Goal: Task Accomplishment & Management: Use online tool/utility

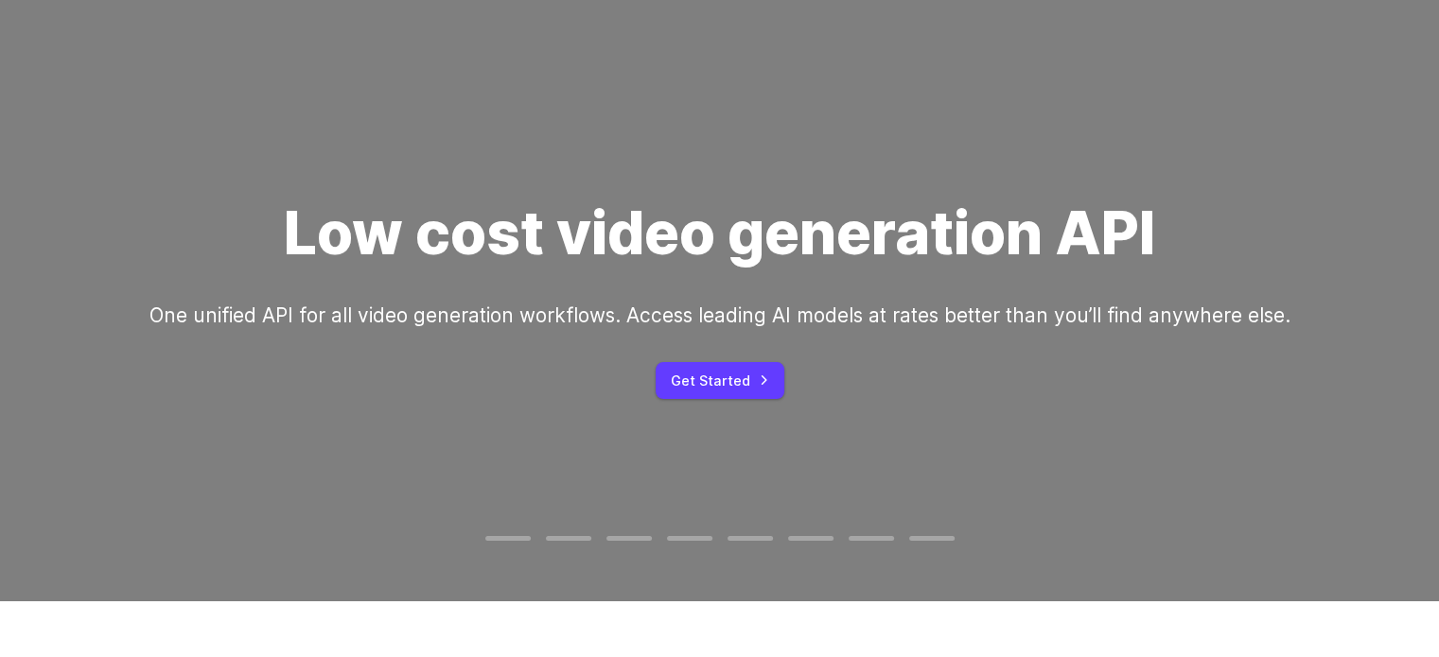
scroll to position [113, 0]
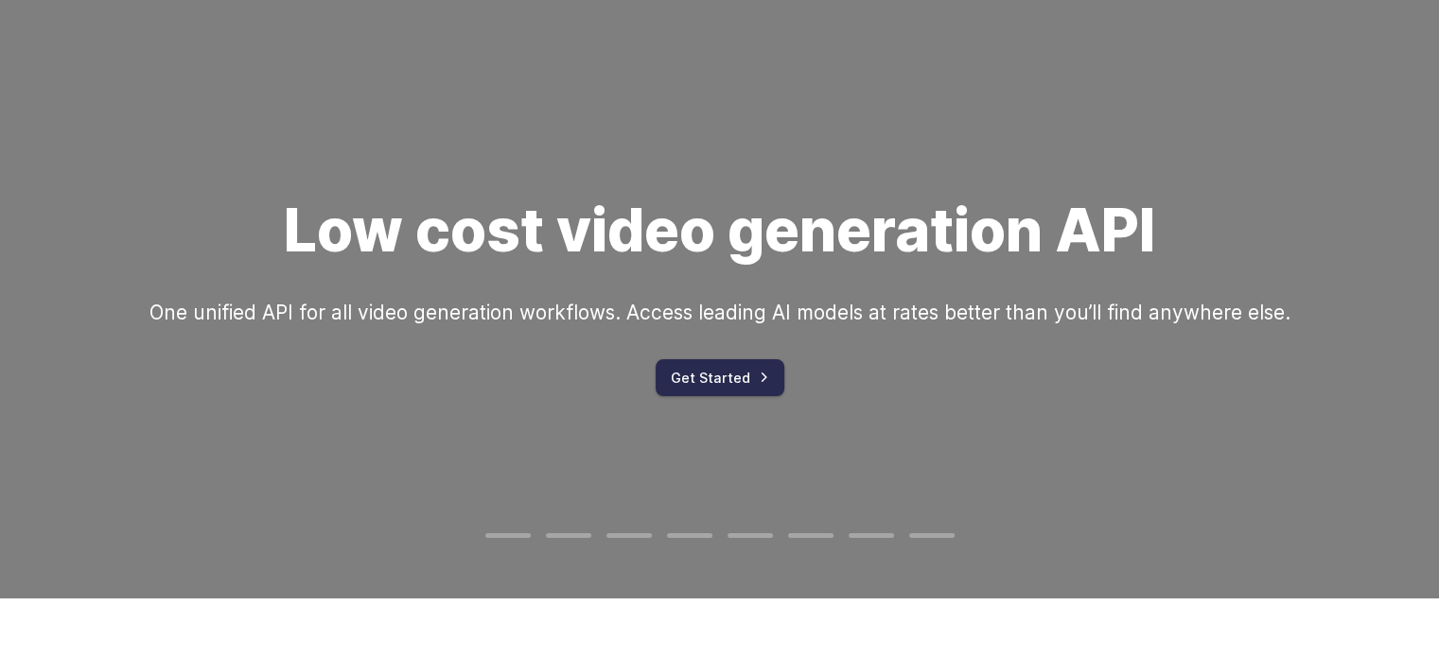
click at [730, 377] on link "Get Started" at bounding box center [720, 377] width 129 height 37
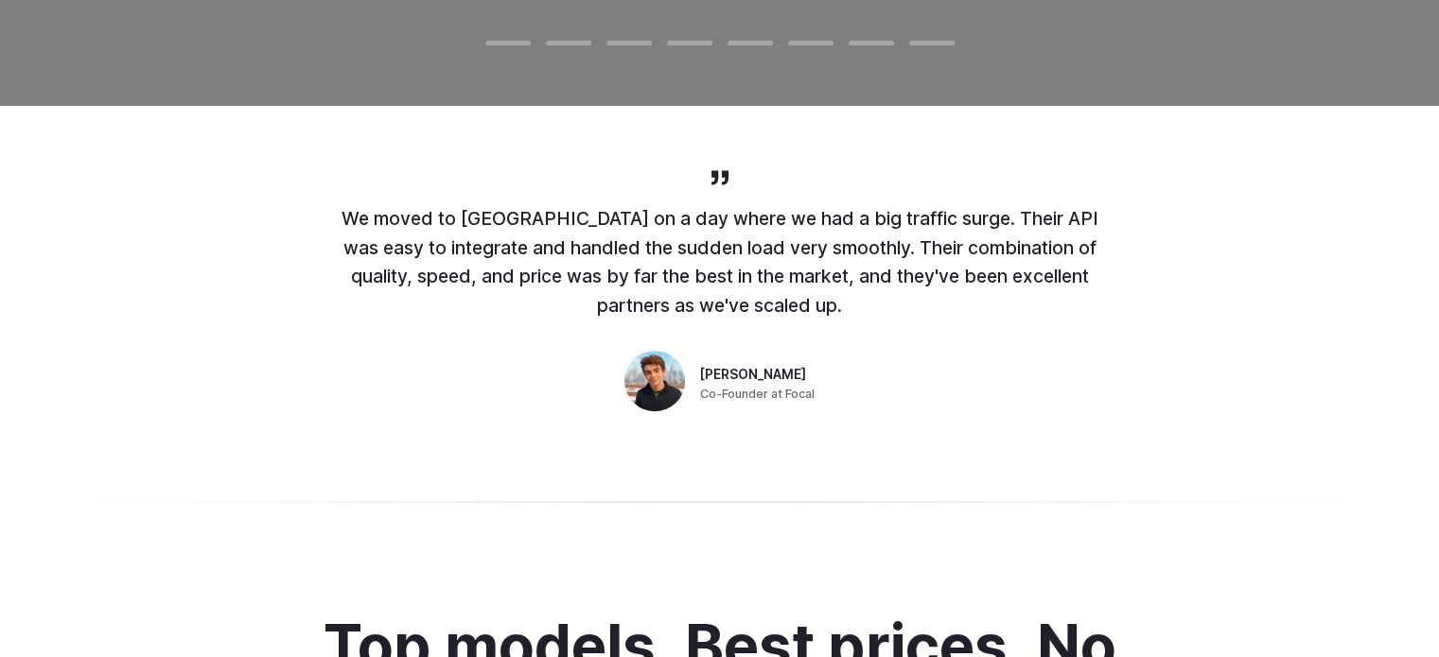
scroll to position [607, 0]
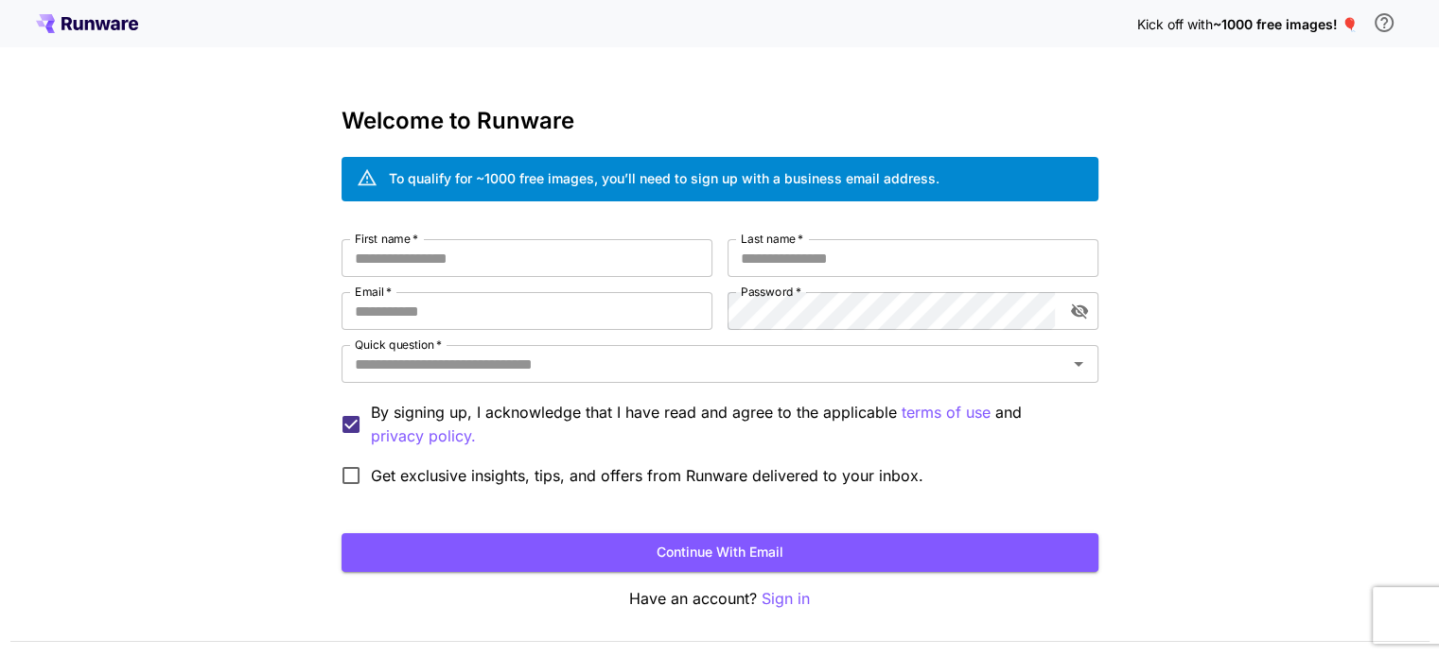
scroll to position [53, 0]
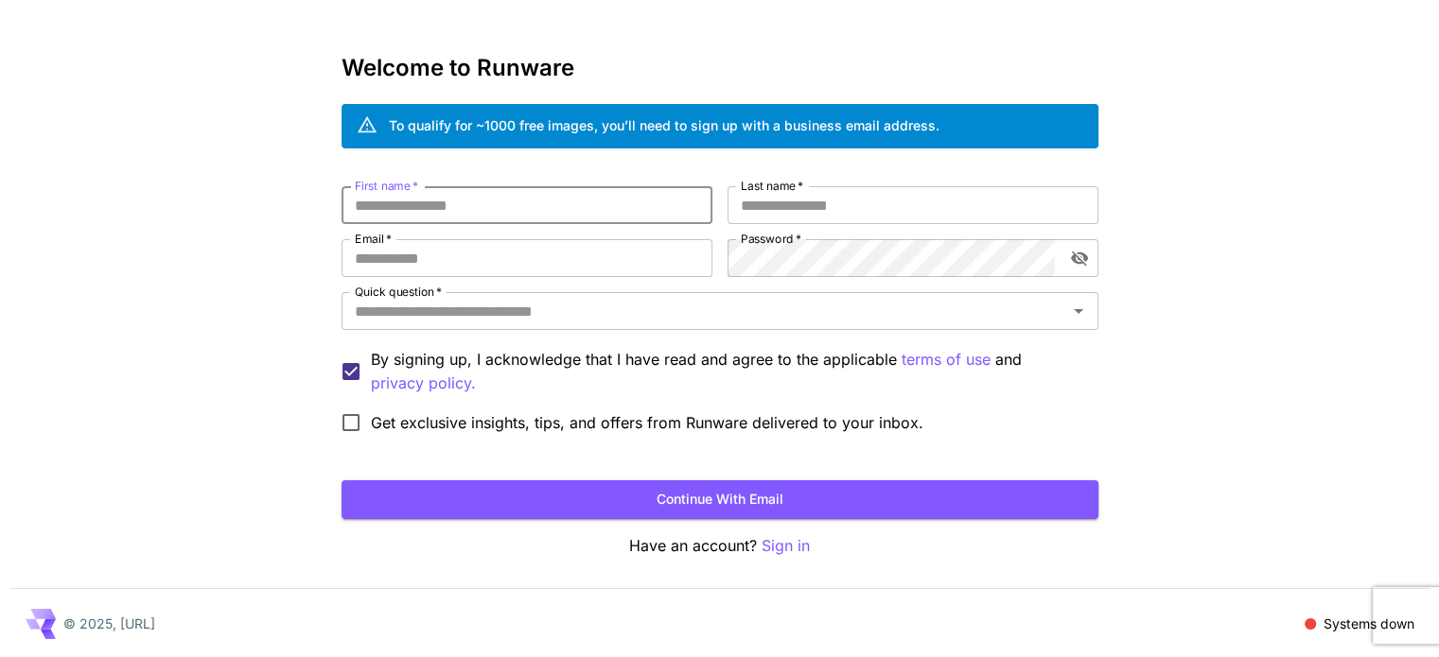
click at [651, 201] on input "First name   *" at bounding box center [526, 205] width 371 height 38
type input "*****"
click at [760, 199] on input "Last name   *" at bounding box center [912, 205] width 371 height 38
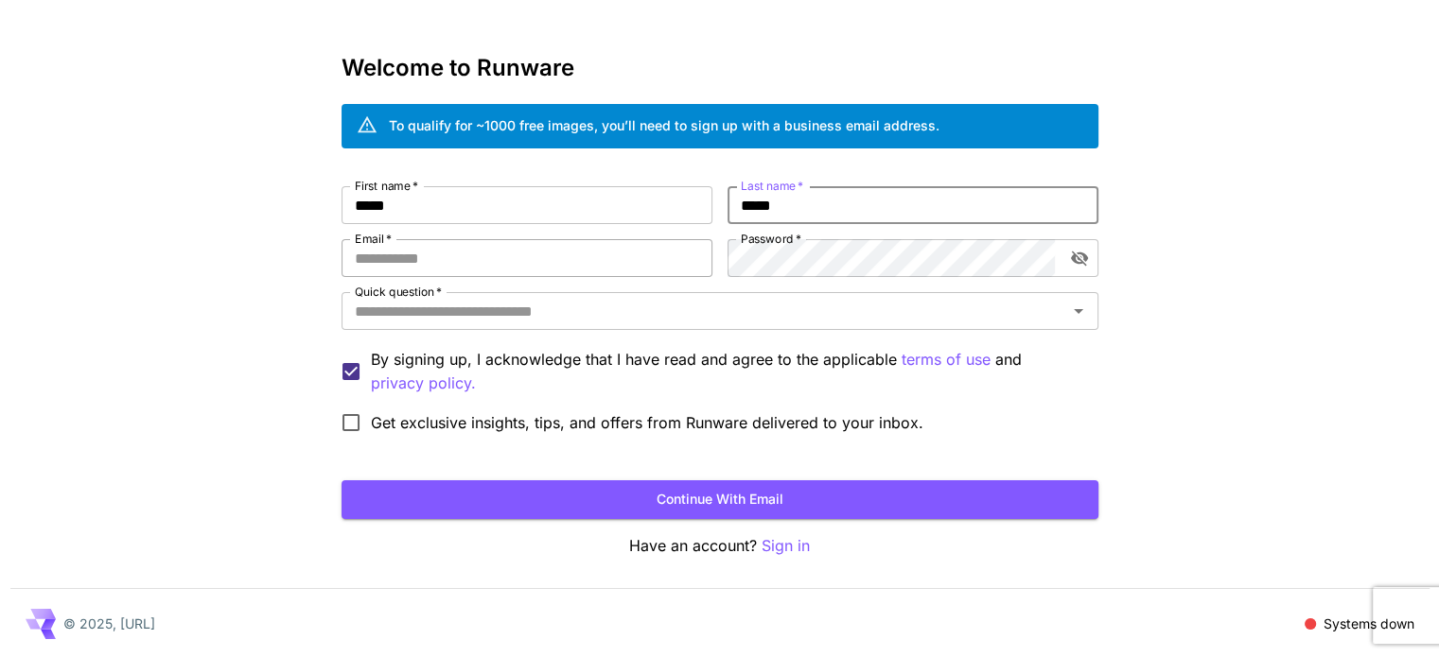
type input "*****"
click at [549, 273] on input "Email   *" at bounding box center [526, 258] width 371 height 38
type input "**********"
click at [651, 498] on button "Continue with email" at bounding box center [719, 500] width 757 height 39
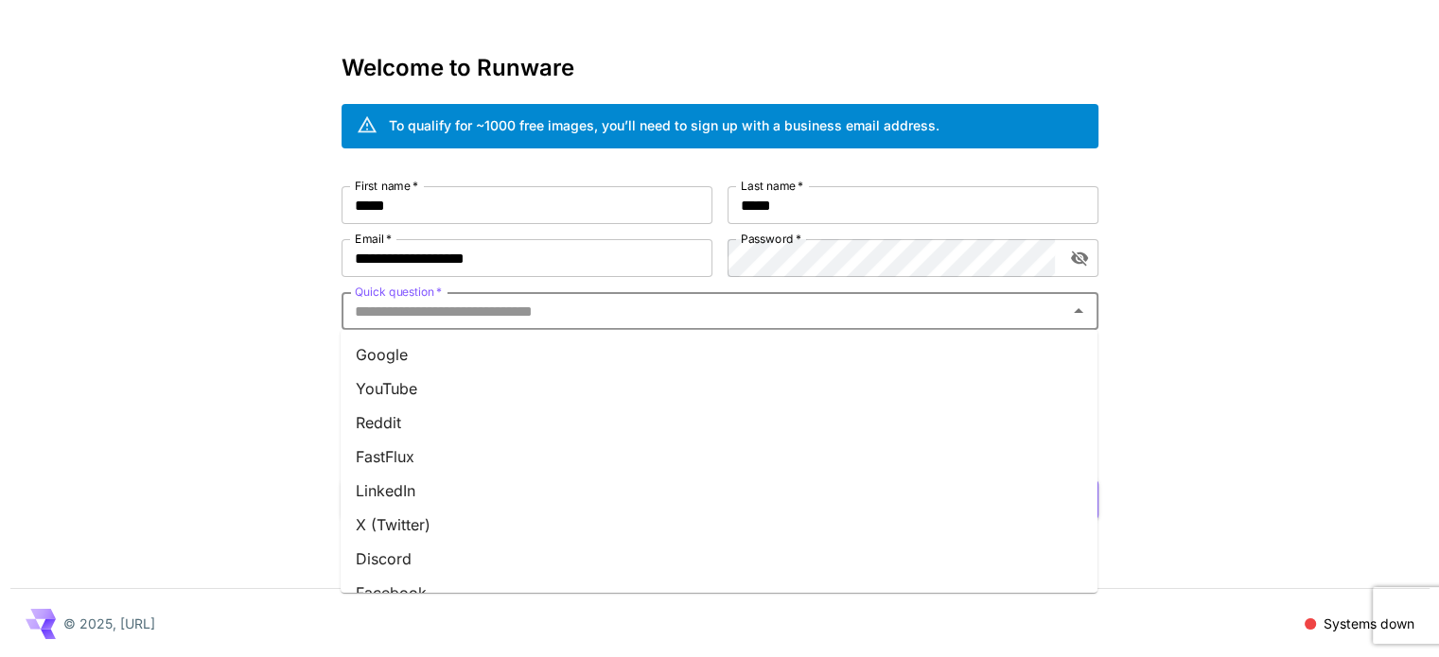
click at [593, 306] on input "Quick question   *" at bounding box center [704, 311] width 714 height 26
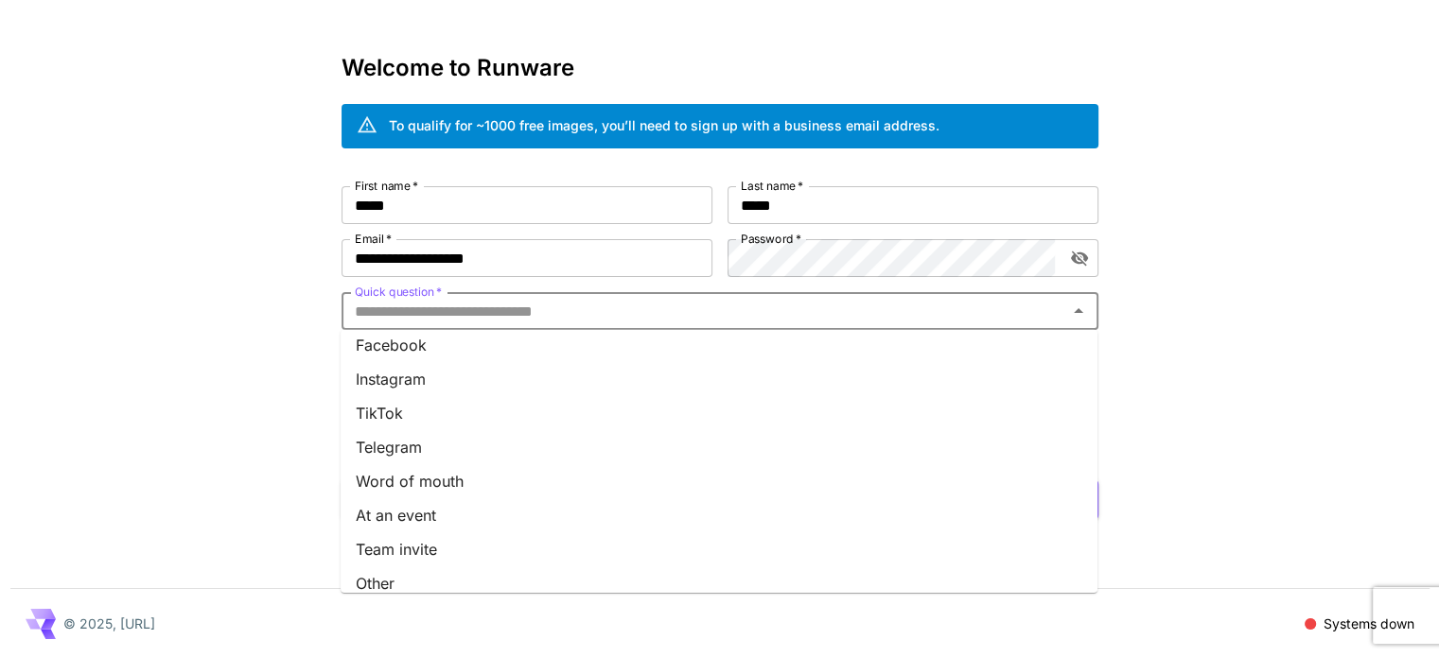
scroll to position [262, 0]
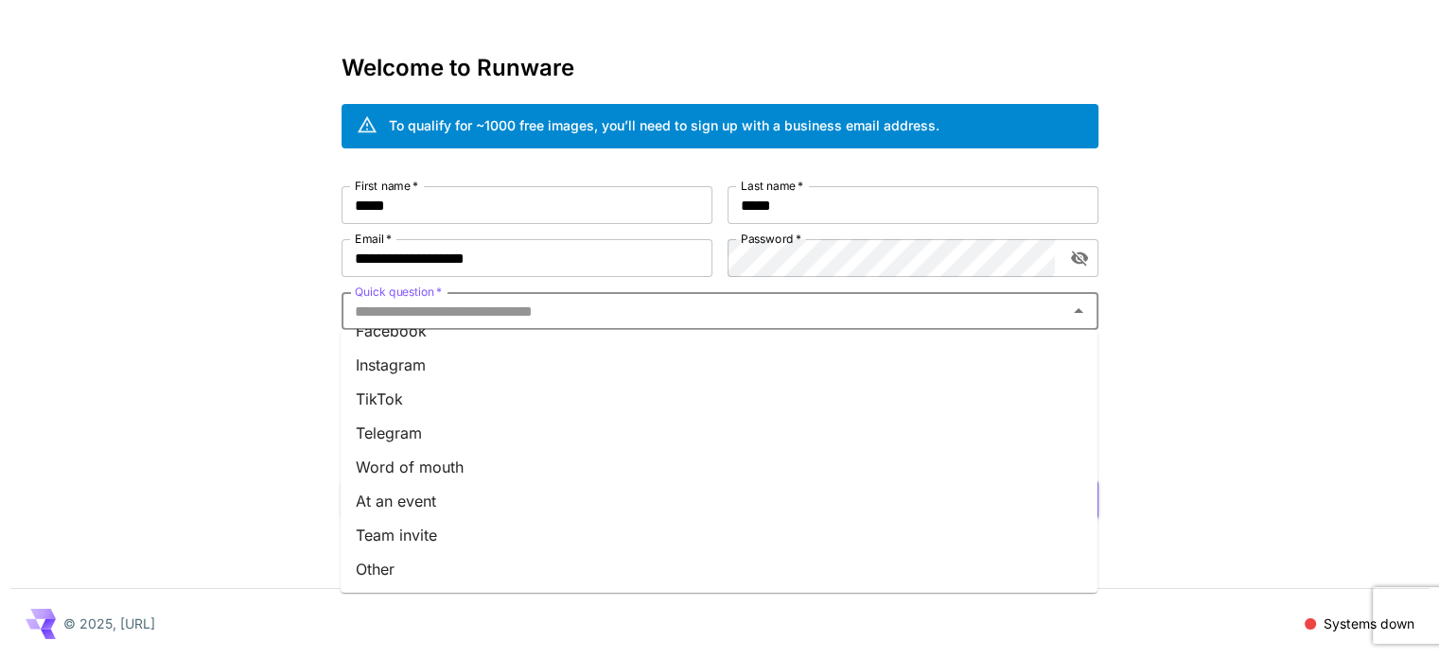
click at [494, 568] on li "Other" at bounding box center [719, 569] width 757 height 34
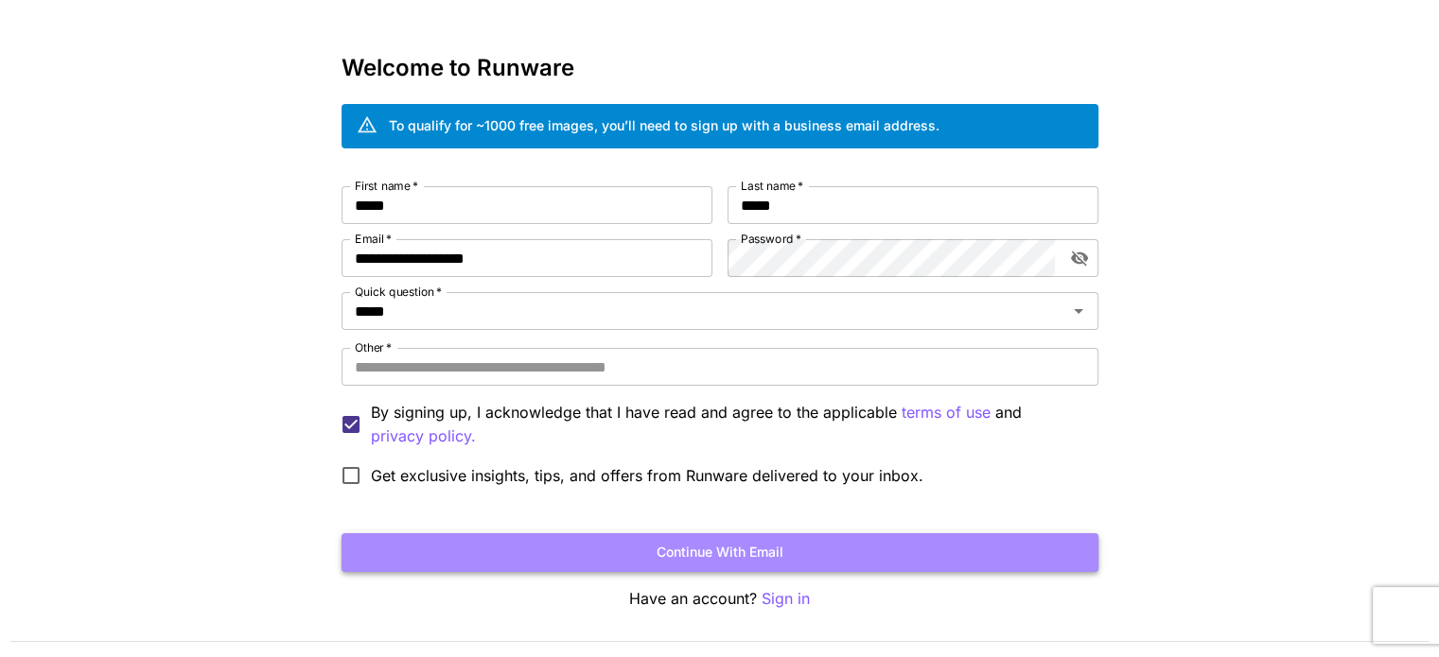
click at [611, 541] on button "Continue with email" at bounding box center [719, 552] width 757 height 39
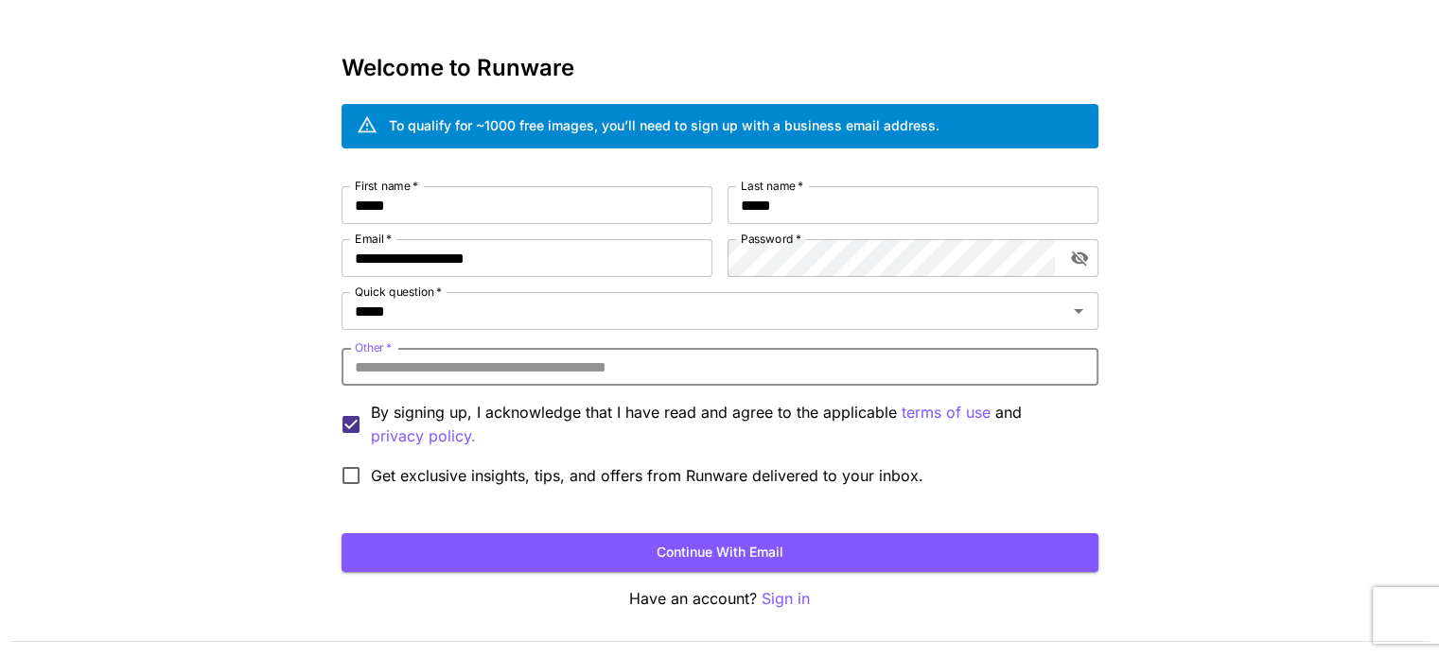
click at [627, 376] on input "Other   *" at bounding box center [719, 367] width 757 height 38
click at [688, 329] on div "Quick question   * ***** Quick question   *" at bounding box center [719, 312] width 757 height 41
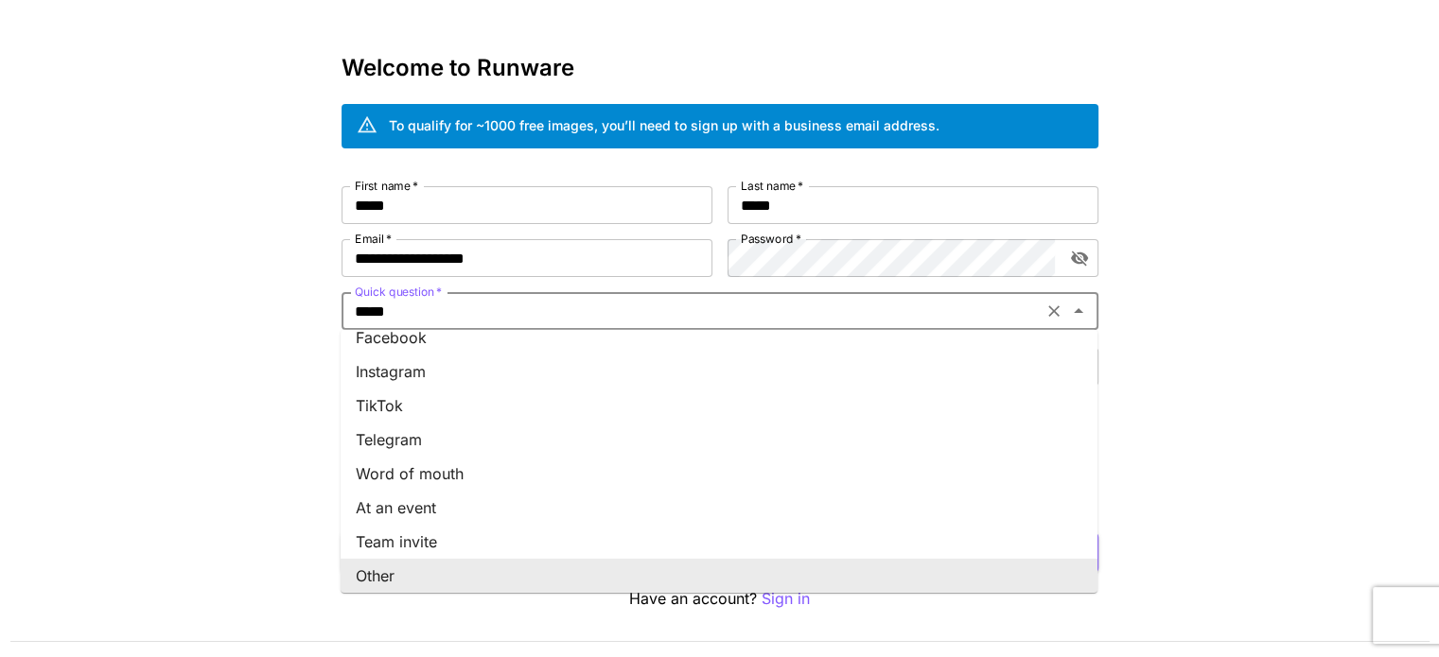
click at [713, 315] on input "*****" at bounding box center [692, 311] width 690 height 26
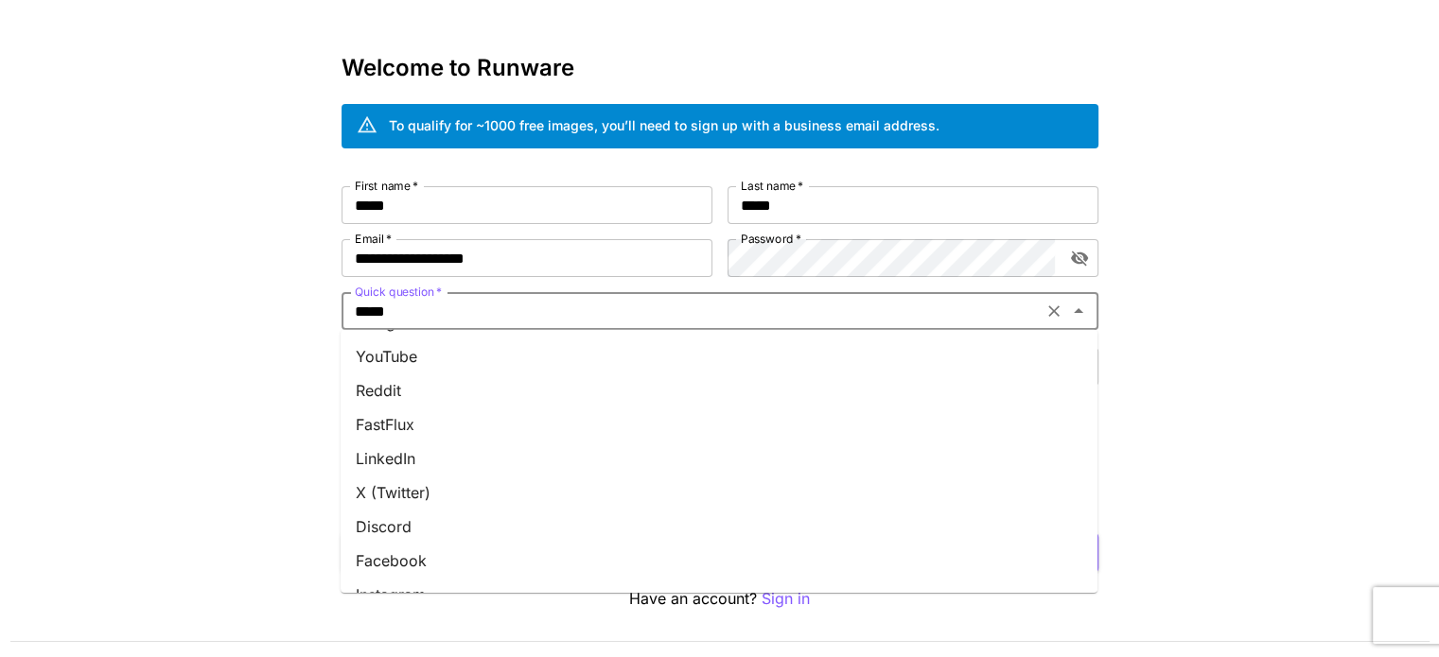
scroll to position [0, 0]
click at [577, 357] on li "Google" at bounding box center [719, 355] width 757 height 34
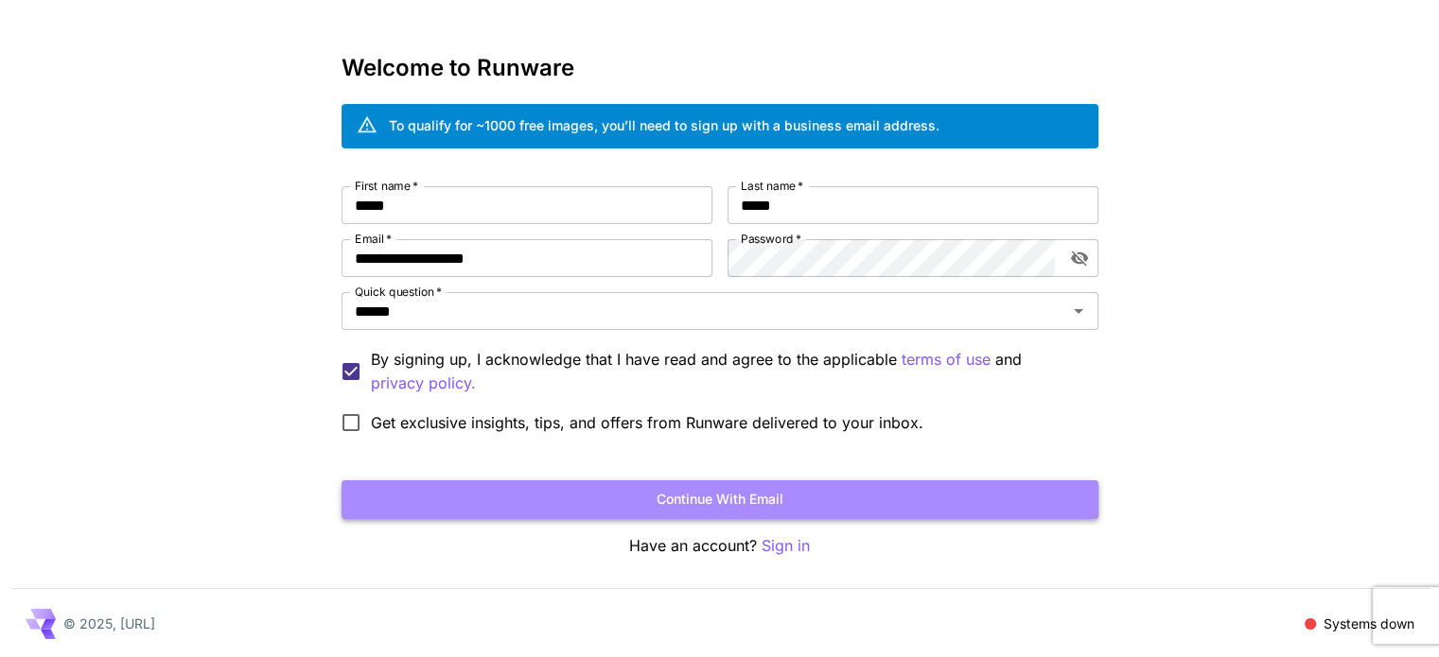
click at [602, 485] on button "Continue with email" at bounding box center [719, 500] width 757 height 39
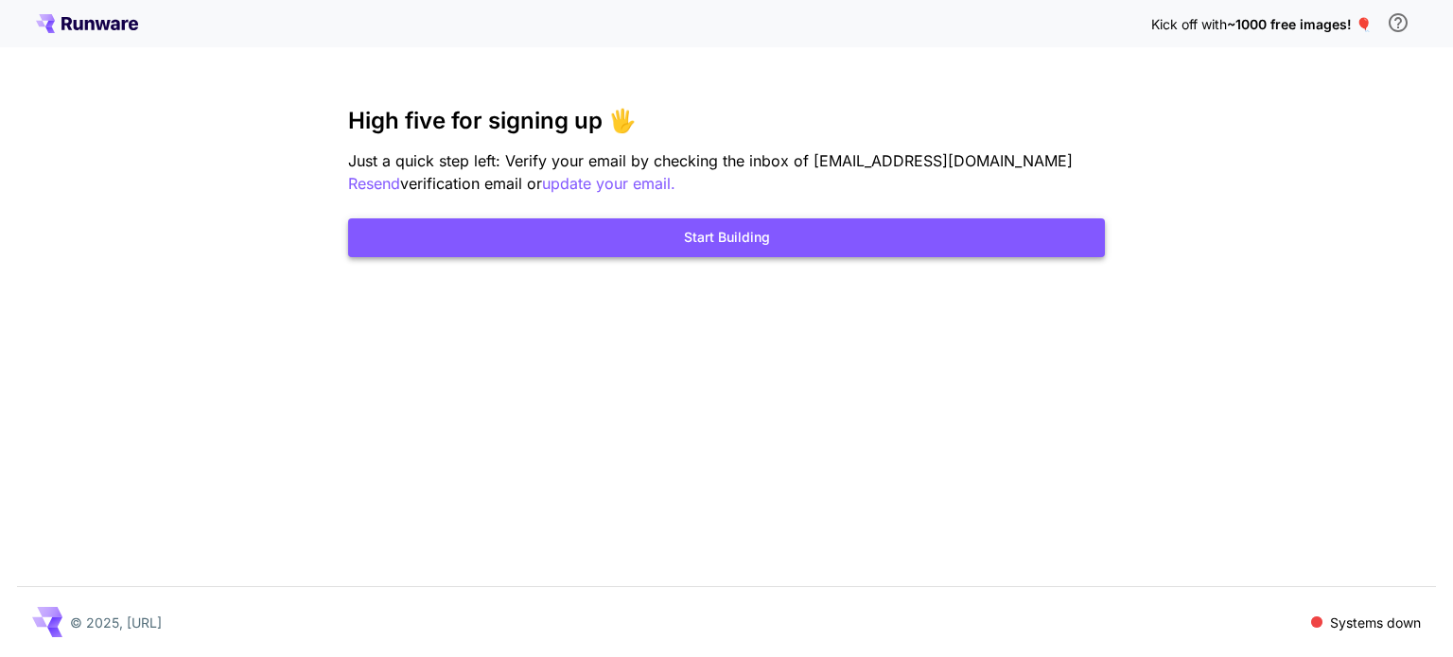
click at [823, 236] on button "Start Building" at bounding box center [726, 238] width 757 height 39
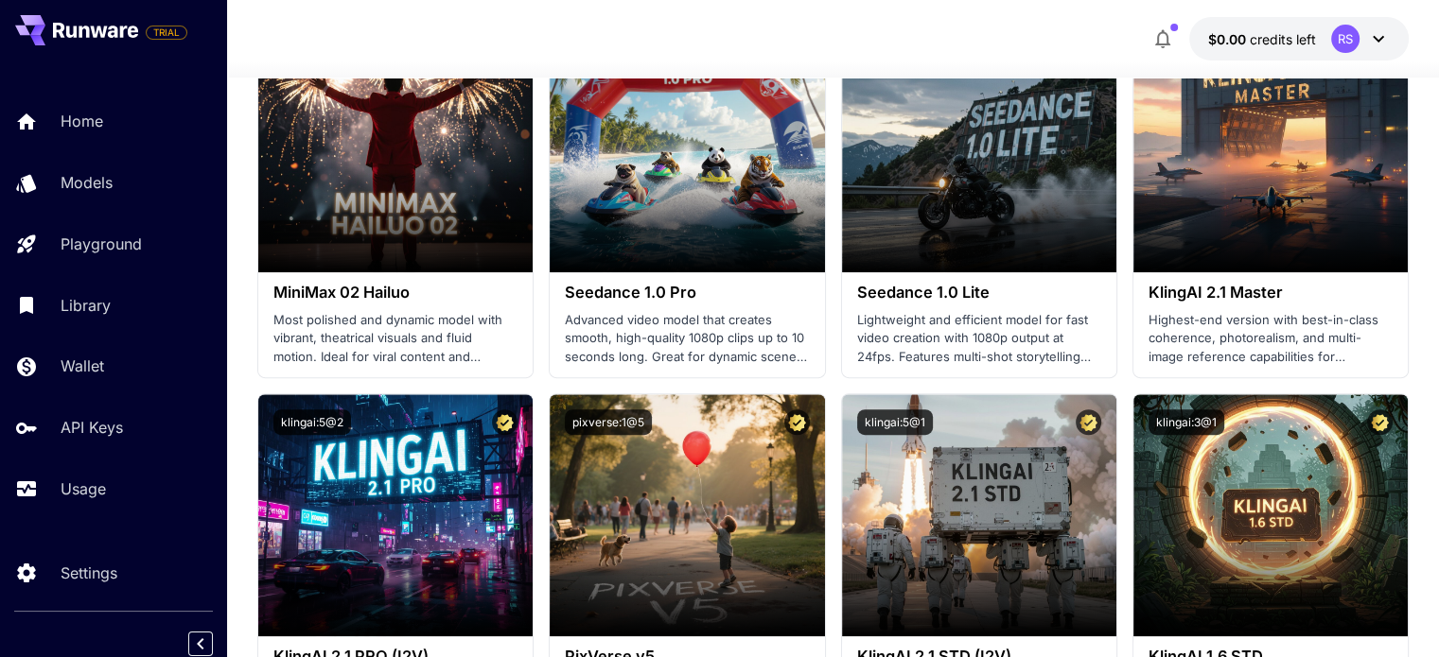
scroll to position [767, 0]
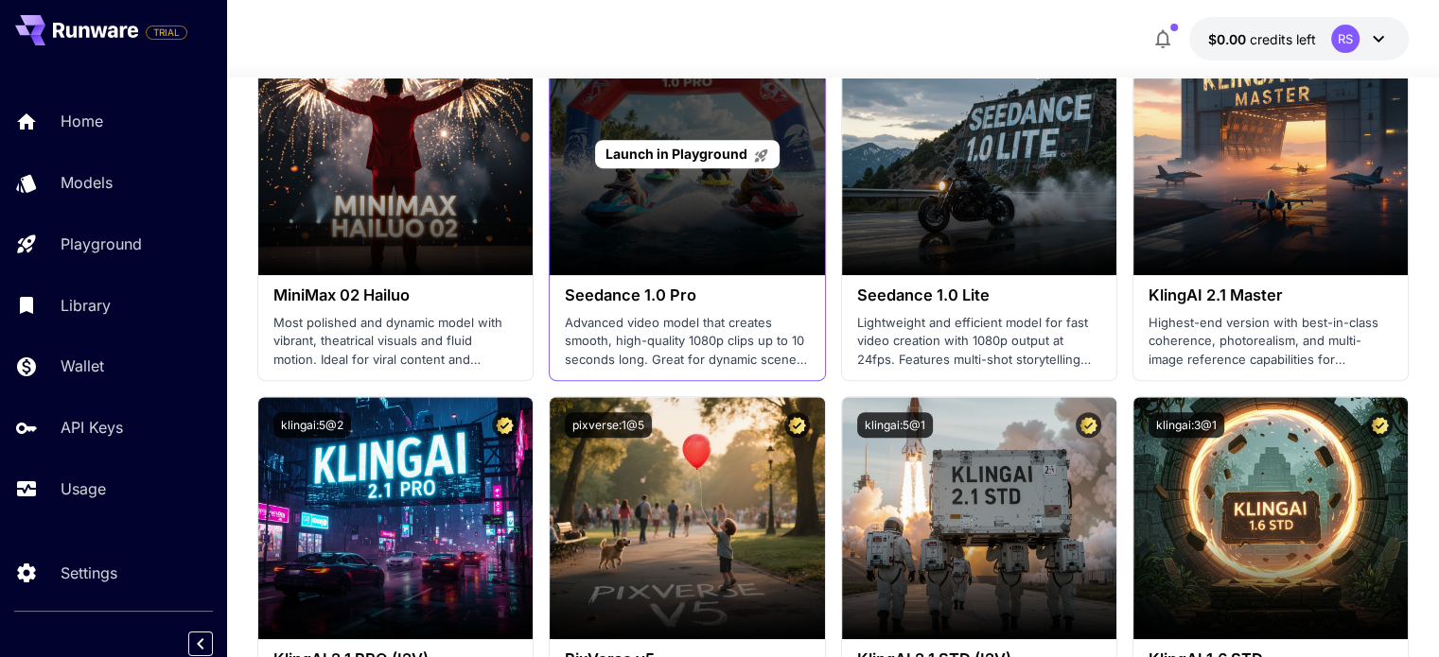
click at [723, 153] on span "Launch in Playground" at bounding box center [676, 154] width 142 height 16
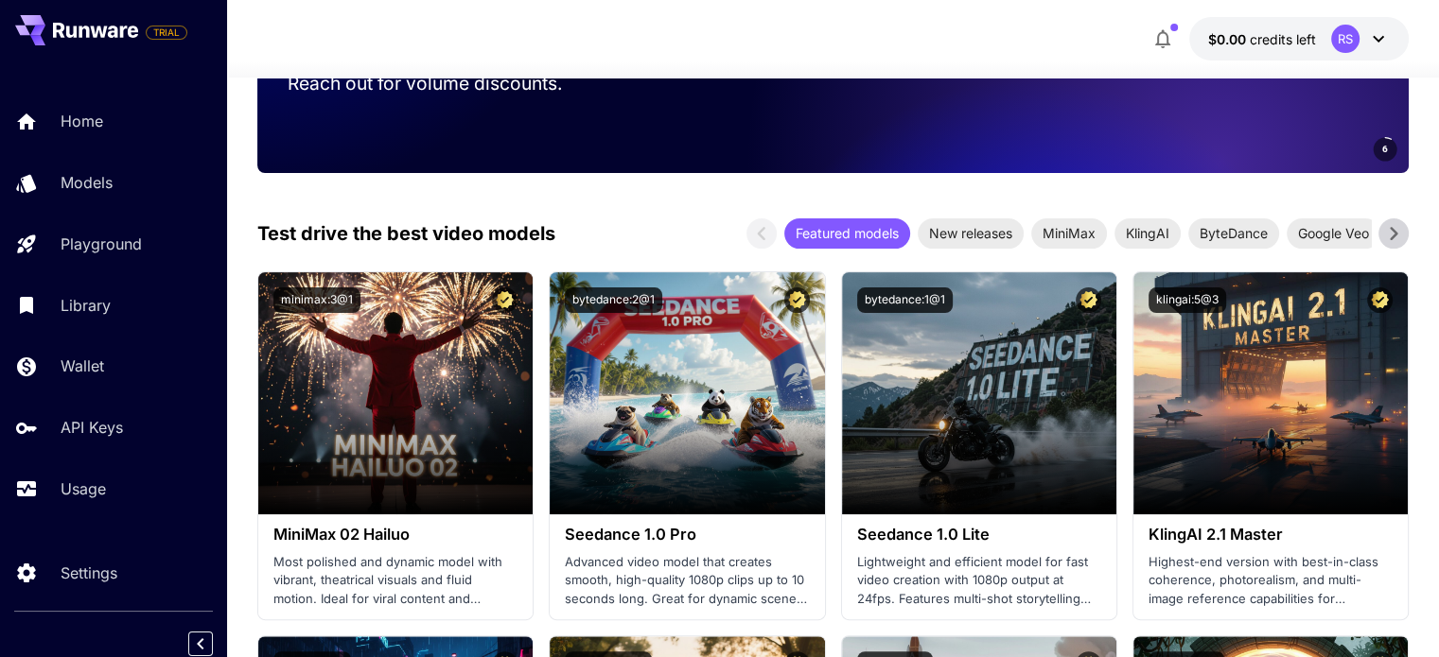
scroll to position [522, 0]
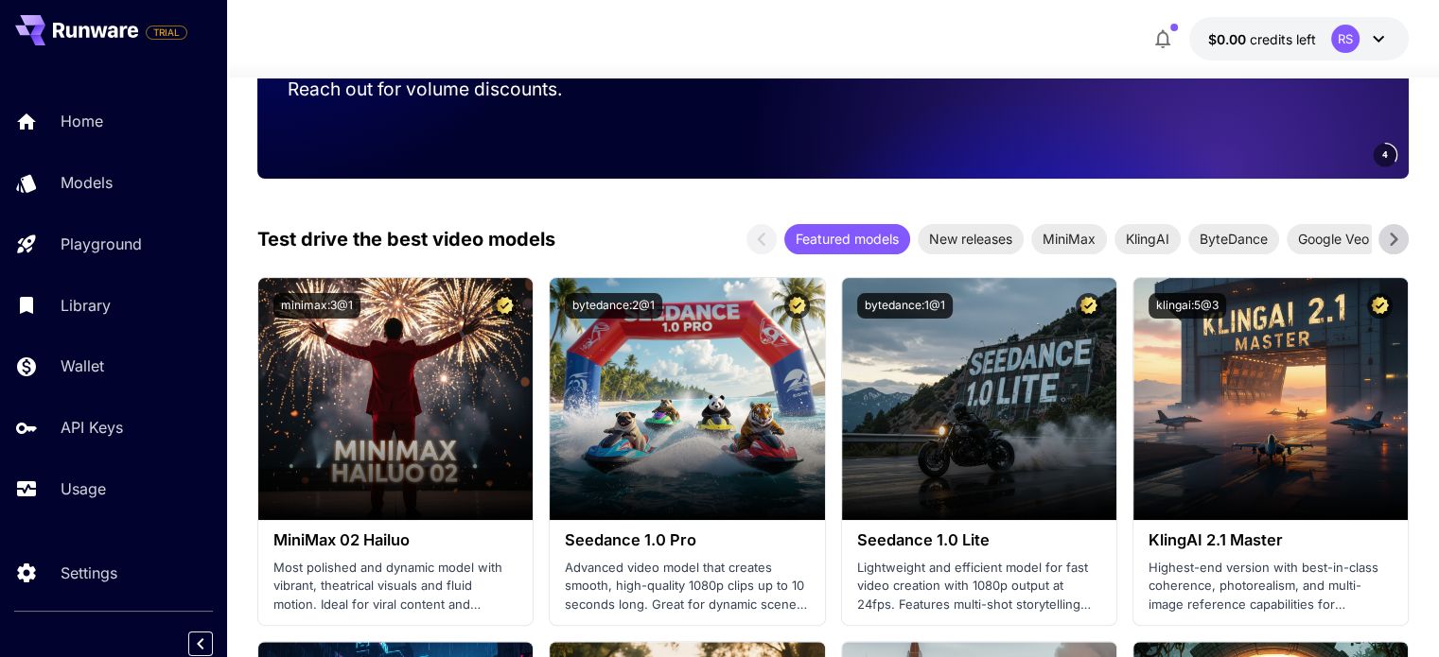
click at [1396, 241] on icon at bounding box center [1393, 239] width 28 height 28
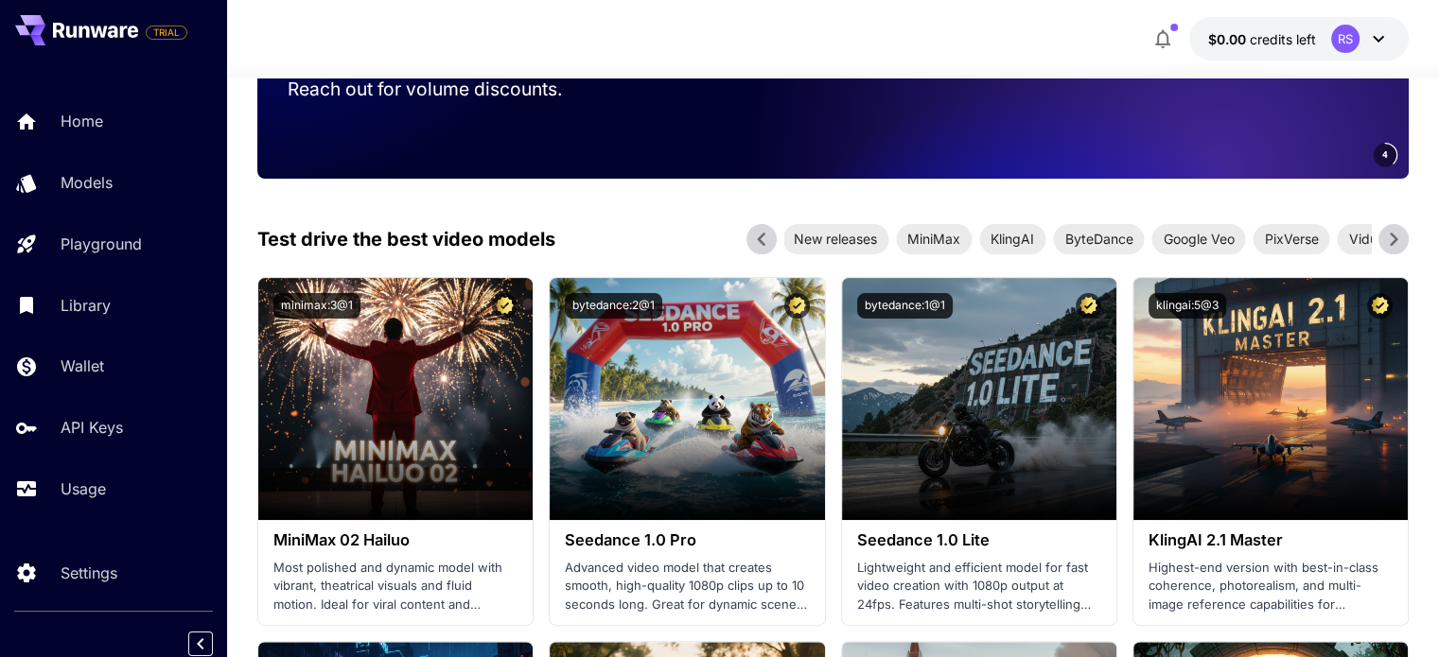
click at [1396, 241] on icon at bounding box center [1393, 239] width 28 height 28
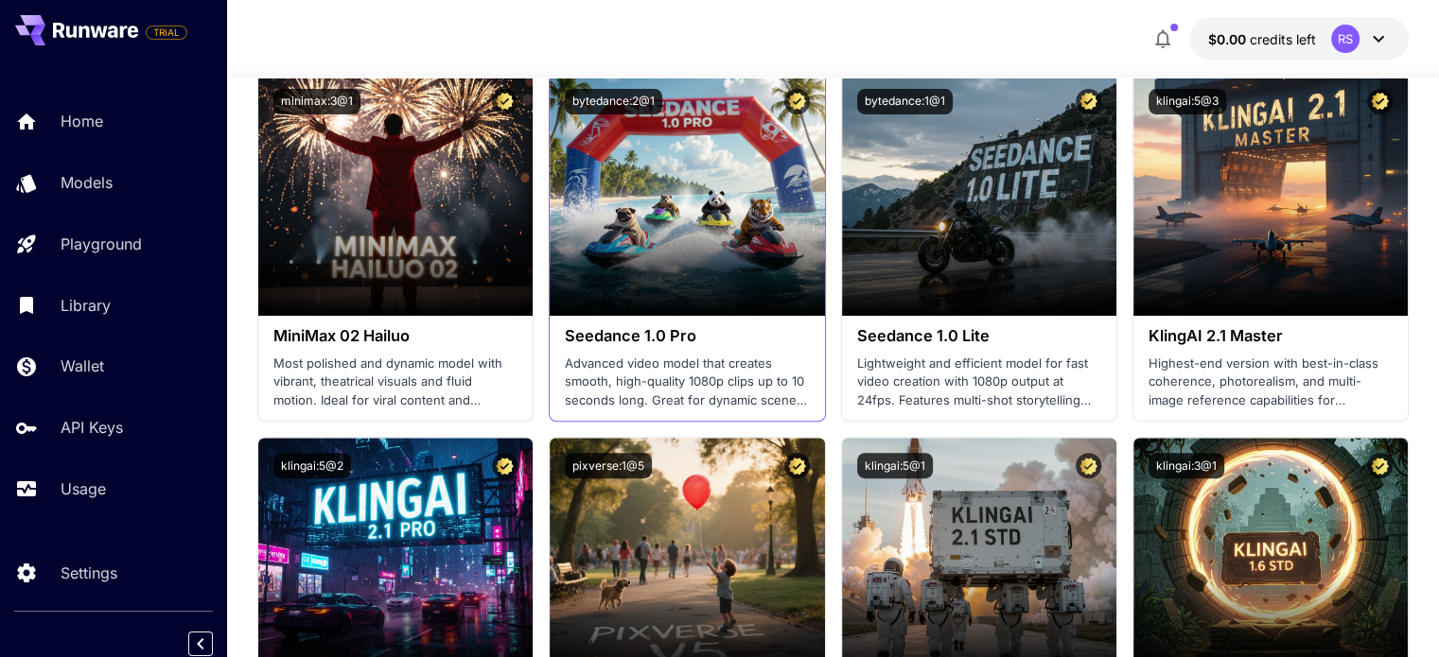
scroll to position [715, 0]
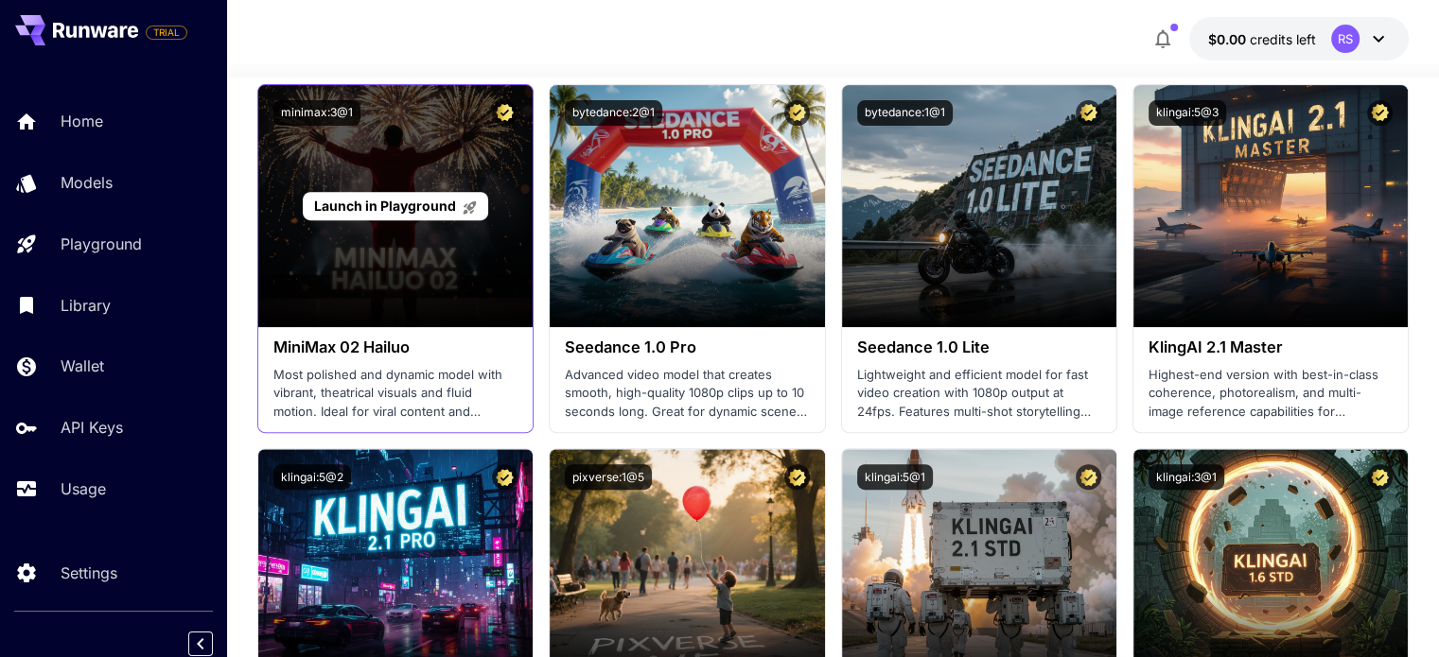
click at [397, 250] on div "Launch in Playground" at bounding box center [395, 206] width 274 height 242
click at [424, 266] on div "Launch in Playground" at bounding box center [395, 206] width 274 height 242
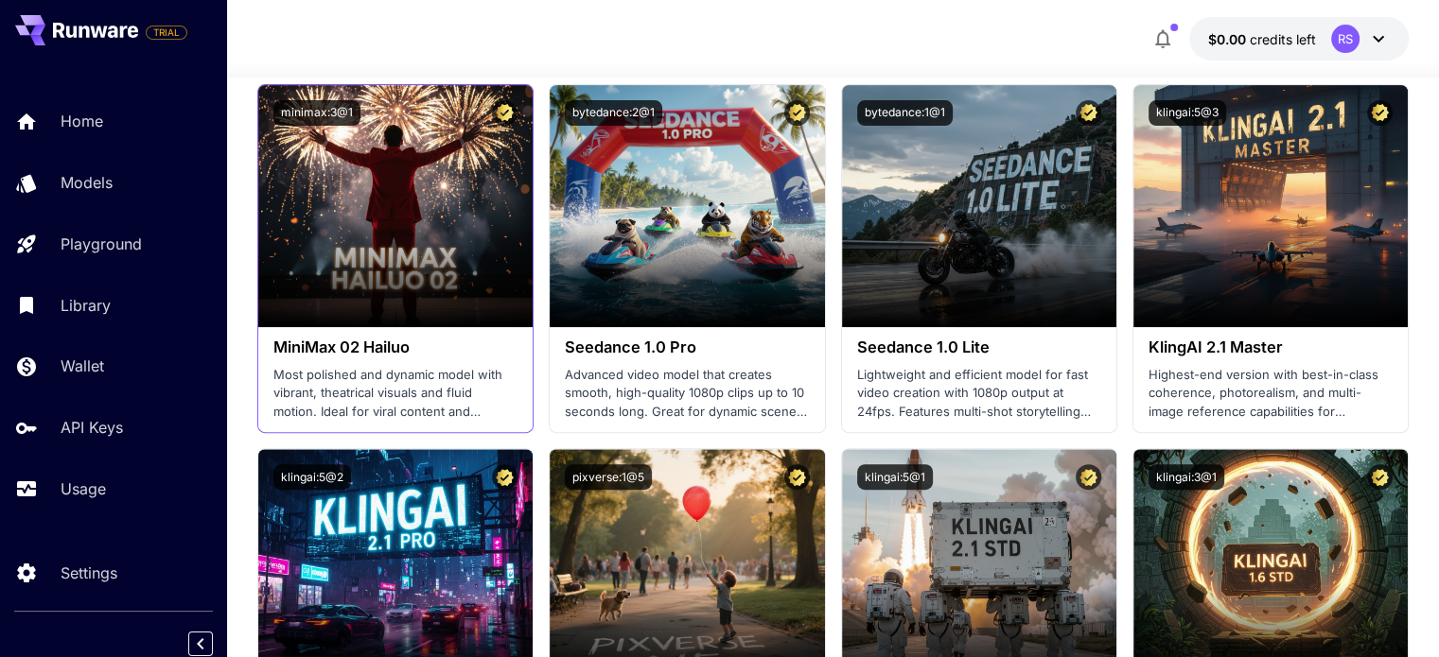
click at [371, 343] on h3 "MiniMax 02 Hailuo" at bounding box center [395, 348] width 244 height 18
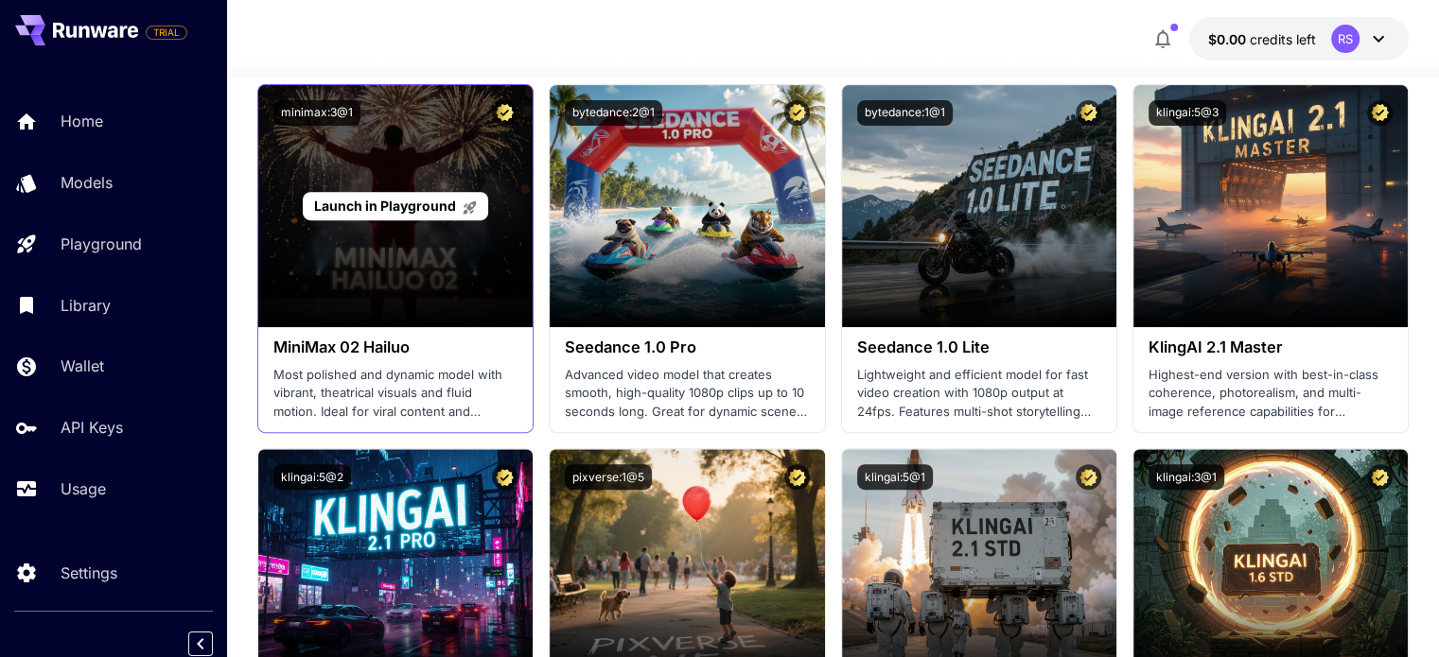
click at [428, 315] on div "Launch in Playground" at bounding box center [395, 206] width 274 height 242
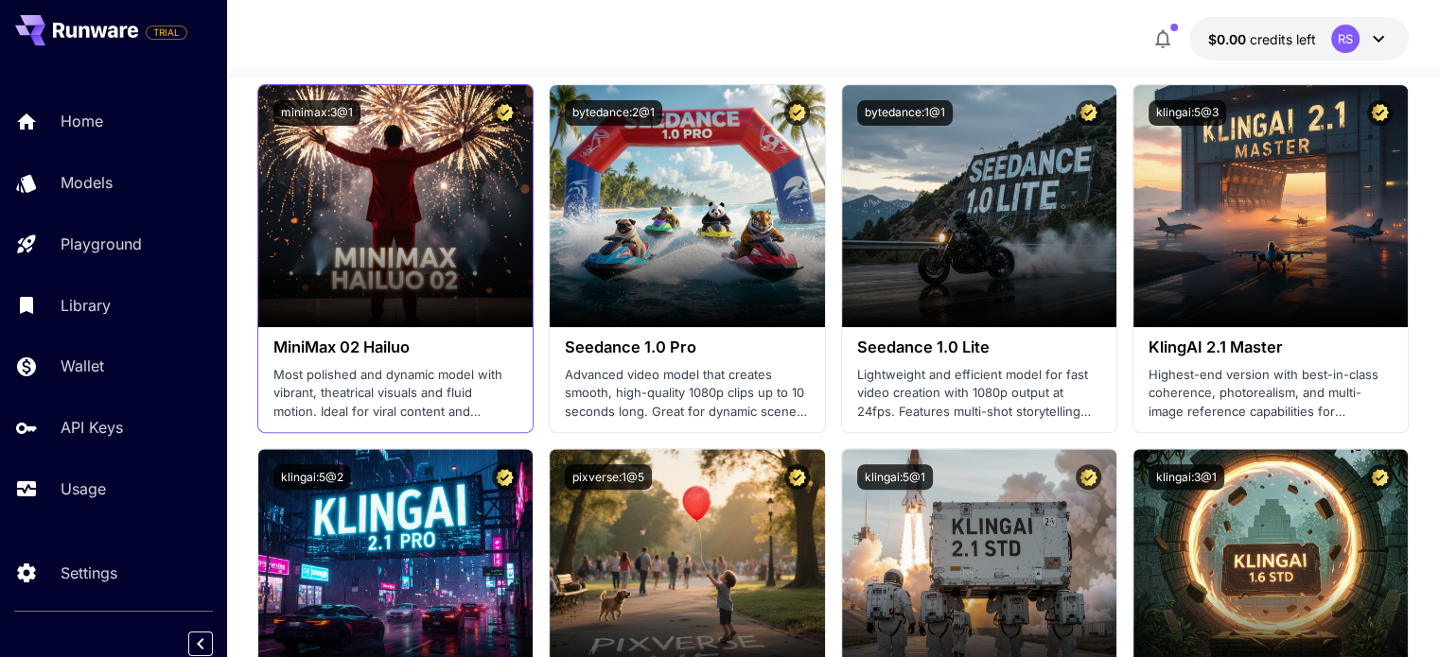
click at [397, 129] on div "minimax:3@1" at bounding box center [395, 113] width 274 height 56
click at [342, 350] on h3 "MiniMax 02 Hailuo" at bounding box center [395, 348] width 244 height 18
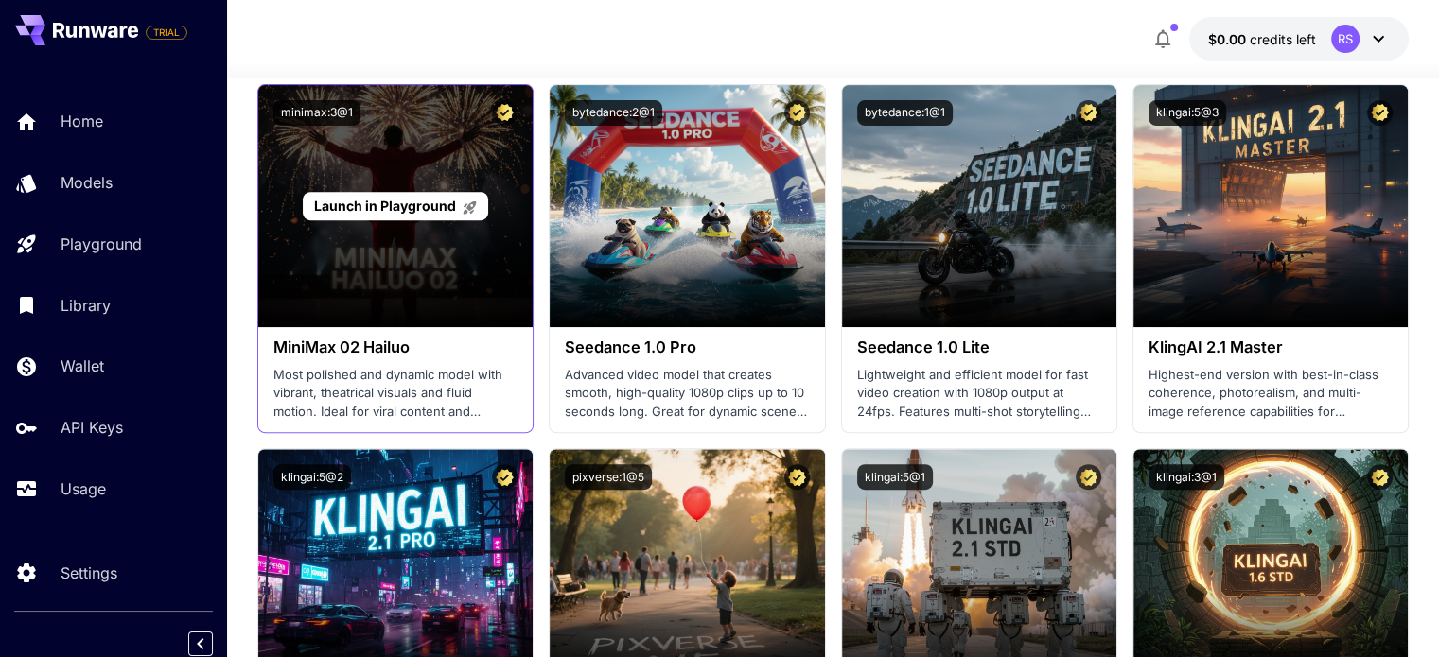
click at [439, 196] on p "Launch in Playground" at bounding box center [396, 206] width 164 height 20
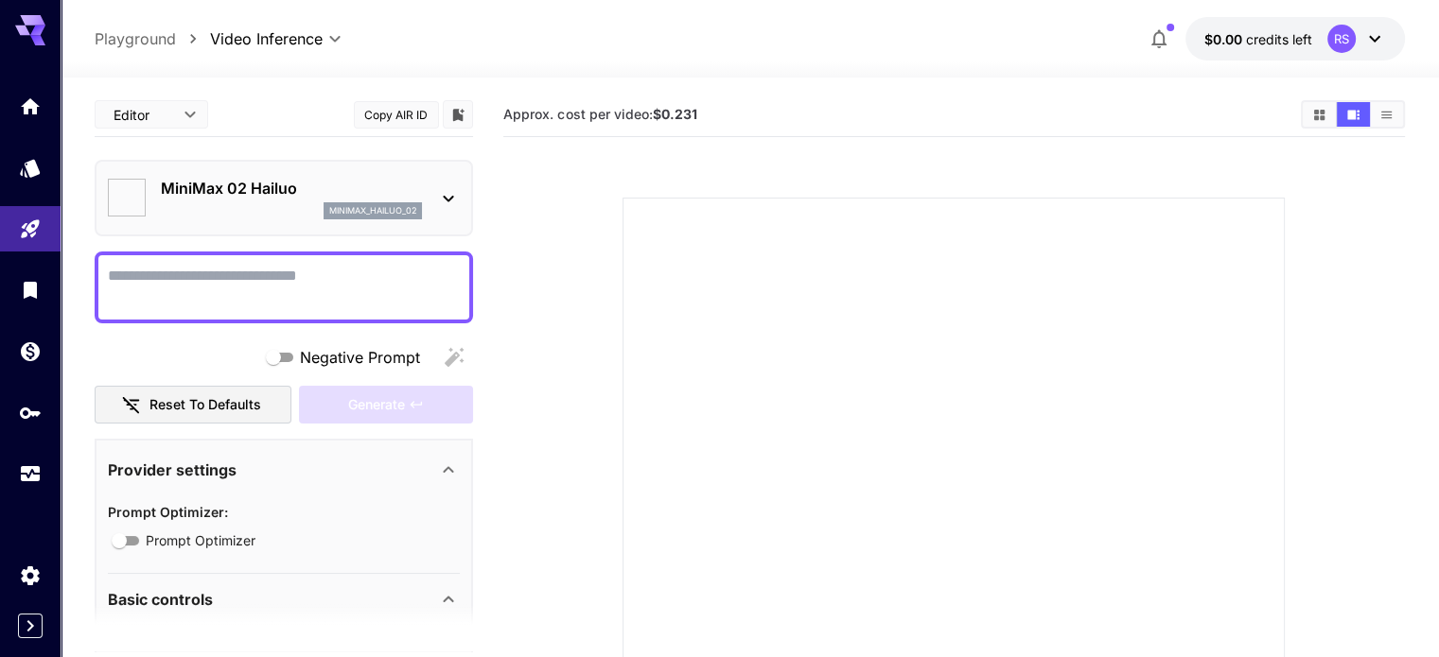
type input "*"
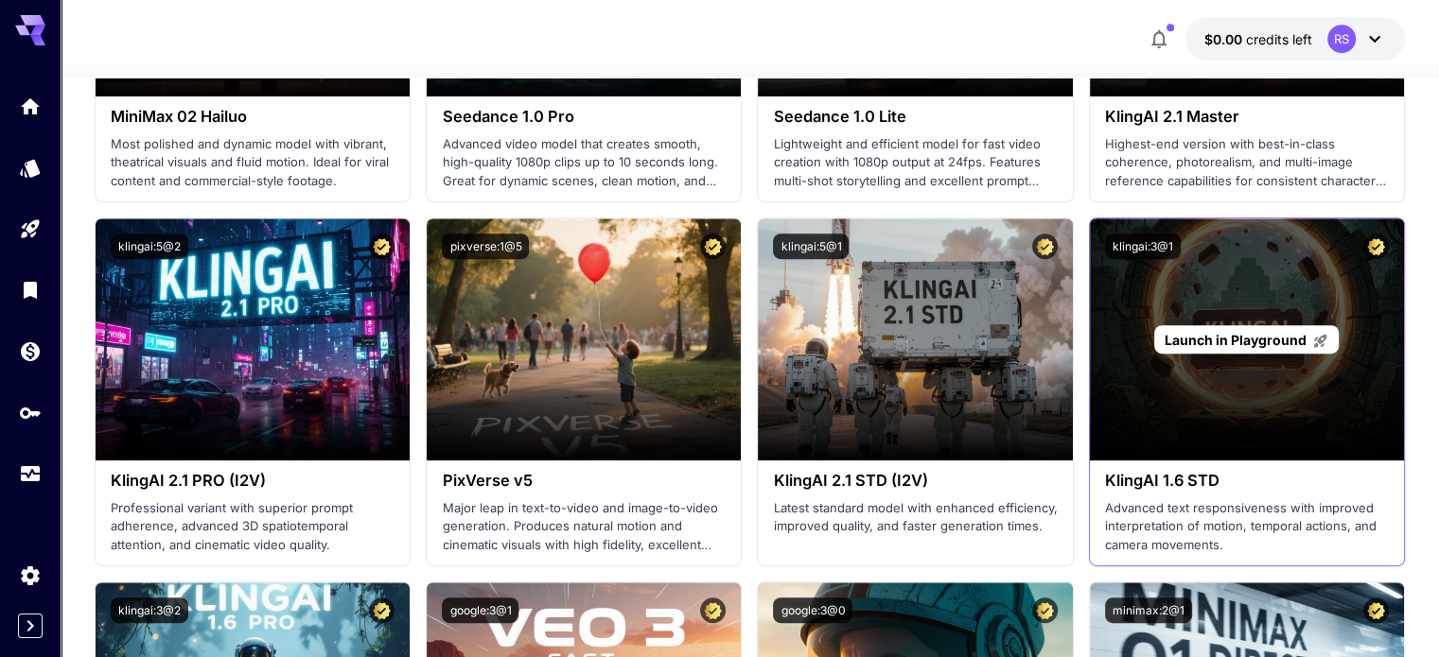
scroll to position [953, 0]
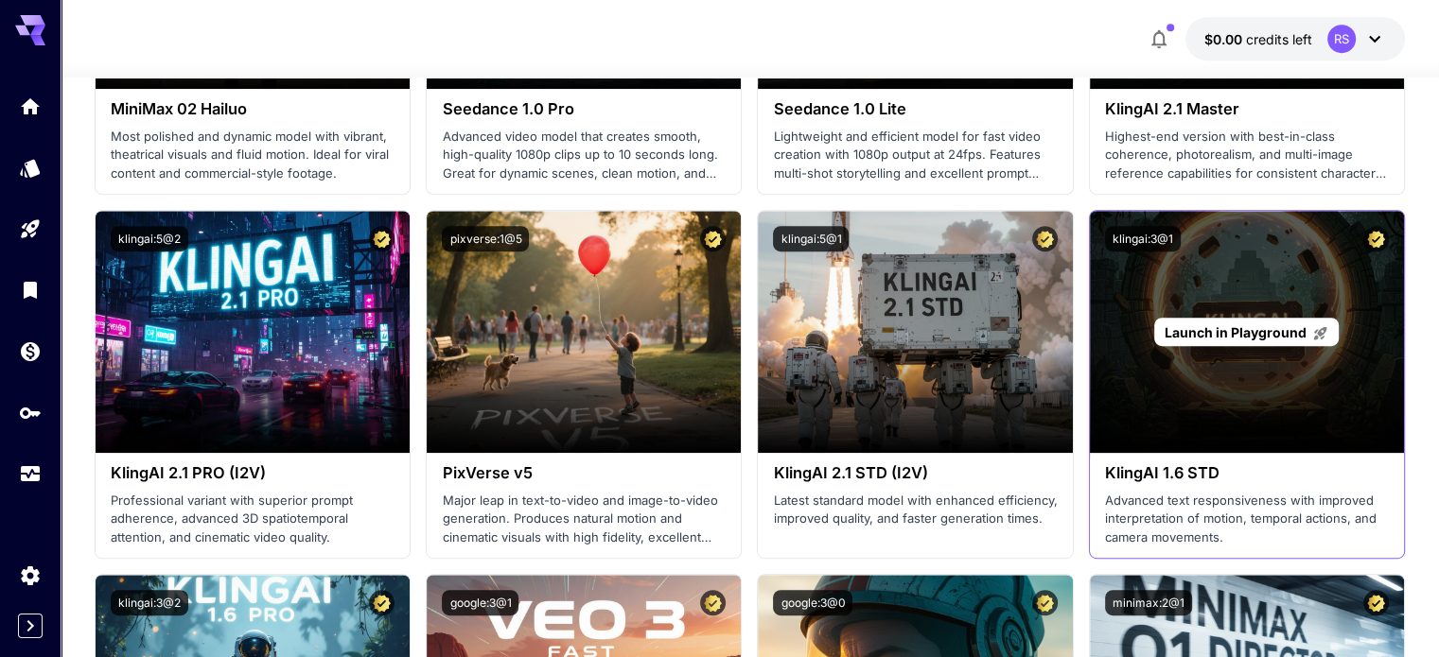
click at [1260, 325] on span "Launch in Playground" at bounding box center [1235, 332] width 142 height 16
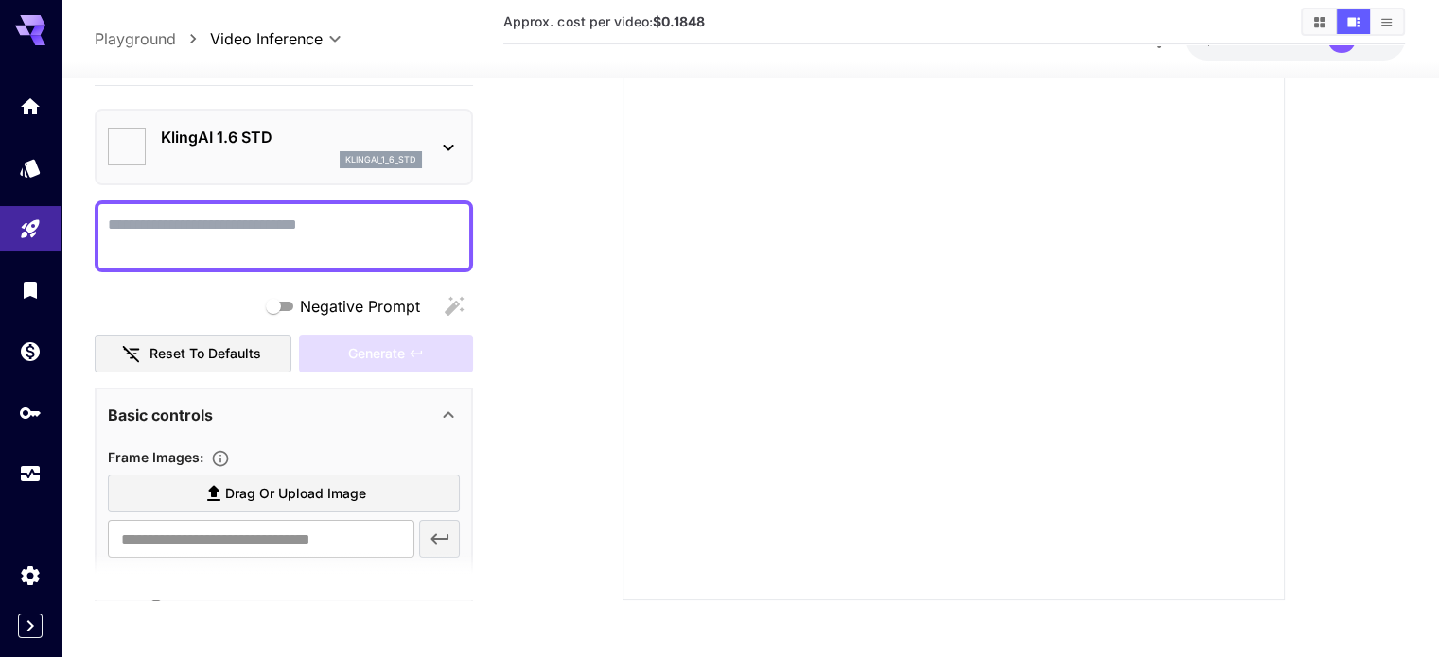
type input "*"
type input "**"
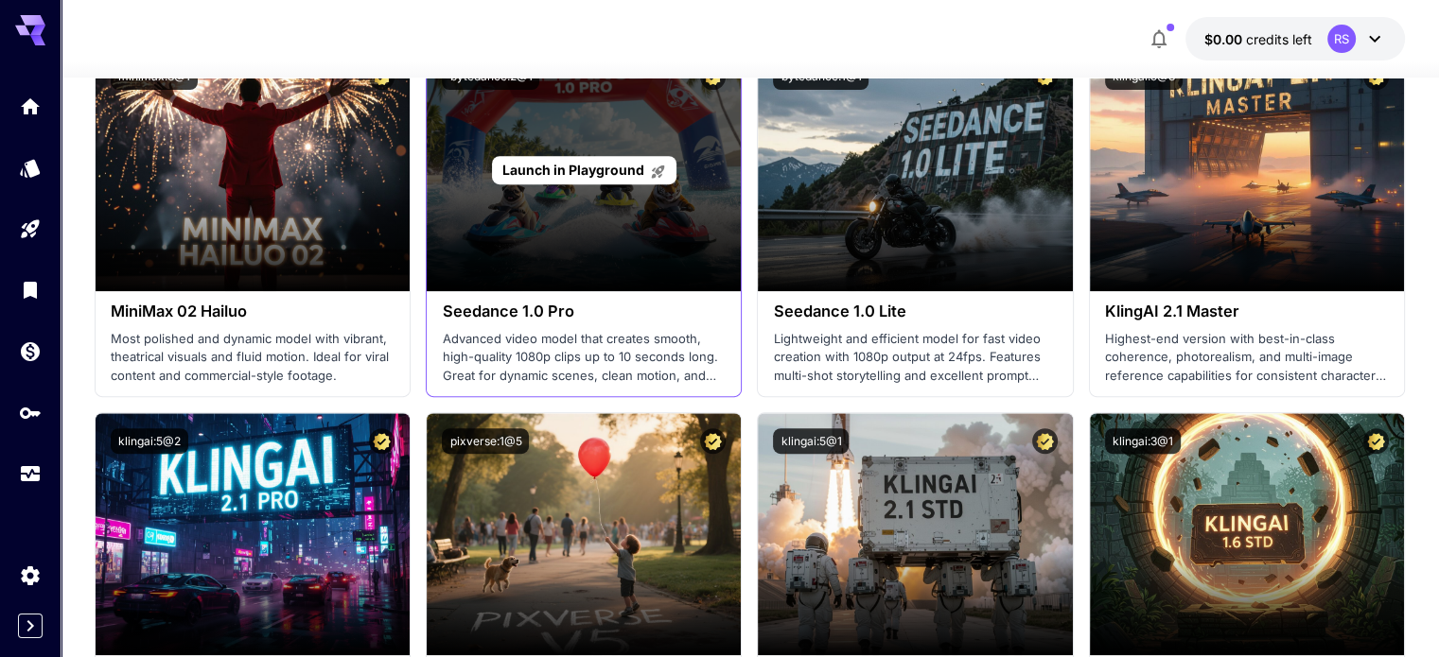
scroll to position [730, 0]
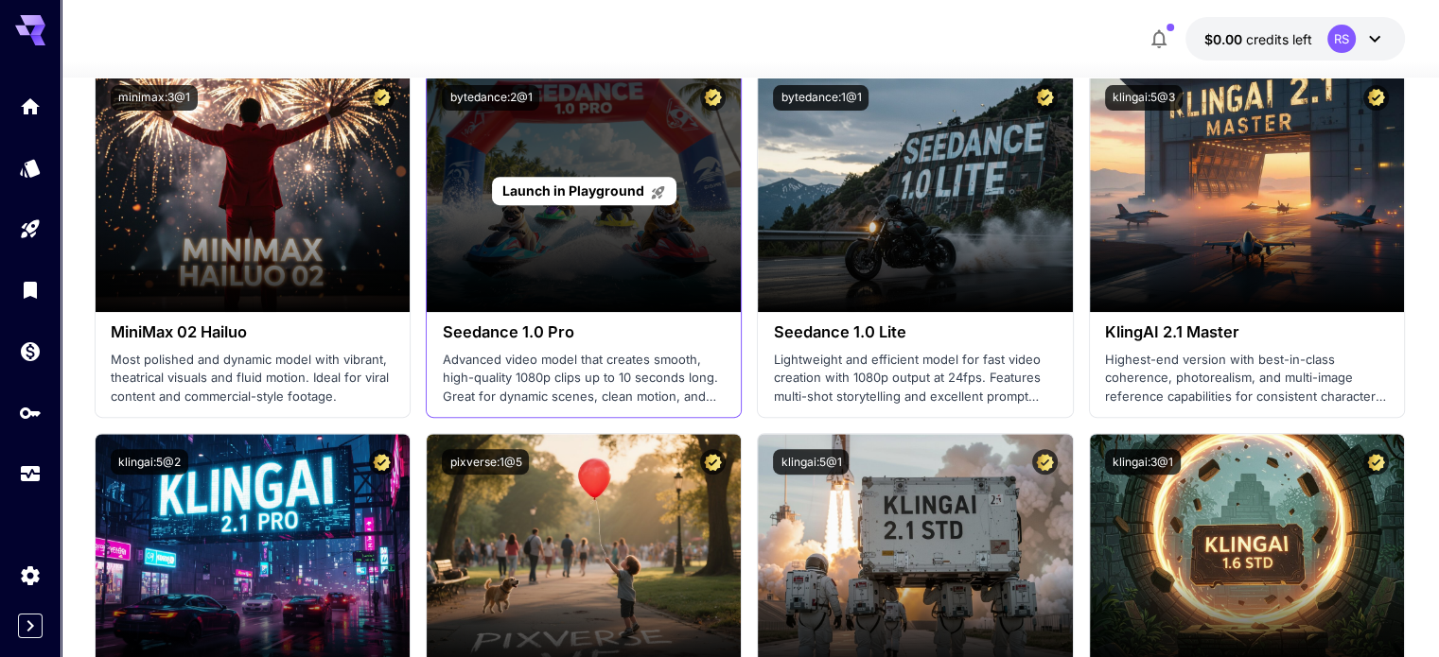
click at [581, 200] on p "Launch in Playground" at bounding box center [584, 191] width 164 height 20
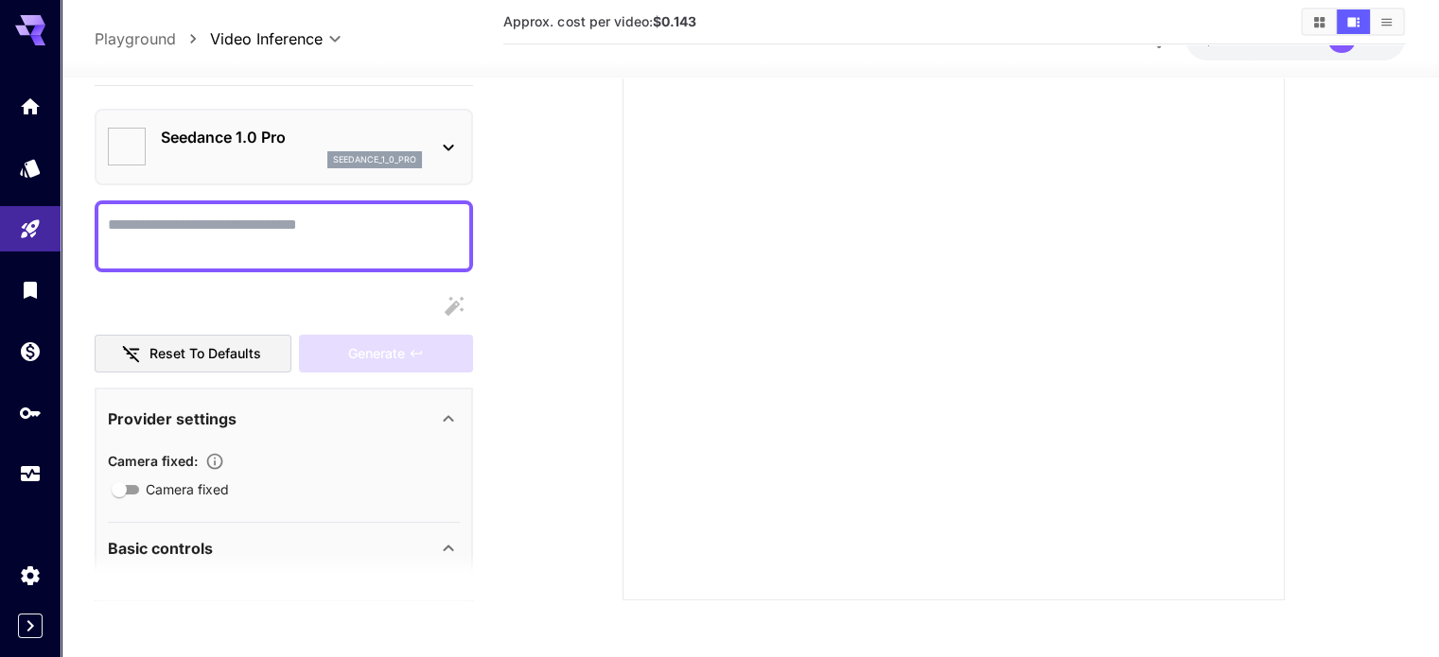
type input "**"
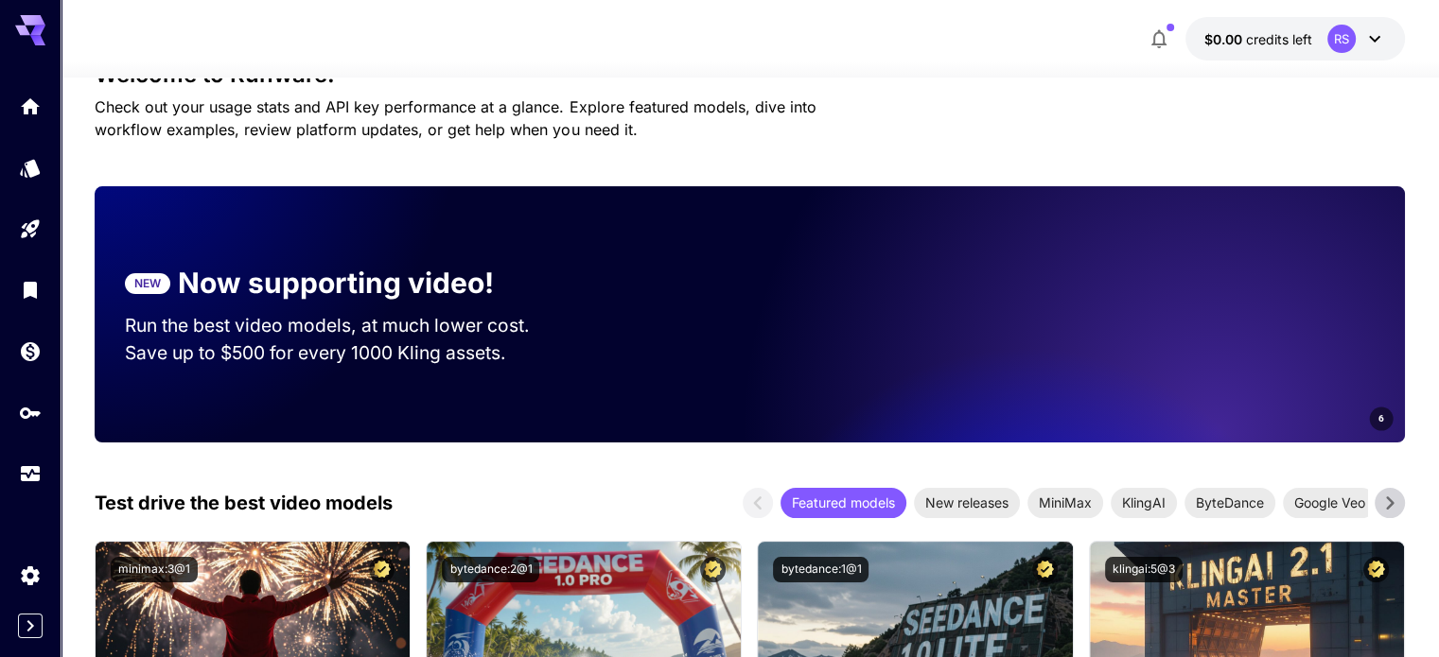
scroll to position [730, 0]
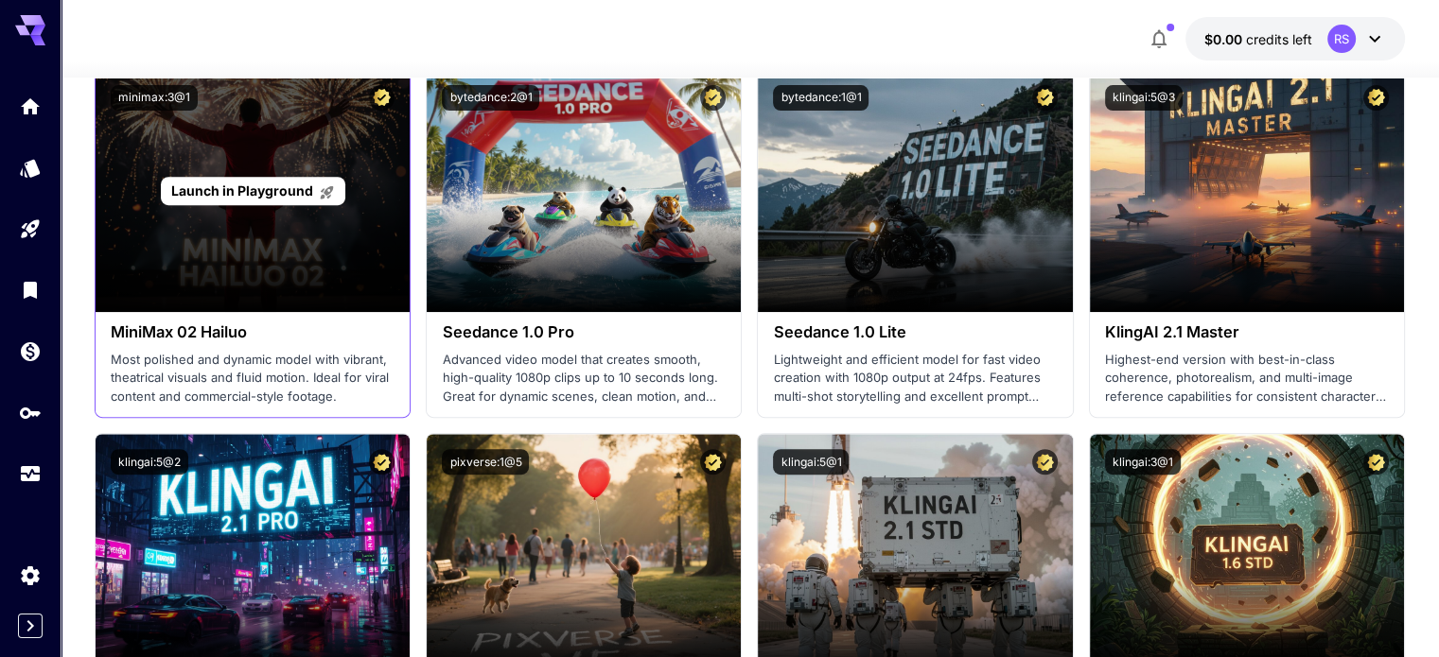
click at [222, 191] on span "Launch in Playground" at bounding box center [242, 191] width 142 height 16
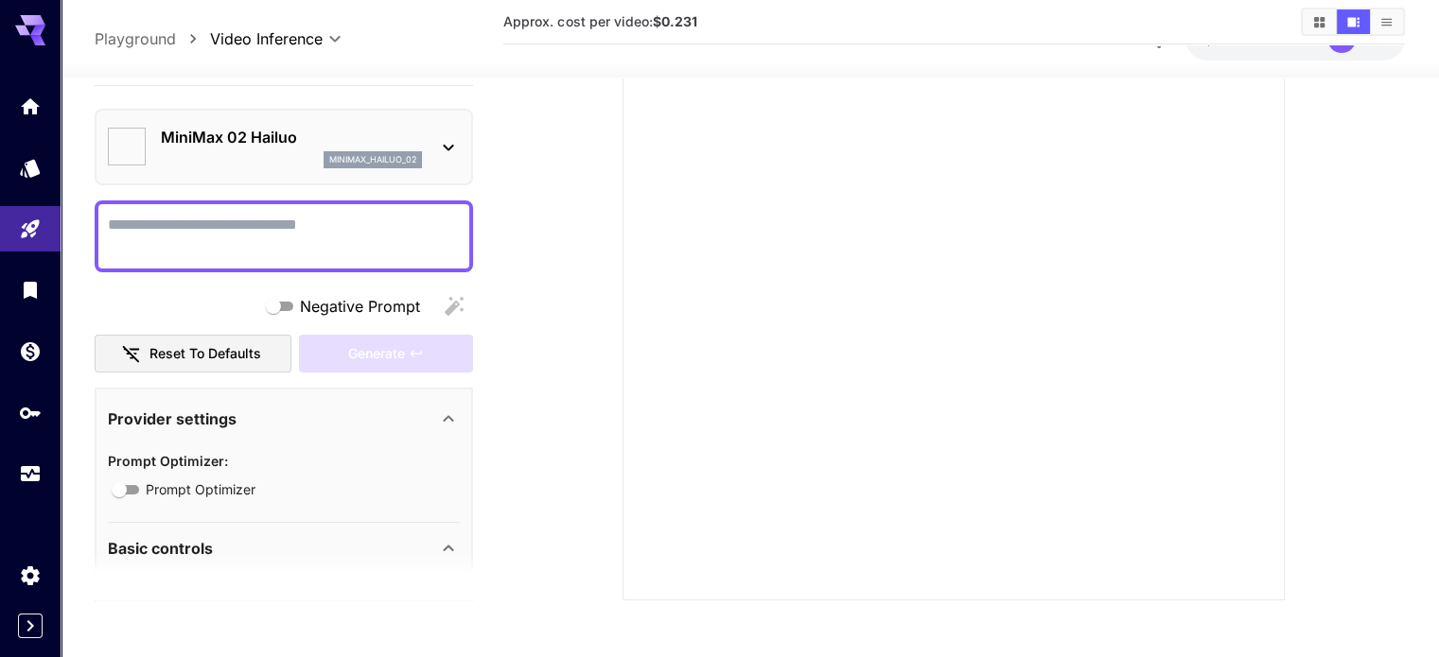
type input "*"
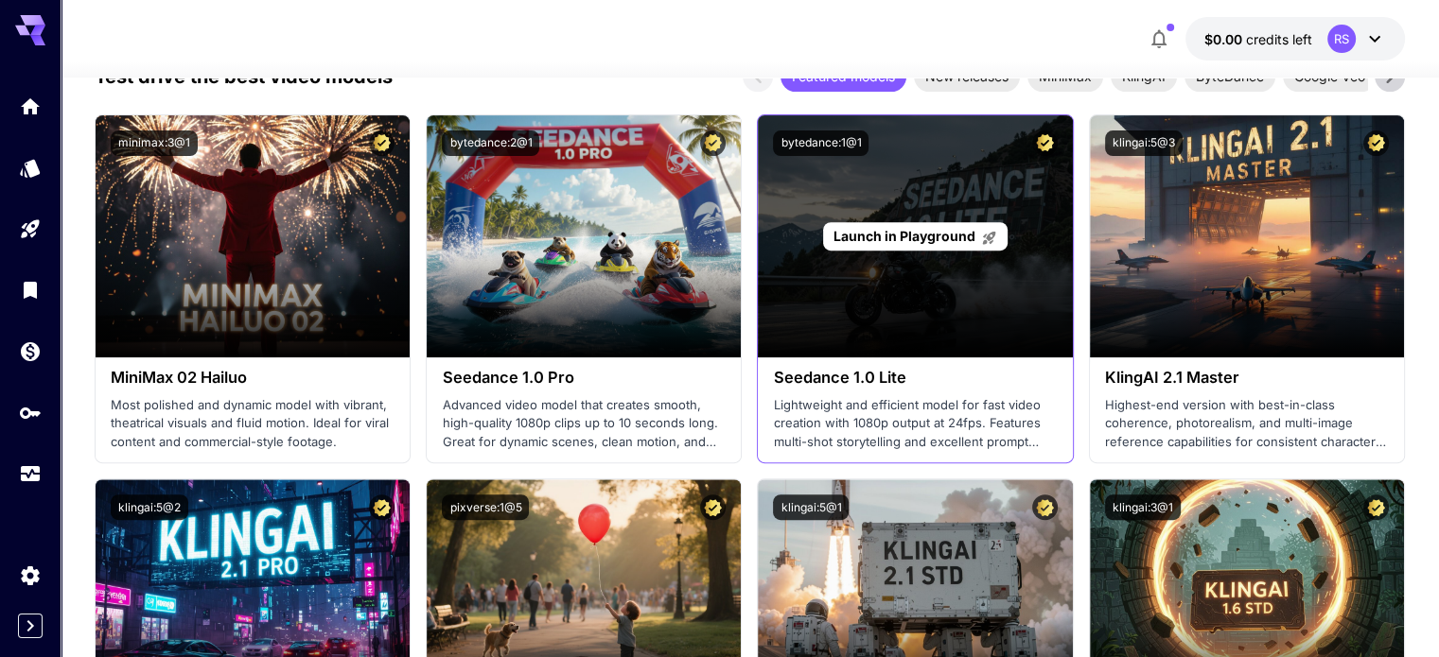
click at [919, 235] on span "Launch in Playground" at bounding box center [904, 236] width 142 height 16
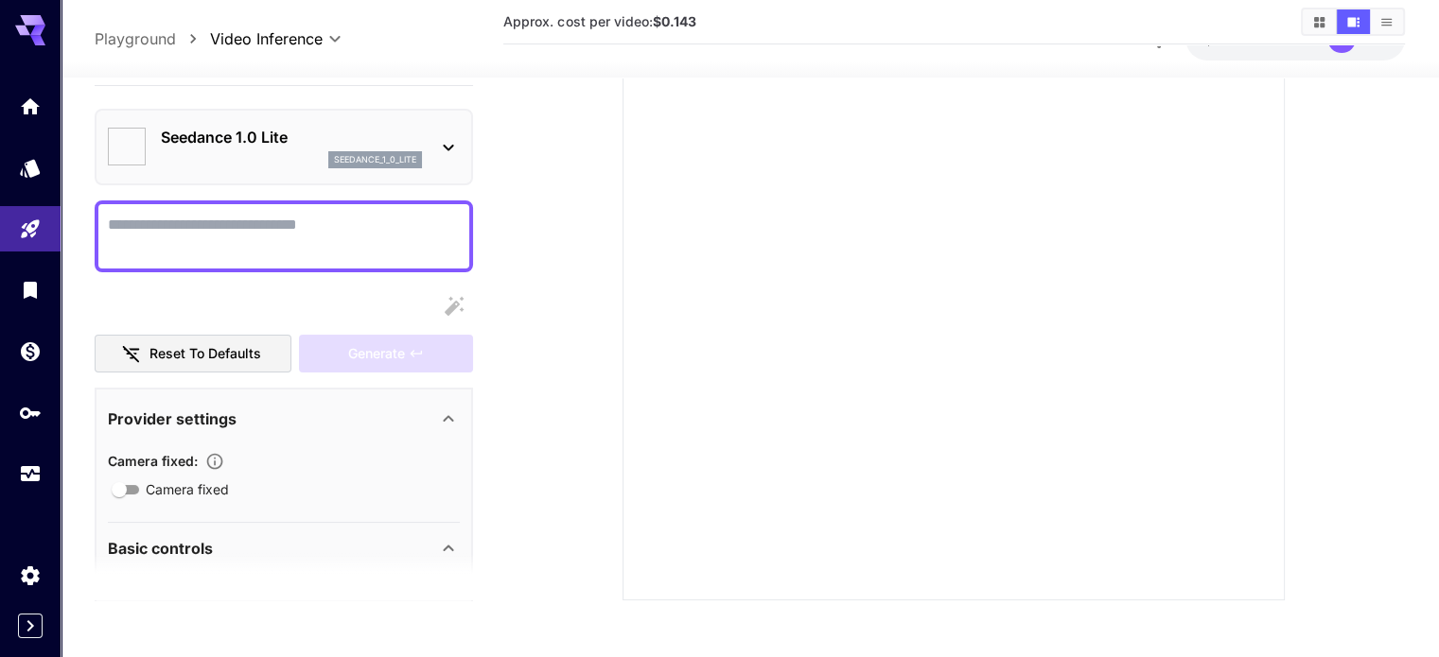
type input "*"
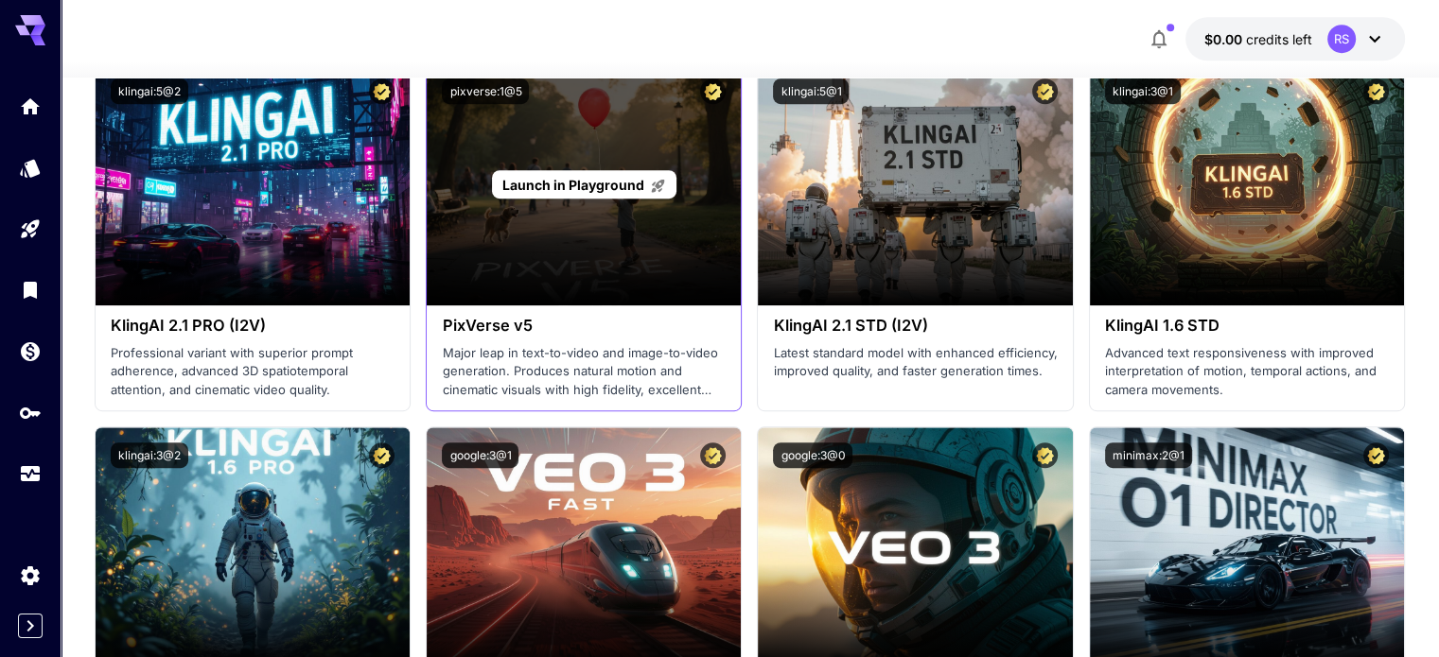
click at [594, 175] on p "Launch in Playground" at bounding box center [584, 185] width 164 height 20
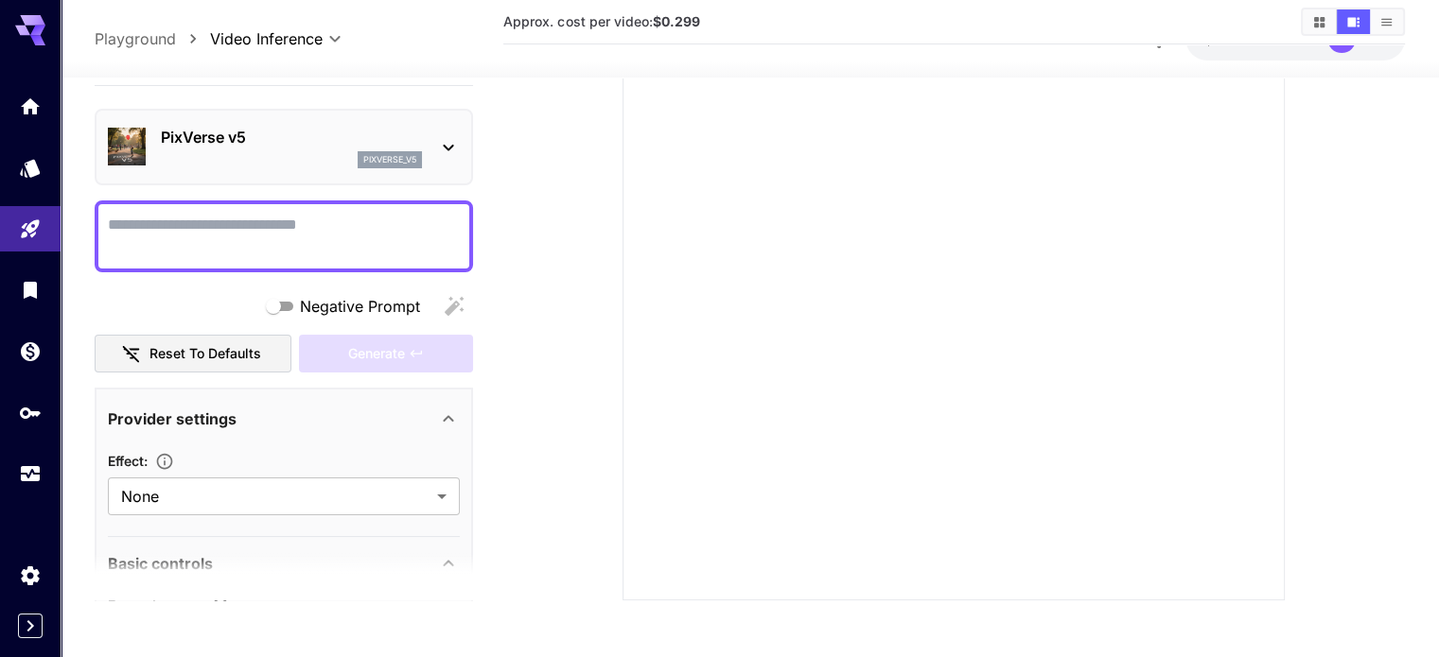
scroll to position [258, 0]
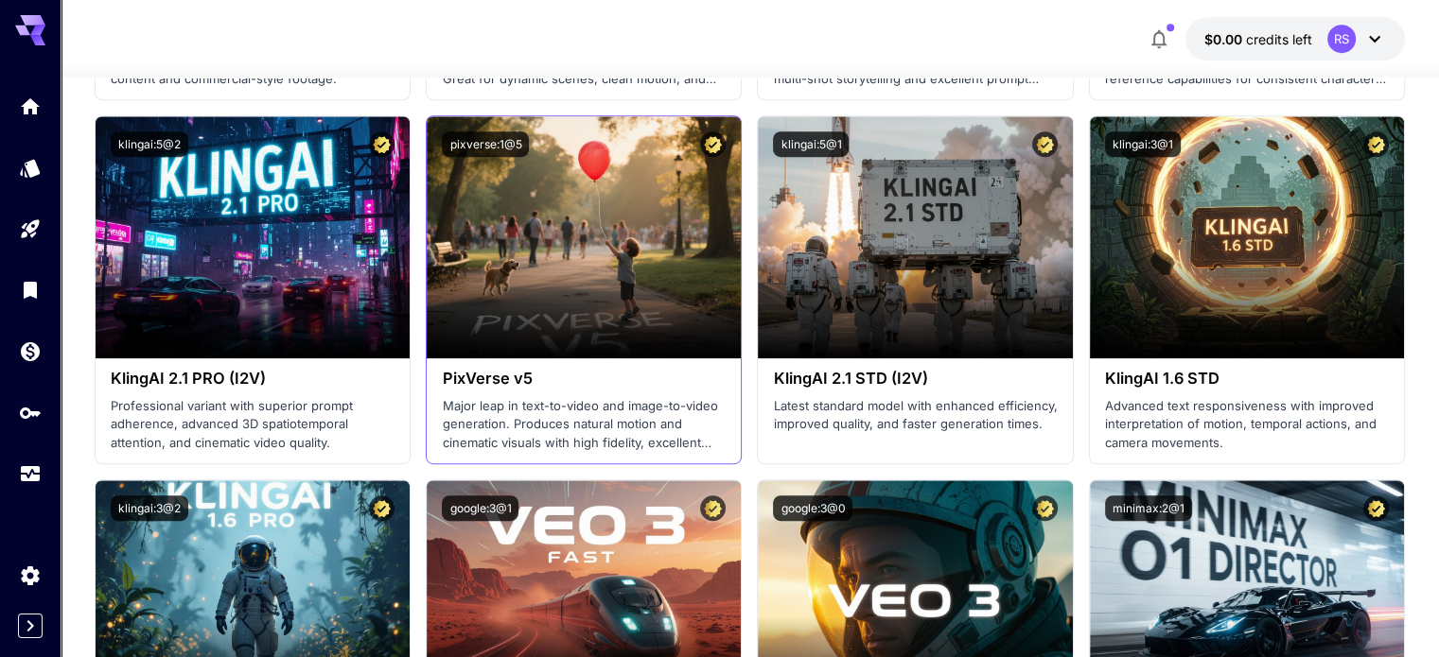
scroll to position [988, 0]
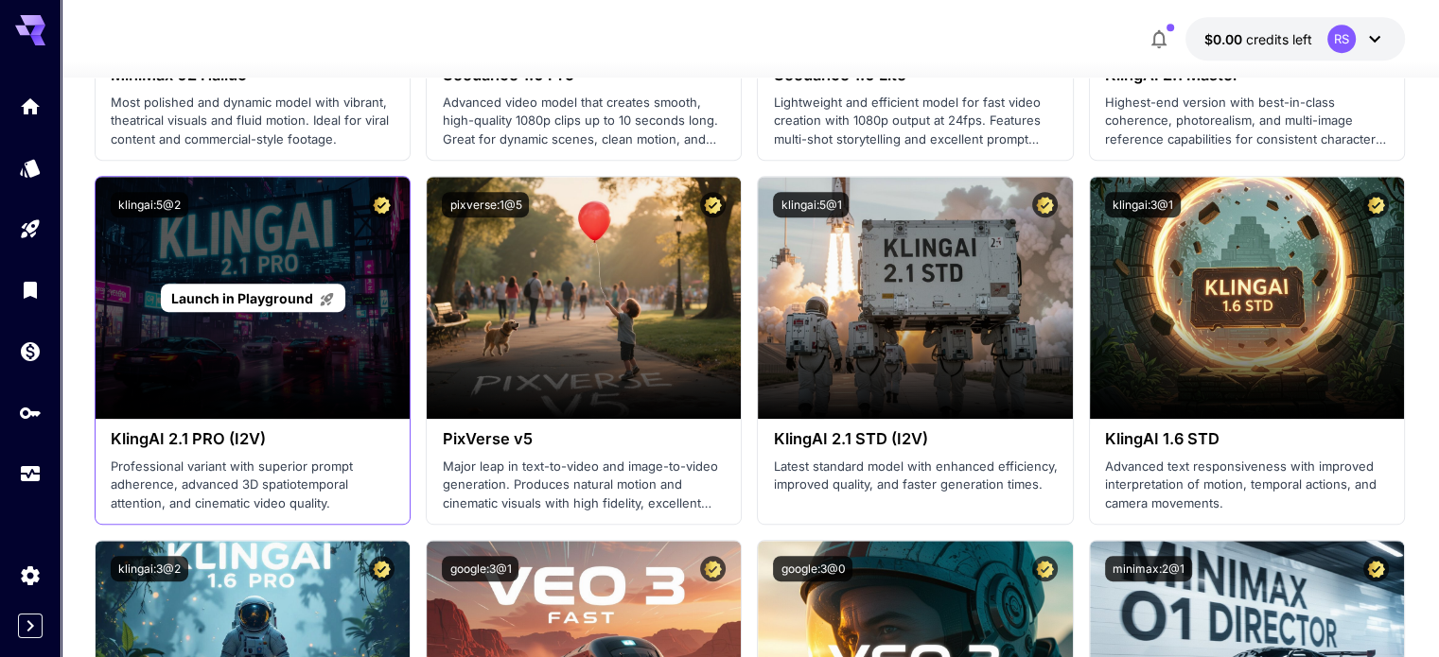
click at [228, 290] on span "Launch in Playground" at bounding box center [242, 298] width 142 height 16
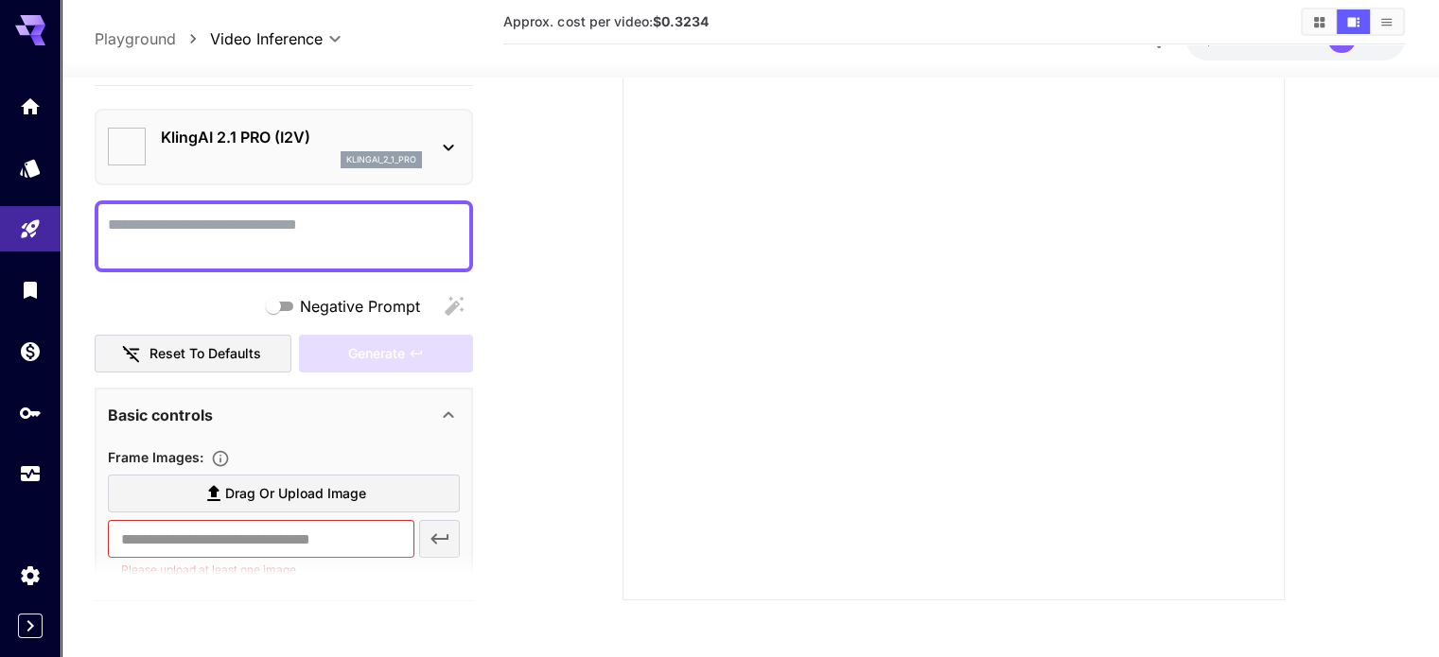
scroll to position [258, 0]
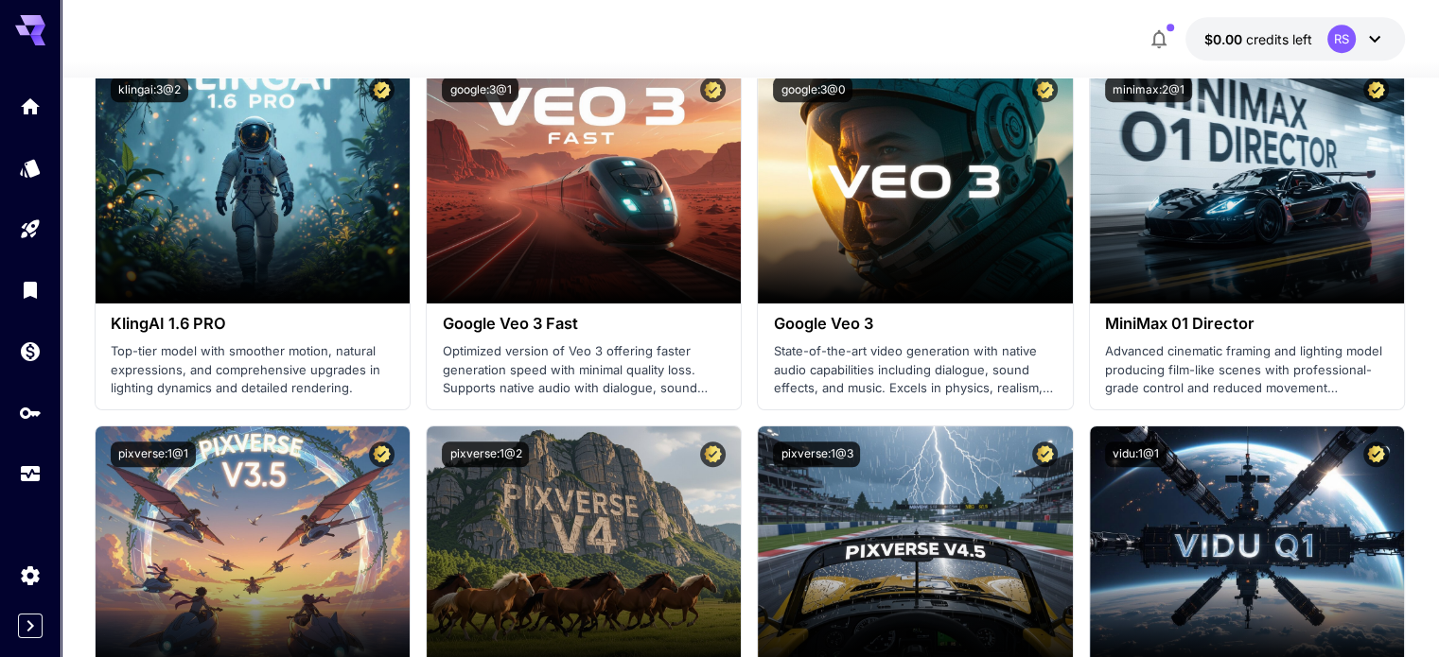
scroll to position [1468, 0]
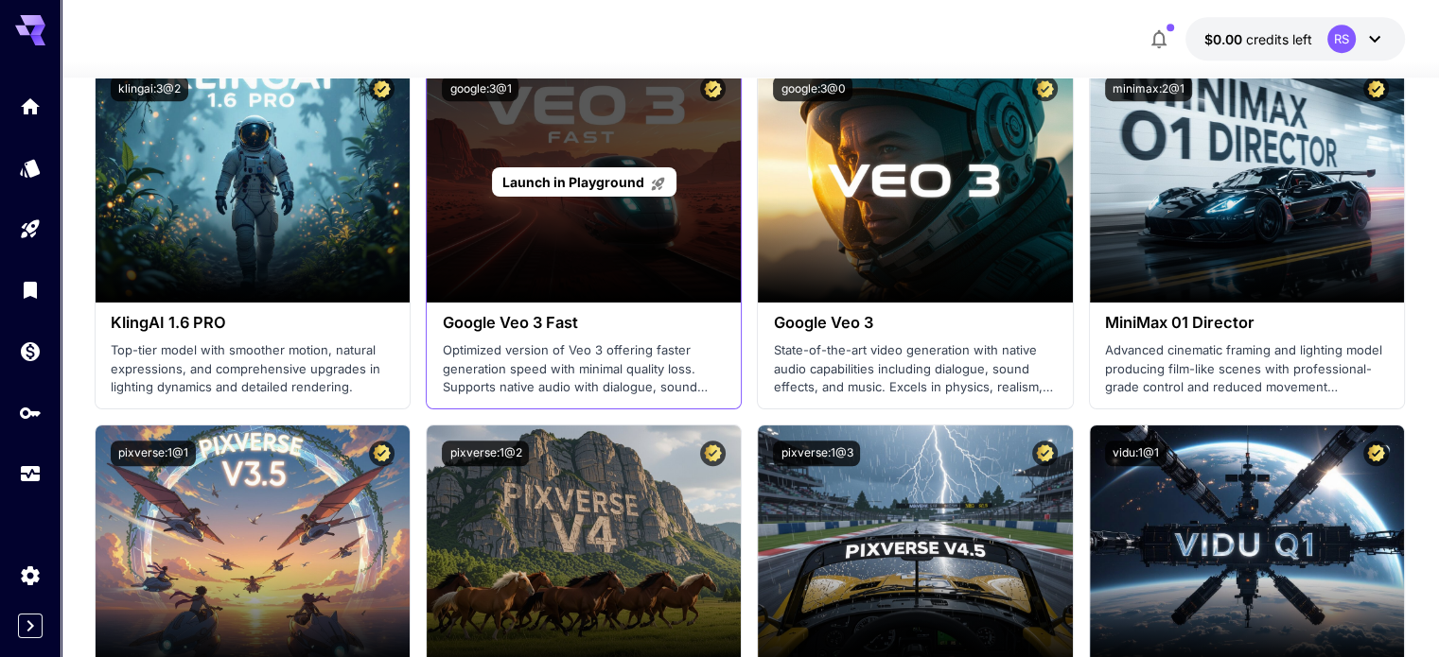
click at [611, 181] on span "Launch in Playground" at bounding box center [573, 182] width 142 height 16
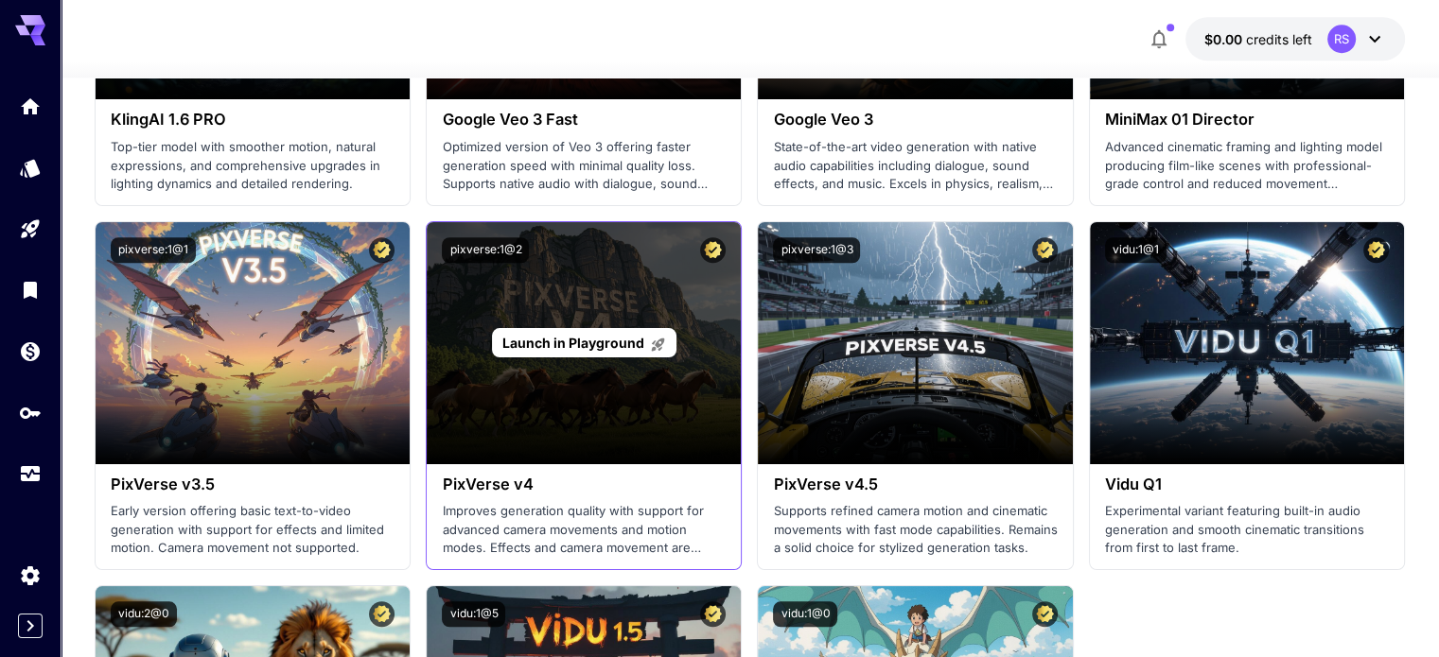
scroll to position [1672, 0]
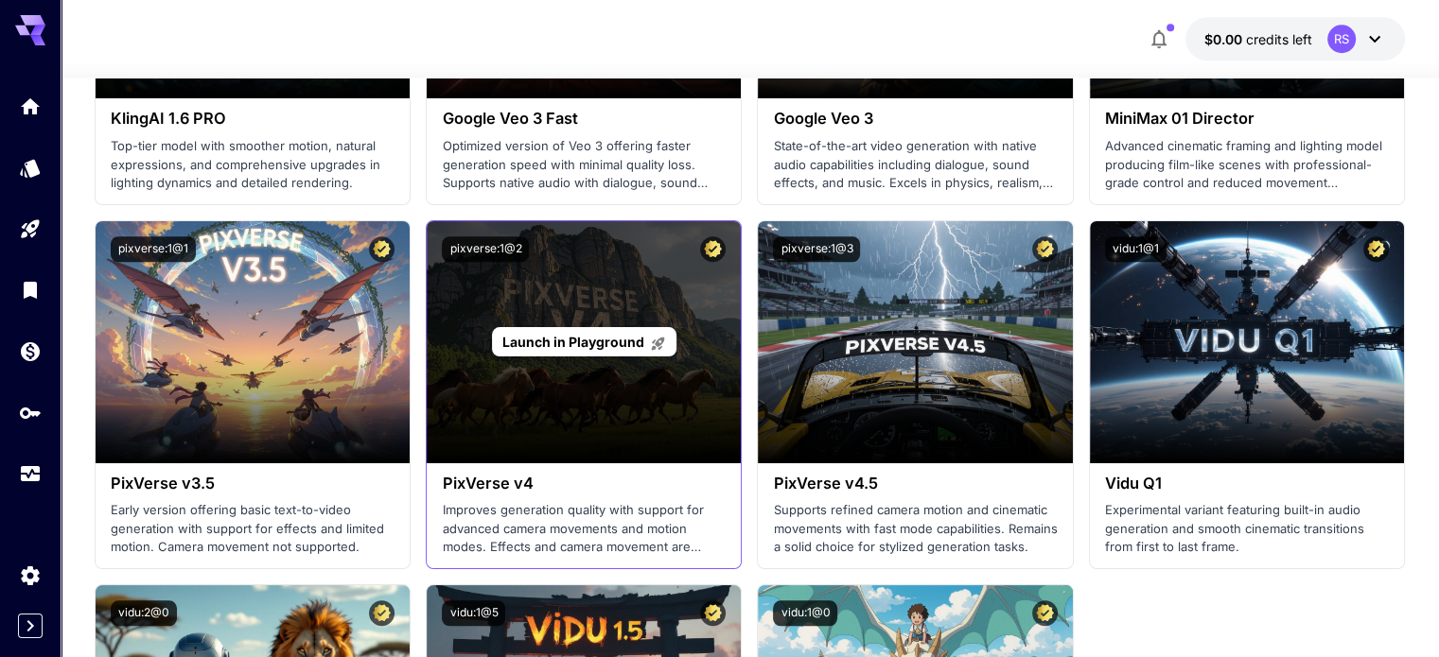
click at [594, 332] on p "Launch in Playground" at bounding box center [584, 342] width 164 height 20
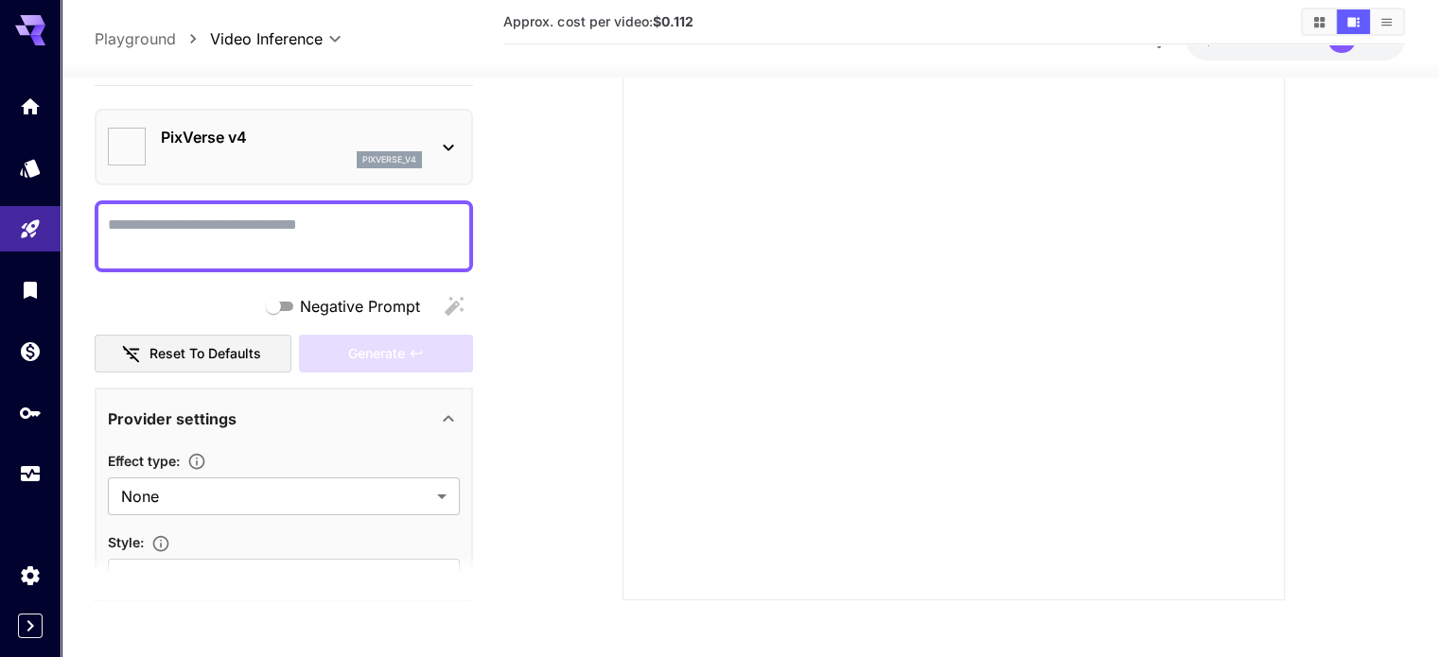
type input "**********"
type input "****"
type input "*"
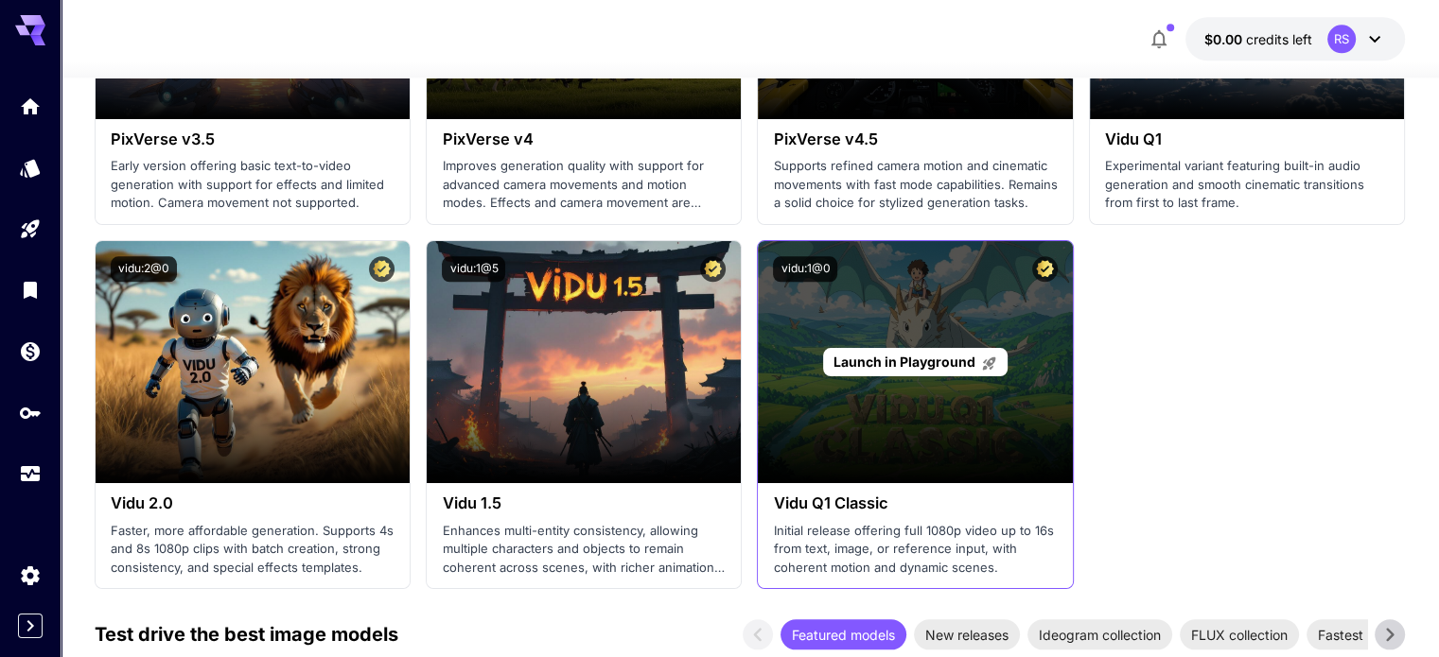
scroll to position [2017, 0]
click at [932, 352] on p "Launch in Playground" at bounding box center [915, 362] width 164 height 20
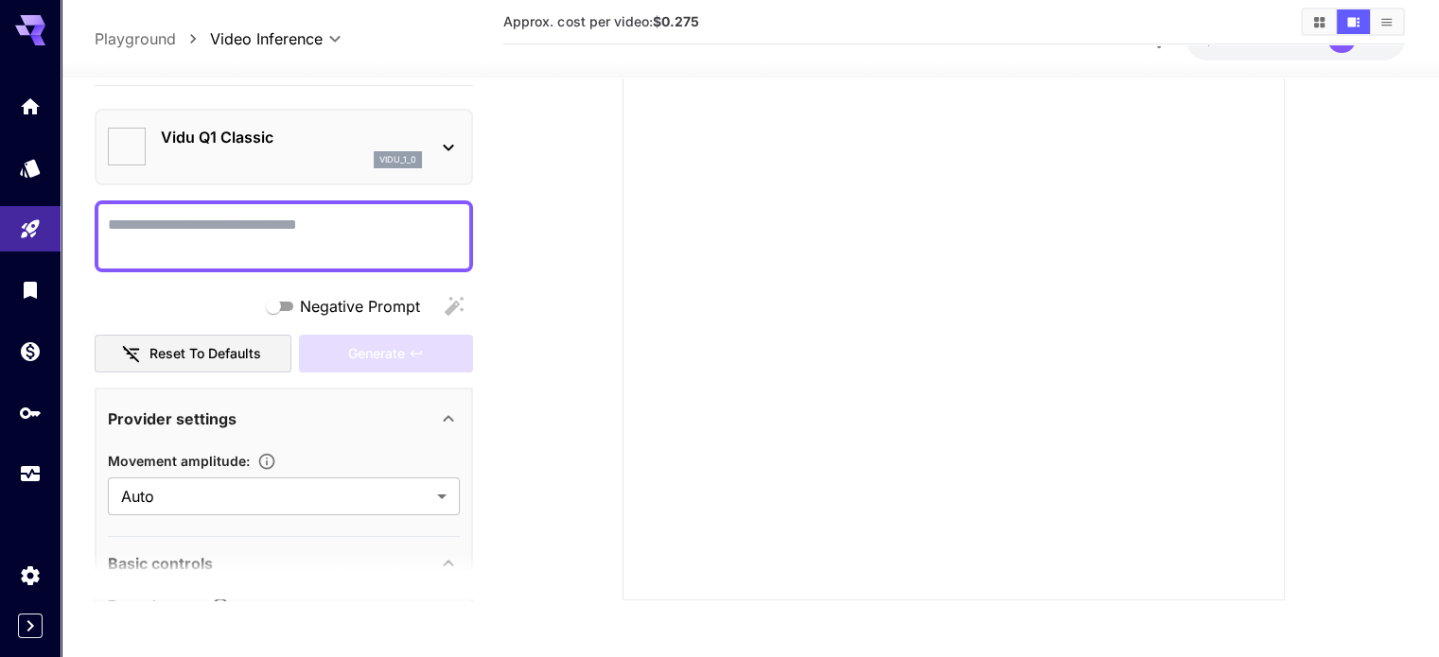
scroll to position [258, 0]
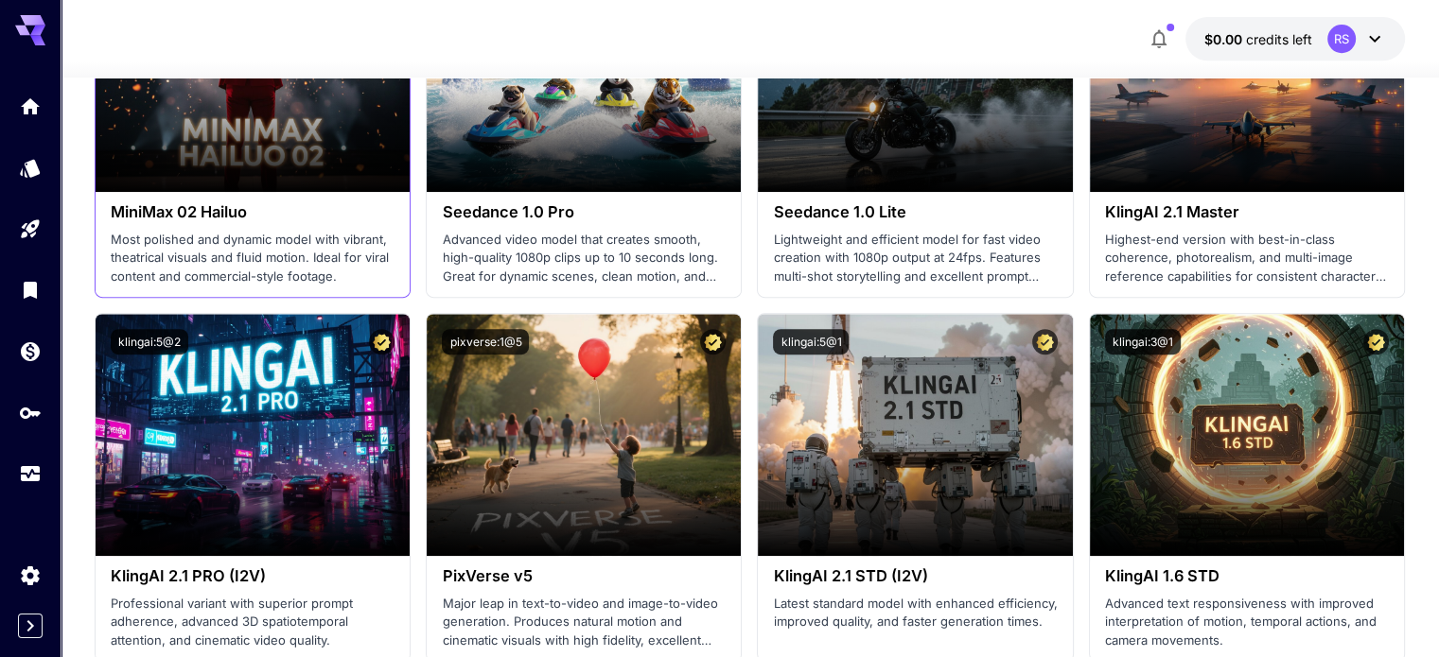
scroll to position [855, 0]
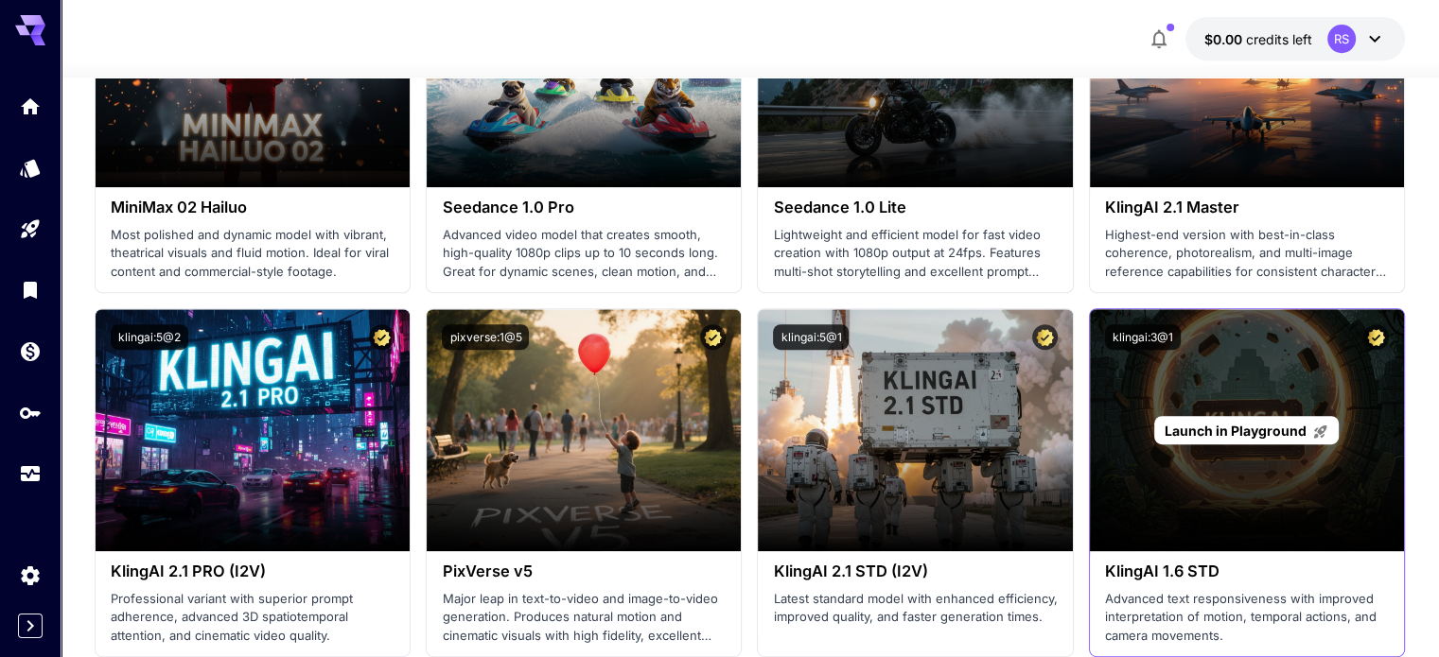
click at [1239, 427] on span "Launch in Playground" at bounding box center [1235, 431] width 142 height 16
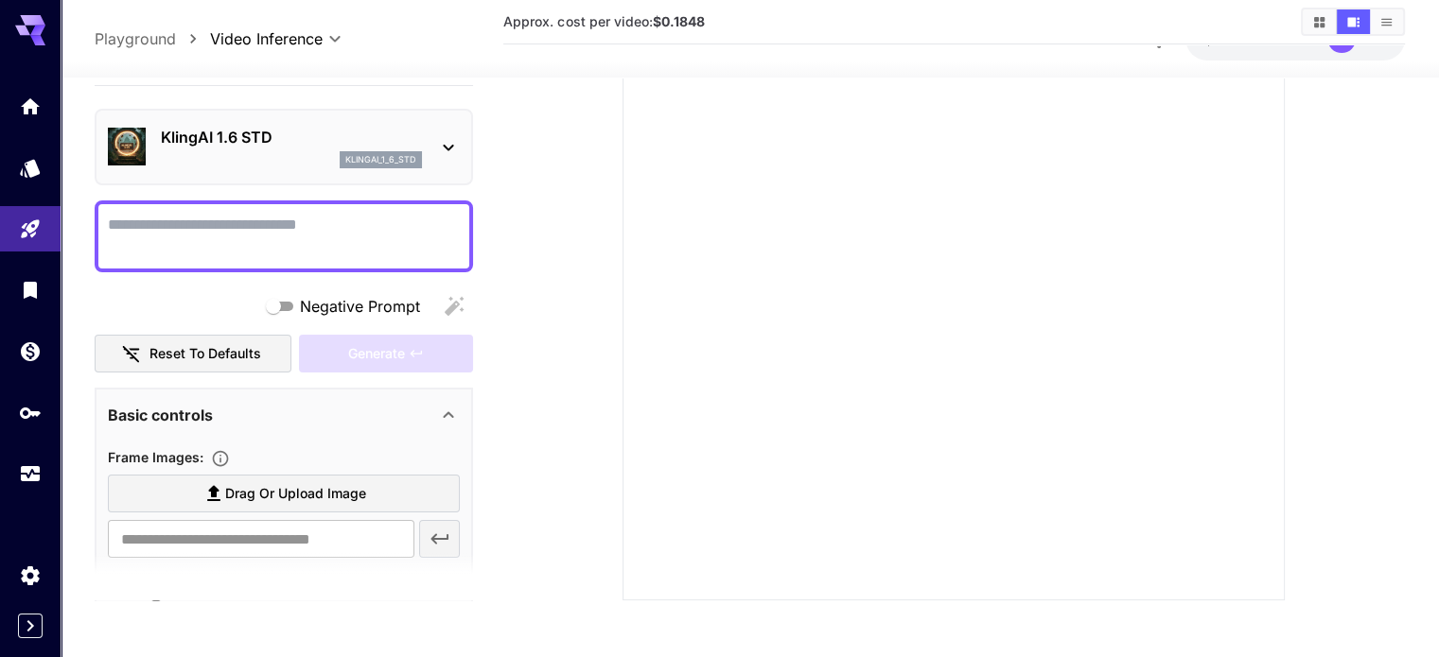
scroll to position [258, 0]
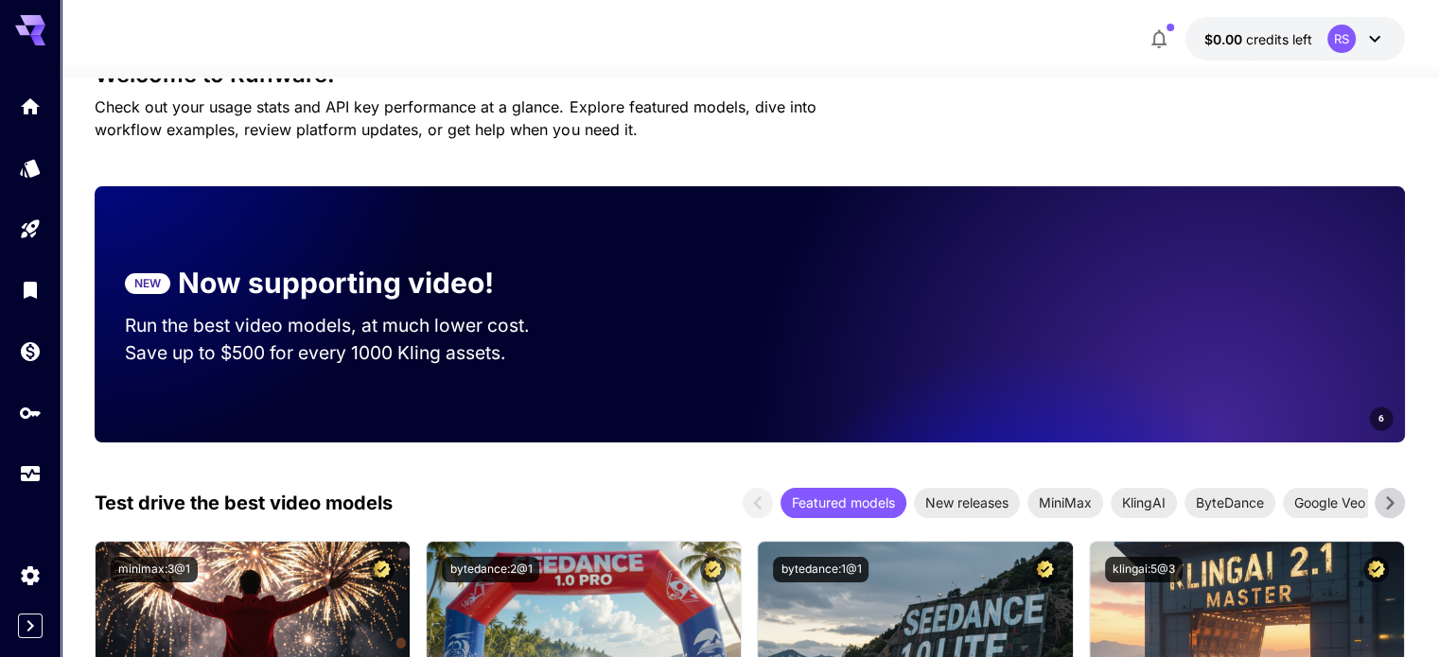
scroll to position [855, 0]
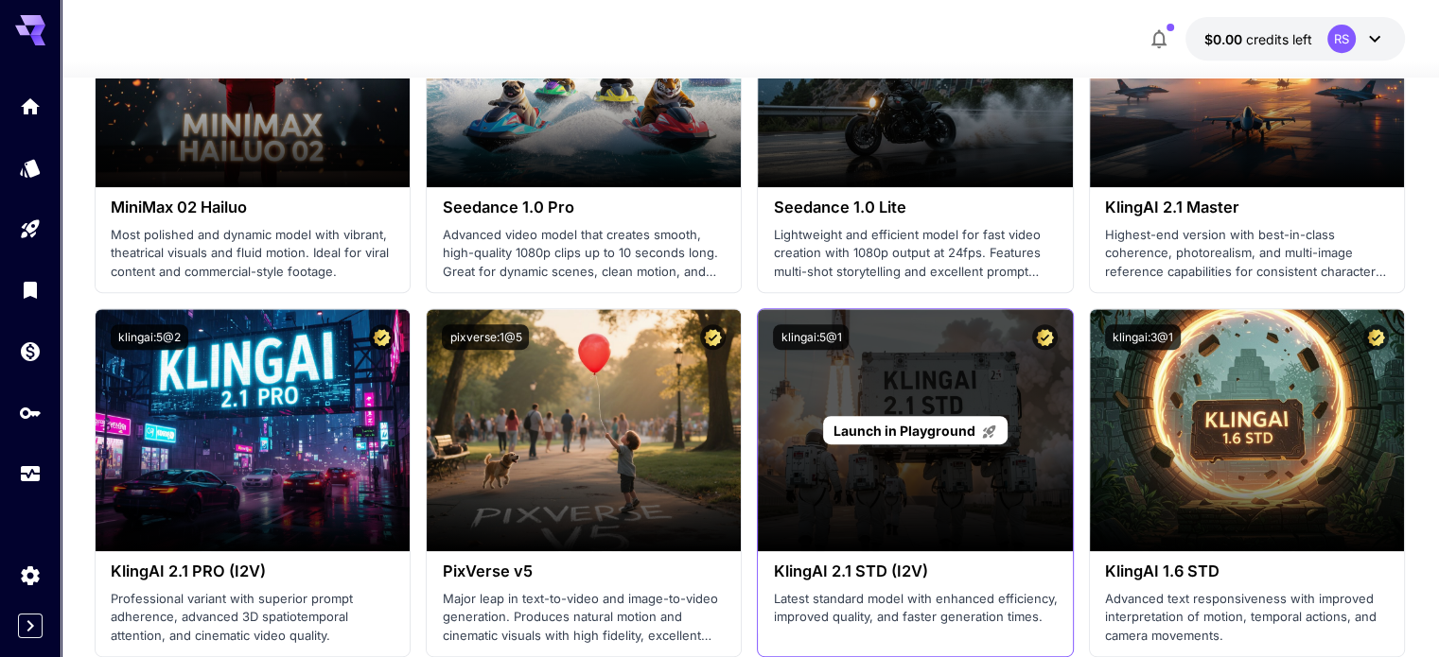
click at [925, 427] on span "Launch in Playground" at bounding box center [904, 431] width 142 height 16
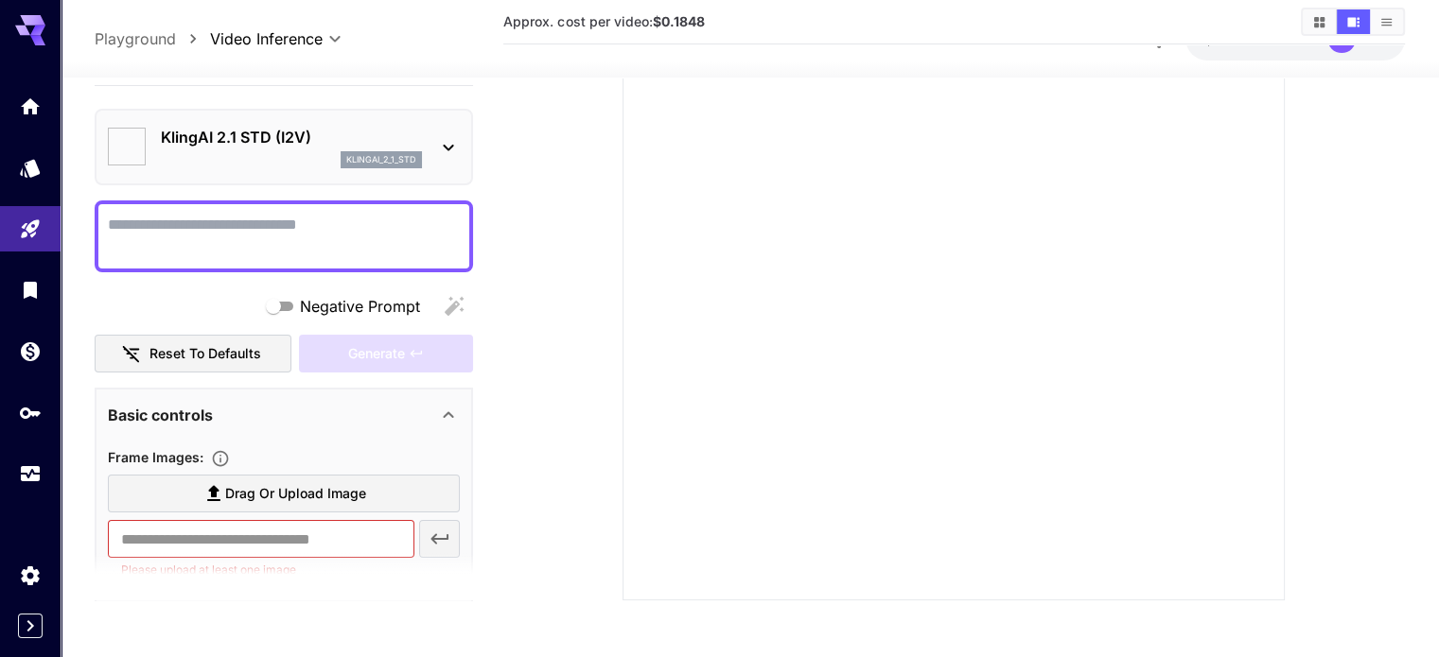
type input "**"
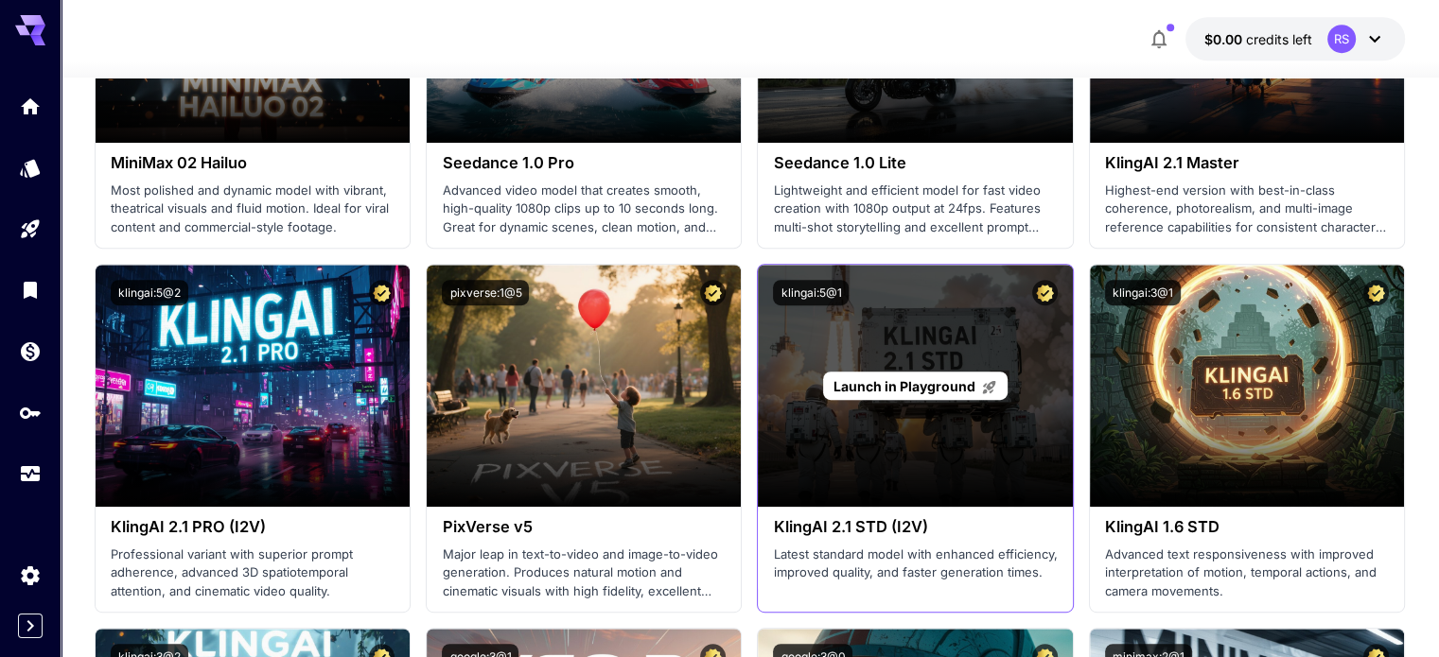
scroll to position [900, 0]
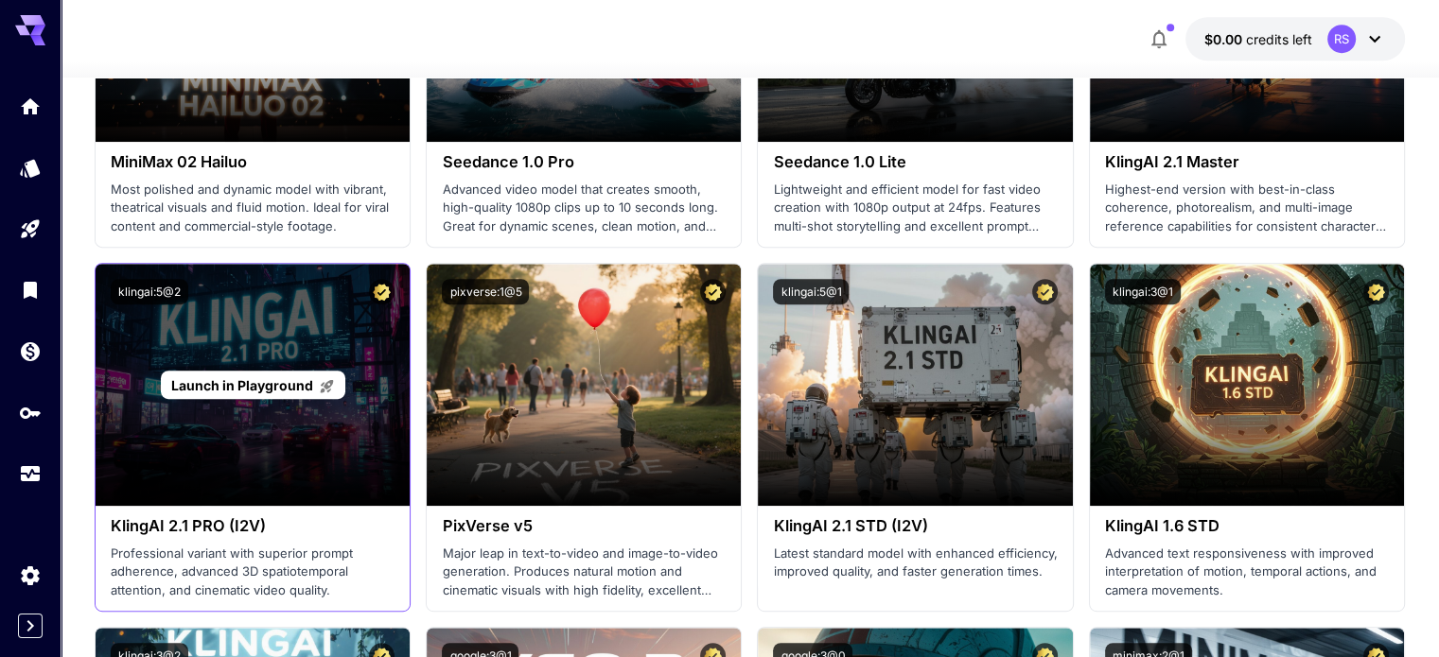
click at [266, 382] on span "Launch in Playground" at bounding box center [242, 385] width 142 height 16
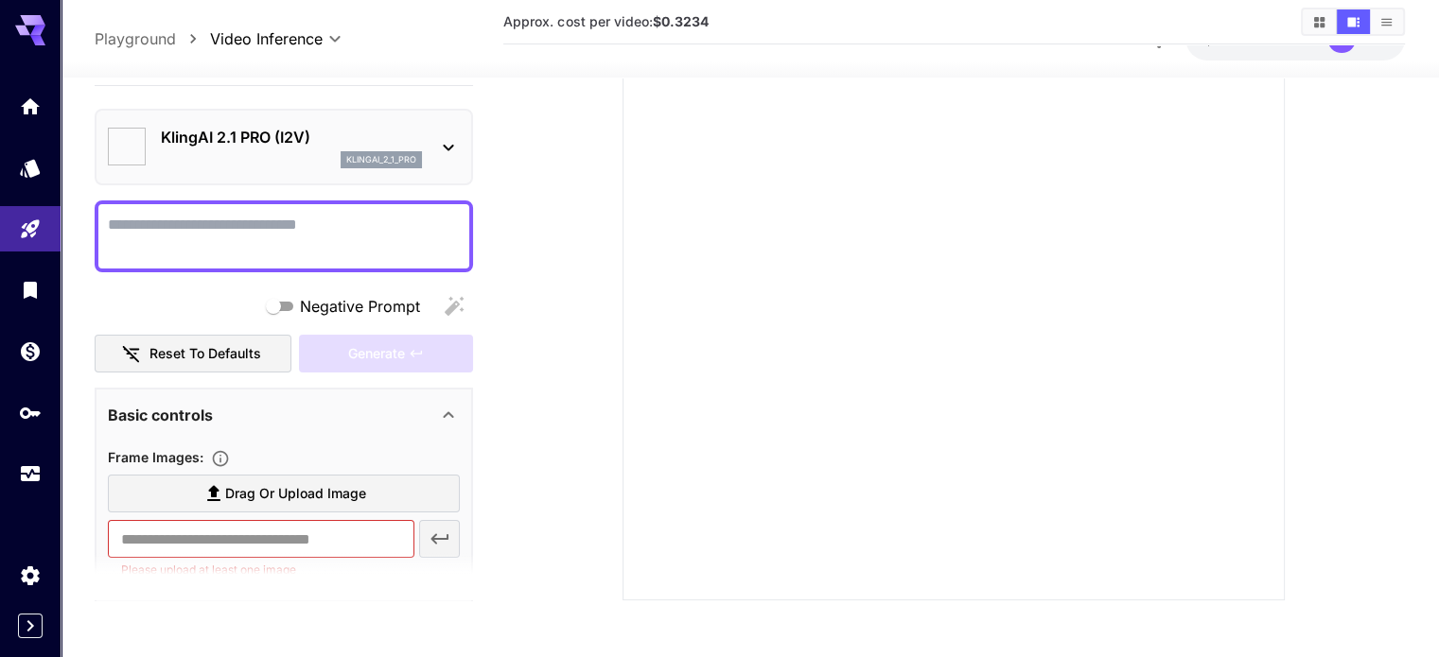
scroll to position [258, 0]
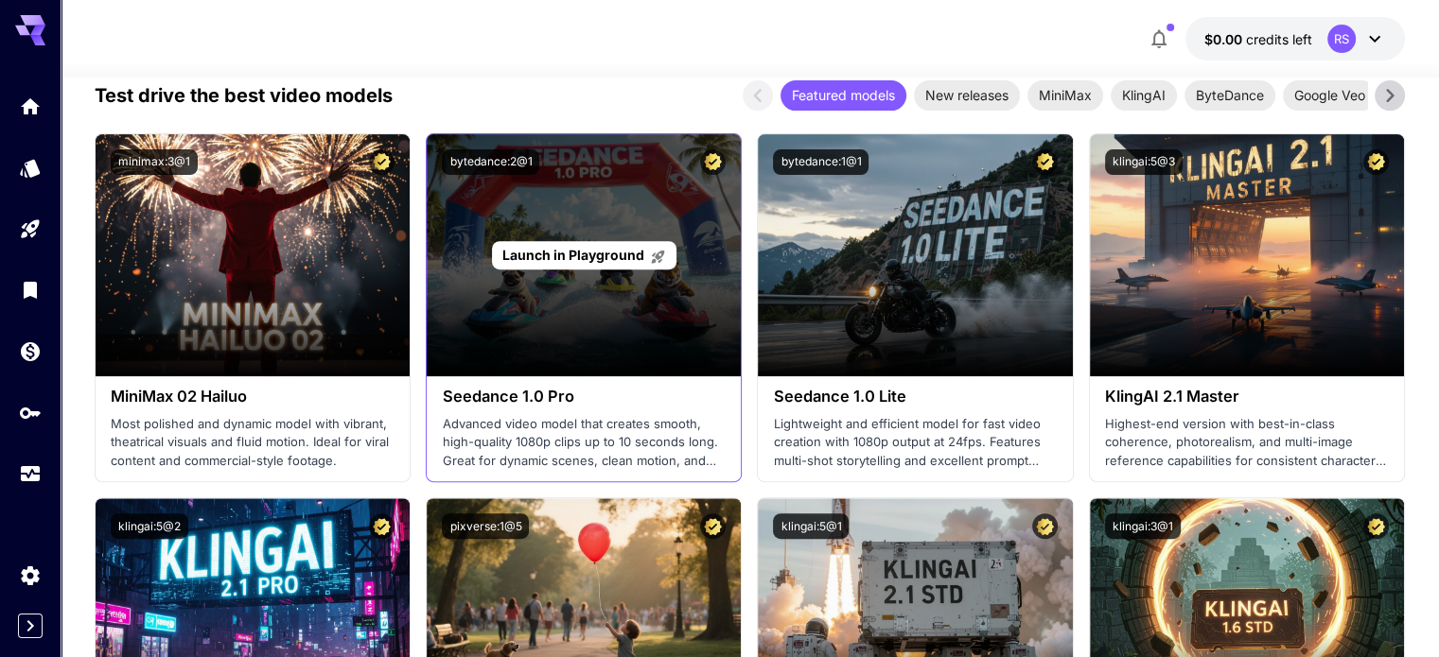
scroll to position [663, 0]
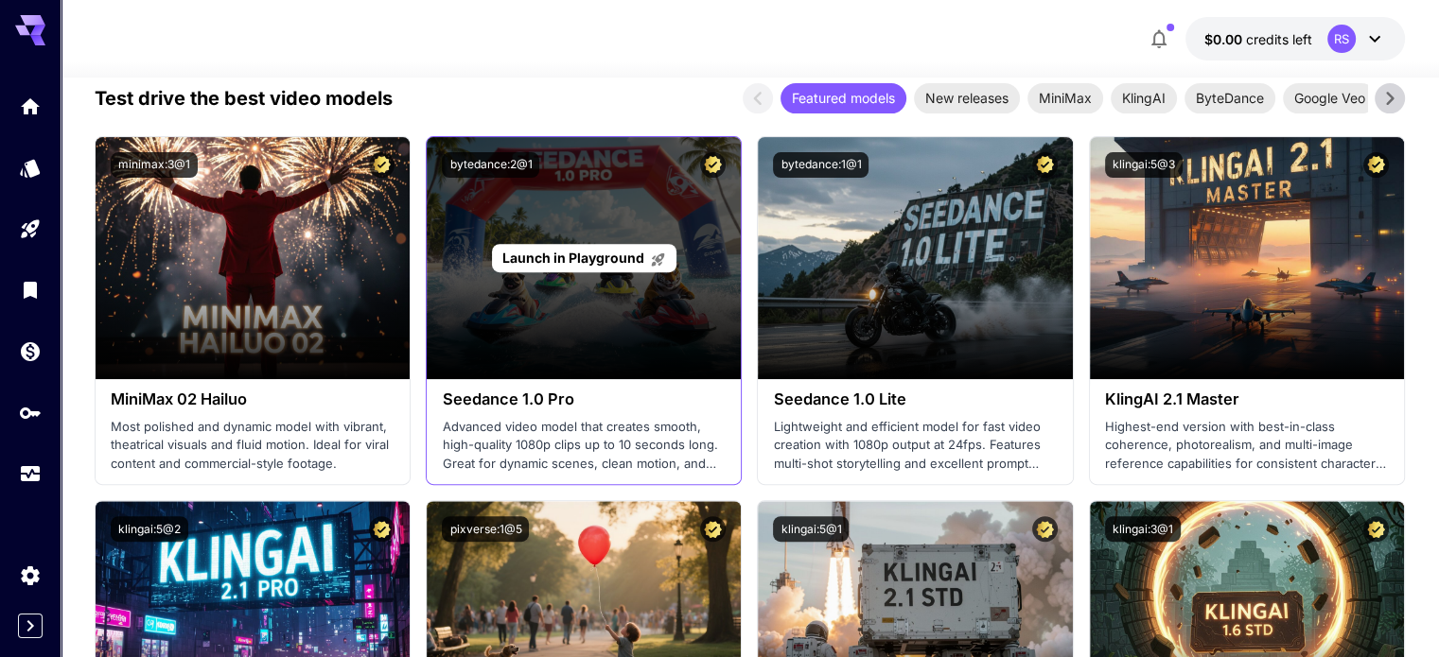
click at [560, 262] on span "Launch in Playground" at bounding box center [573, 258] width 142 height 16
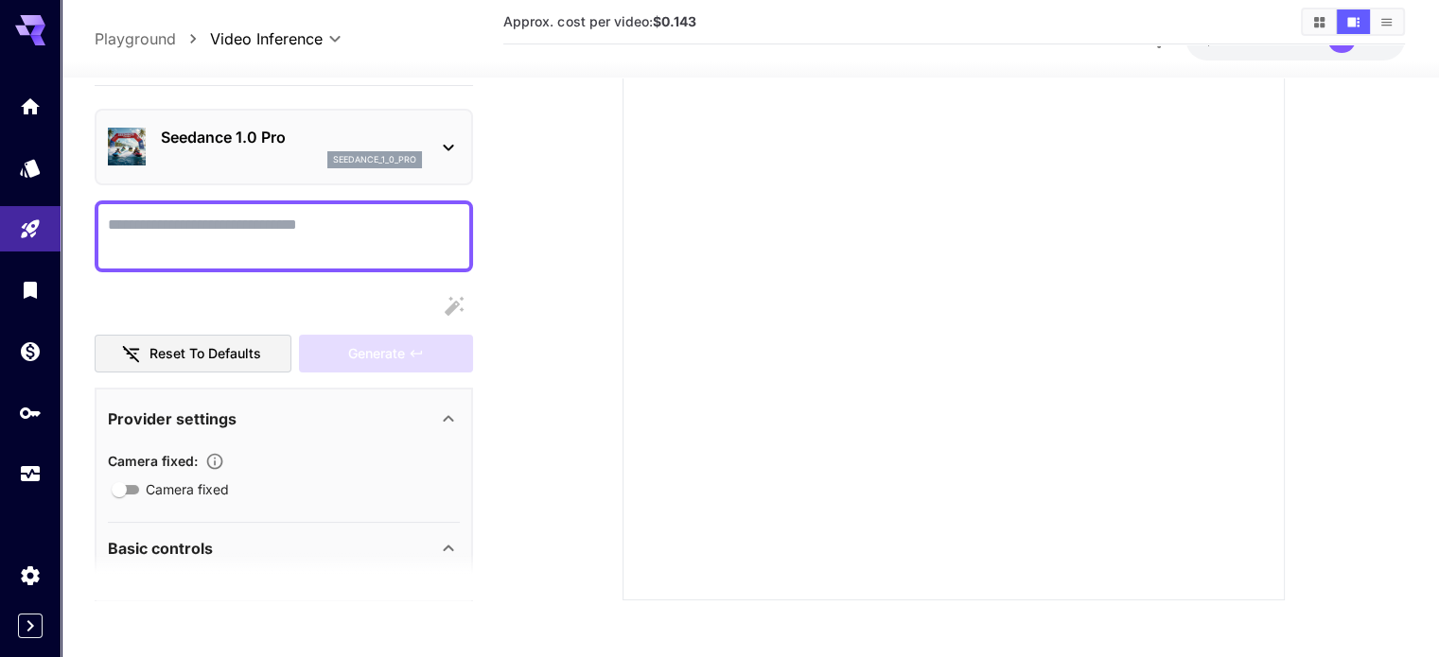
scroll to position [258, 0]
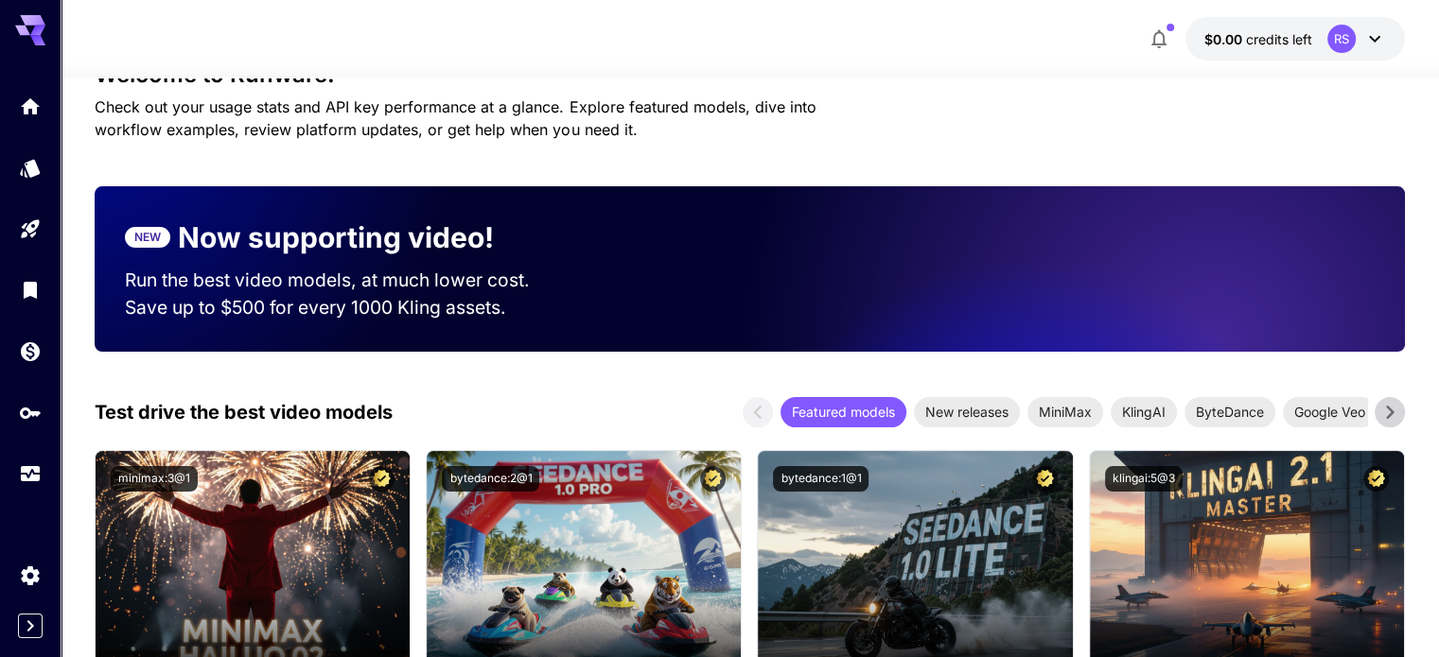
scroll to position [663, 0]
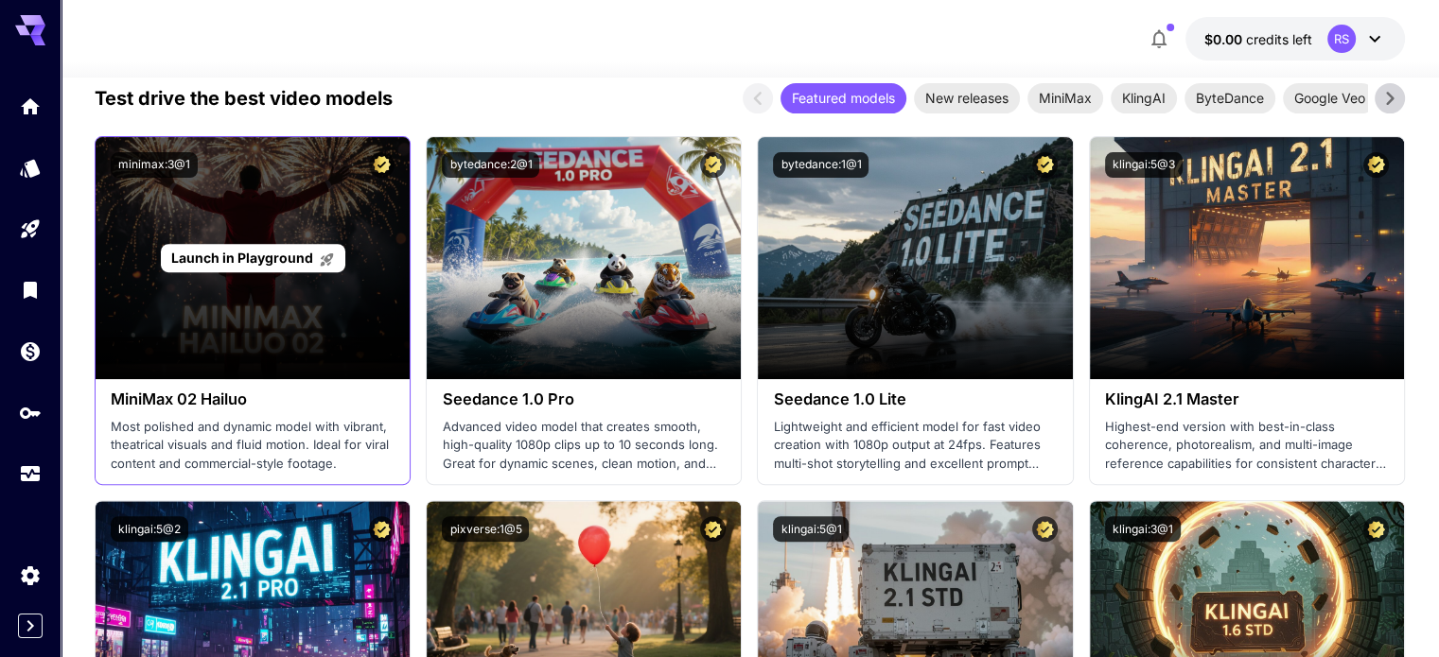
click at [260, 268] on div "Launch in Playground" at bounding box center [253, 258] width 184 height 29
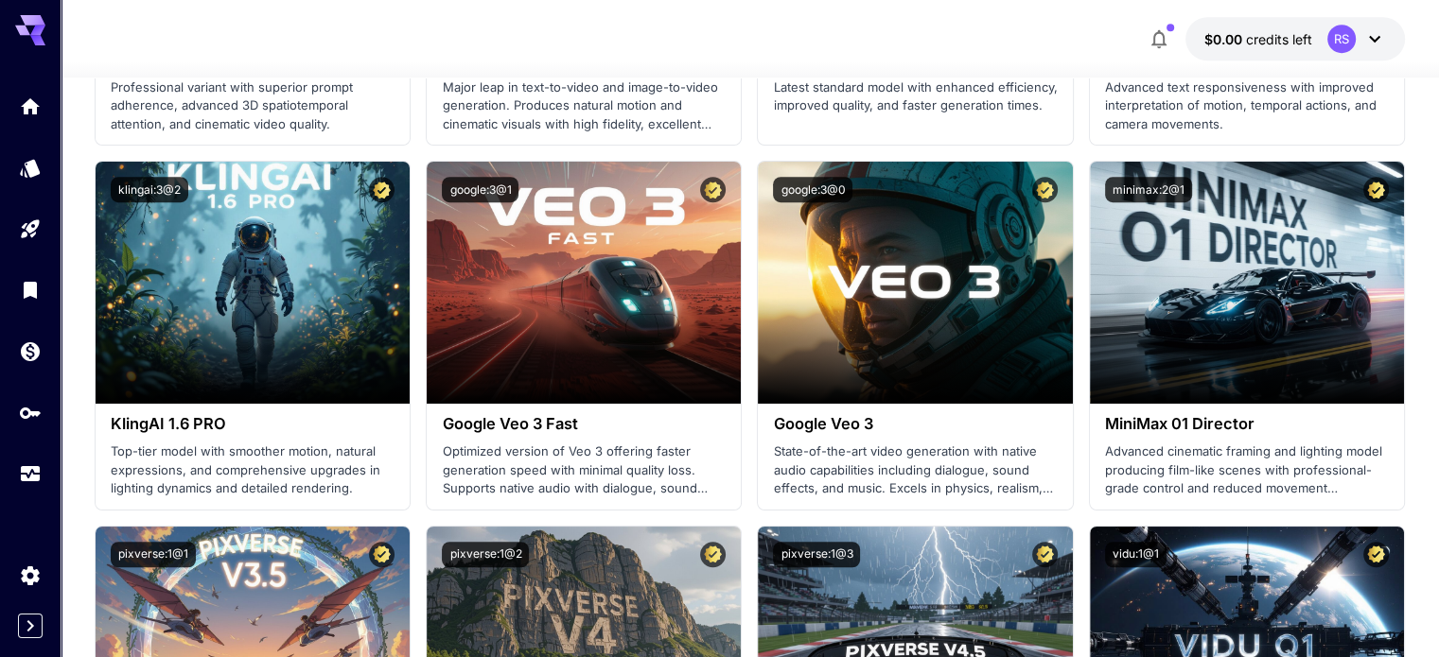
scroll to position [1370, 0]
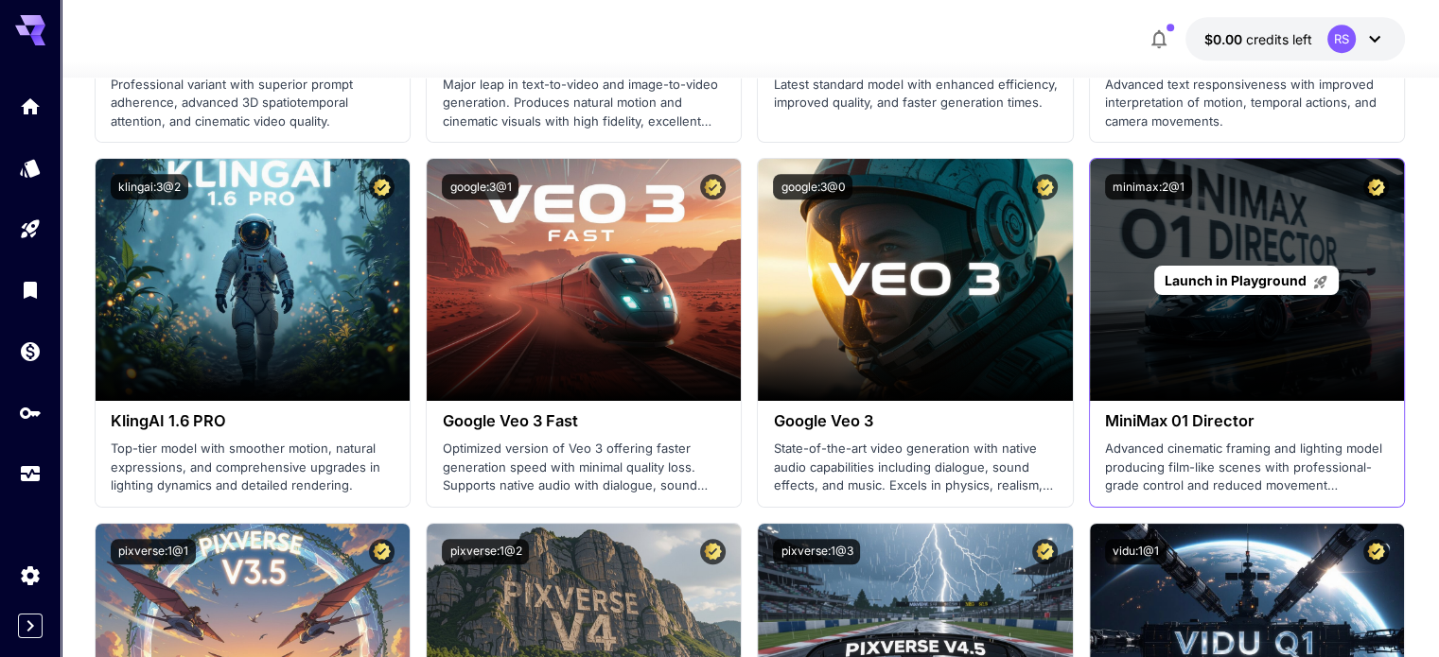
click at [1239, 283] on span "Launch in Playground" at bounding box center [1235, 280] width 142 height 16
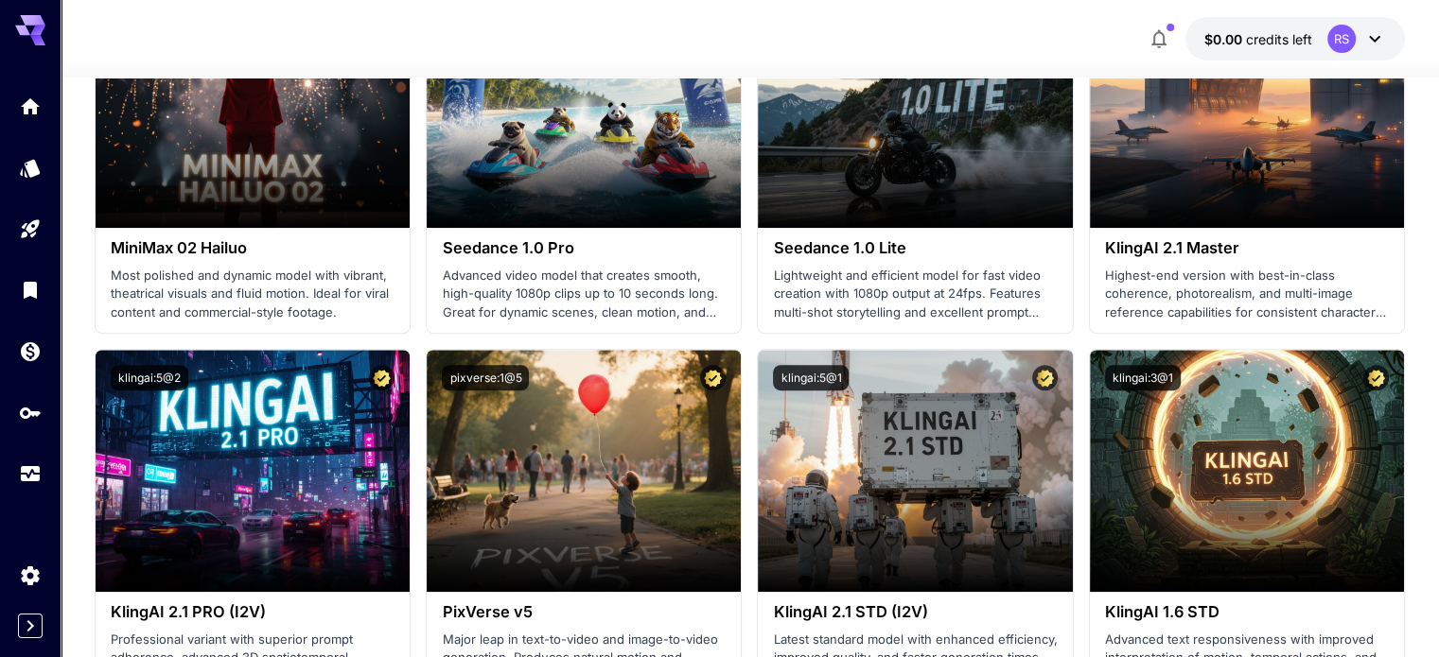
scroll to position [810, 0]
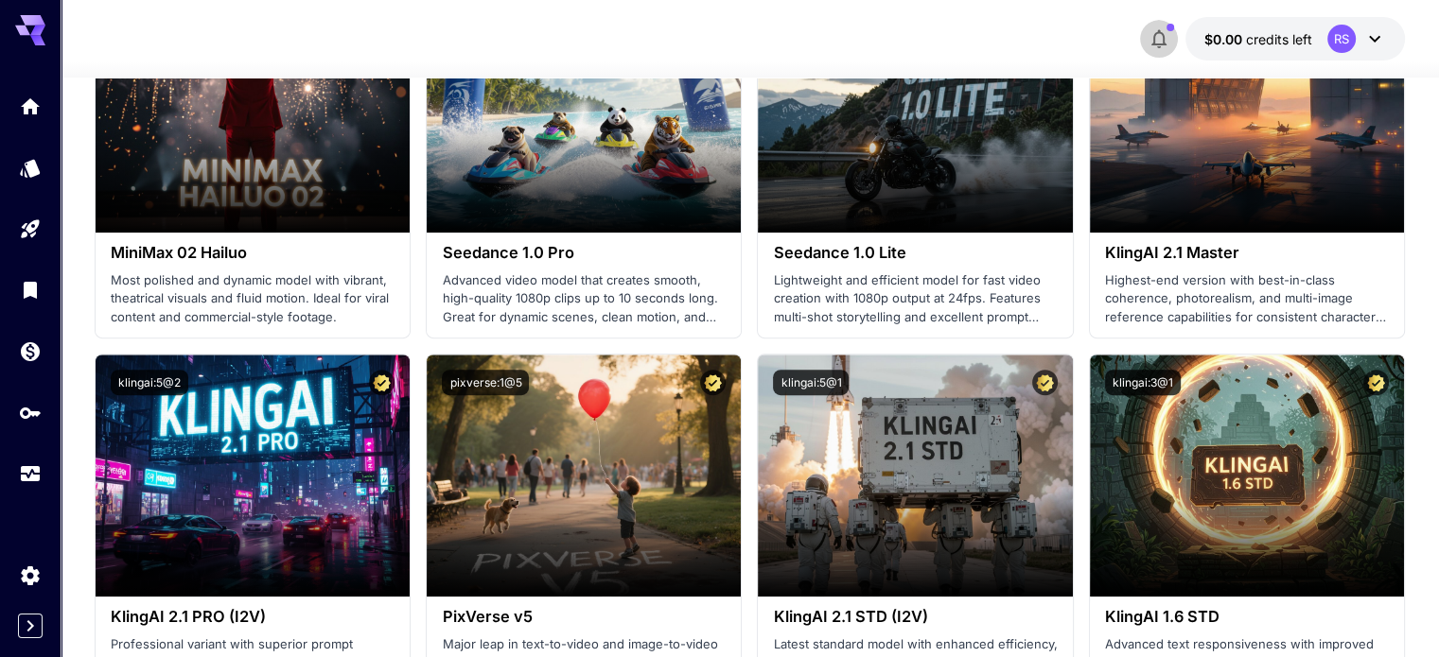
click at [1156, 37] on icon "button" at bounding box center [1158, 38] width 23 height 23
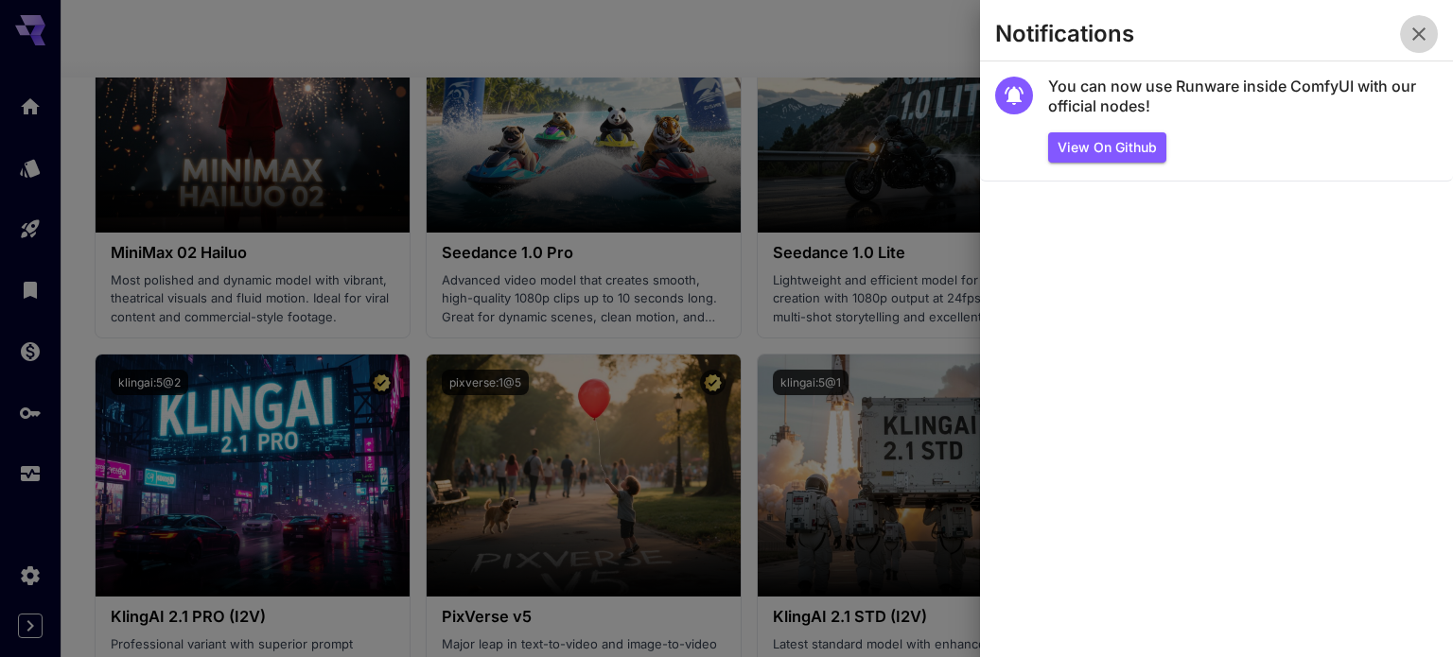
click at [1419, 26] on icon "button" at bounding box center [1418, 34] width 23 height 23
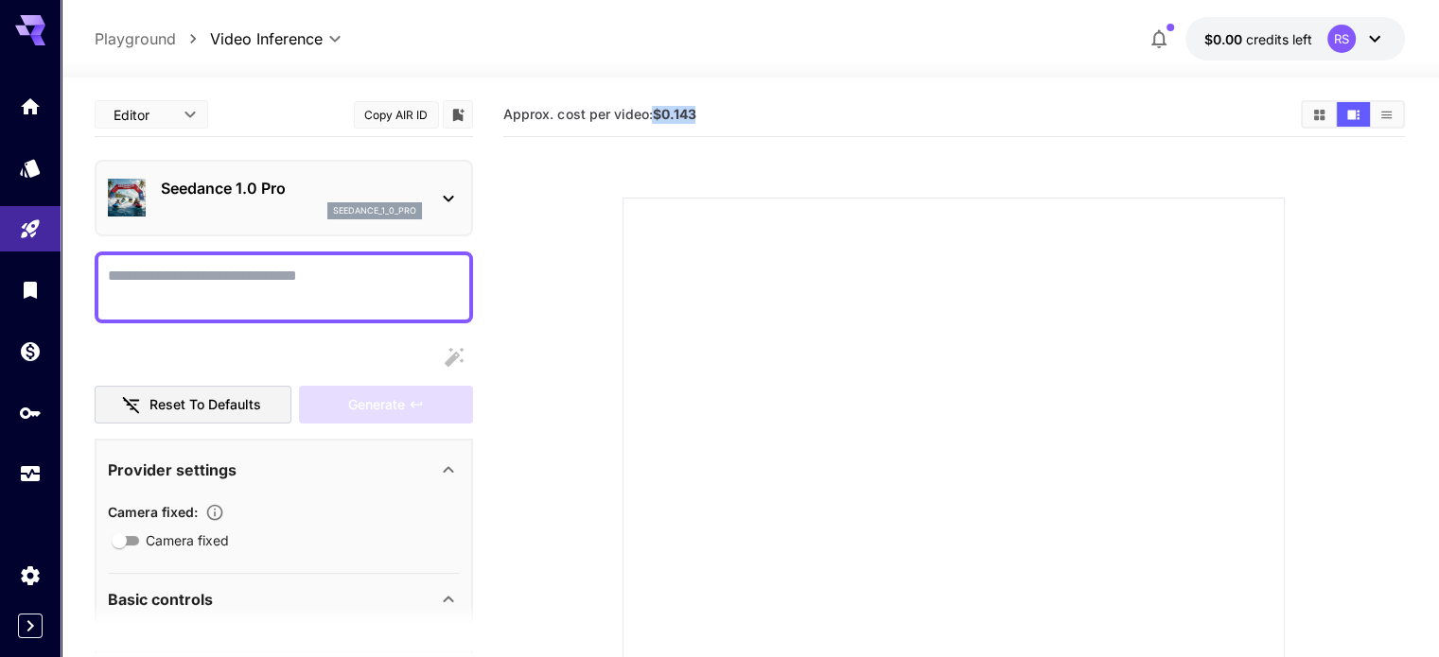
drag, startPoint x: 653, startPoint y: 116, endPoint x: 696, endPoint y: 113, distance: 43.7
click at [695, 113] on span "Approx. cost per video: $0.143" at bounding box center [599, 114] width 192 height 16
copy b "$0.143"
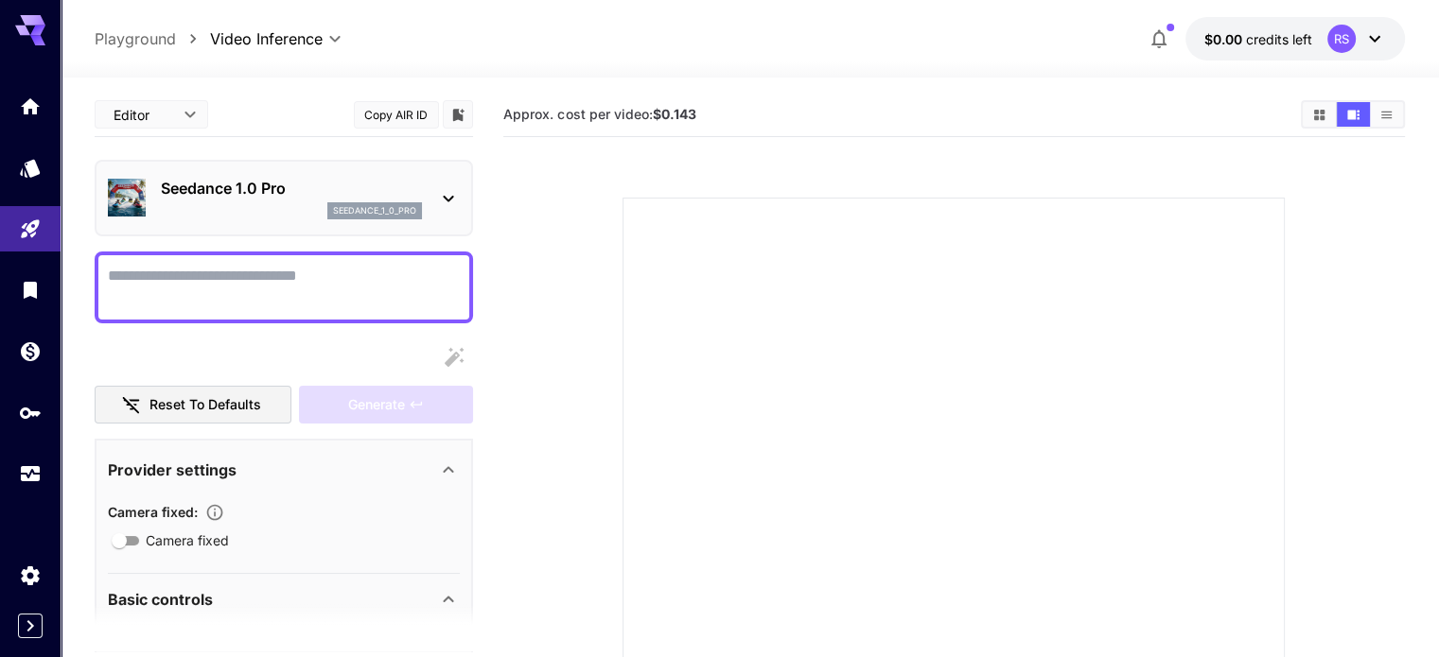
click at [551, 254] on section at bounding box center [954, 506] width 864 height 708
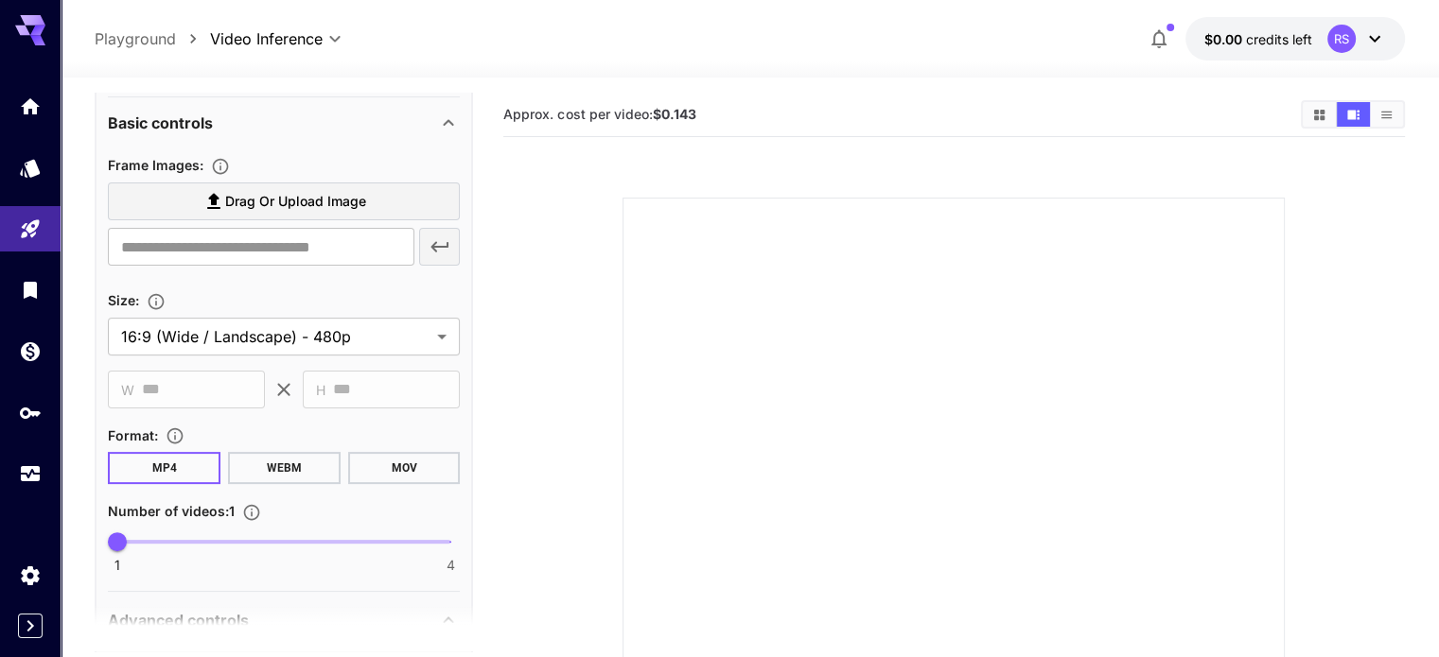
scroll to position [477, 0]
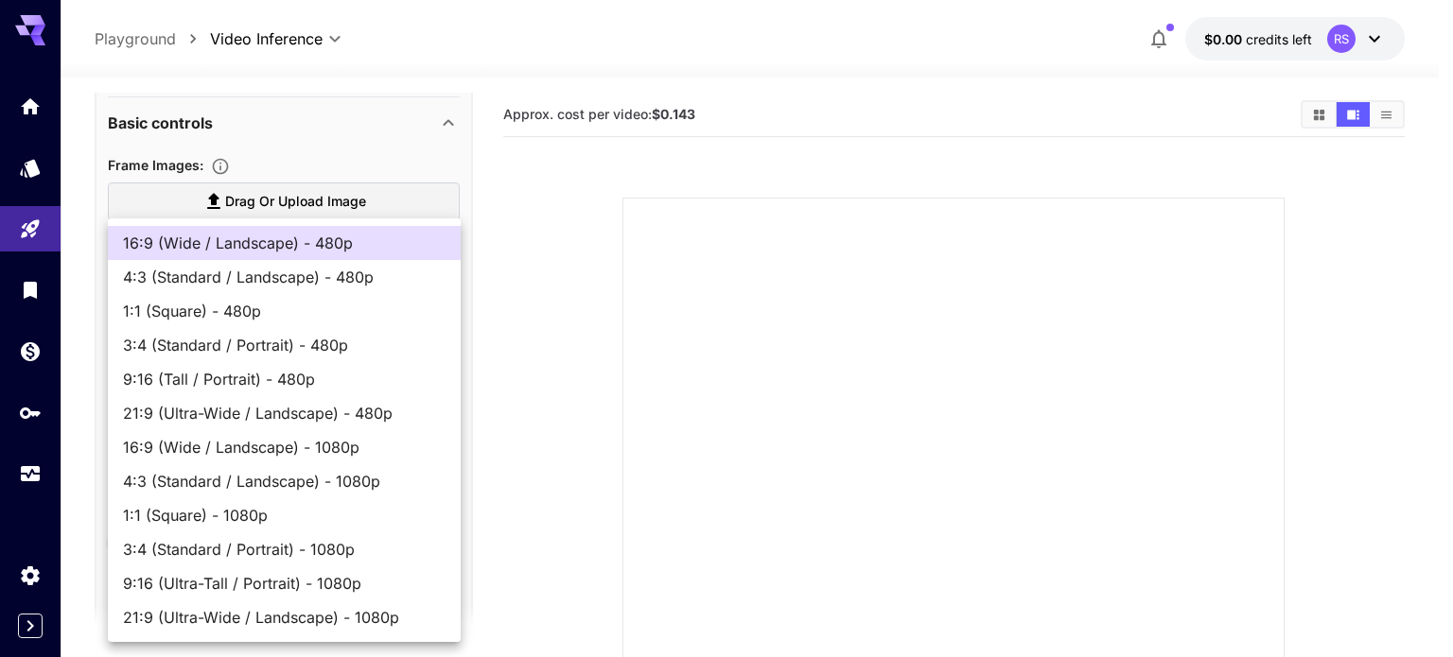
click at [386, 340] on body "**********" at bounding box center [726, 458] width 1453 height 917
click at [528, 454] on div at bounding box center [726, 328] width 1453 height 657
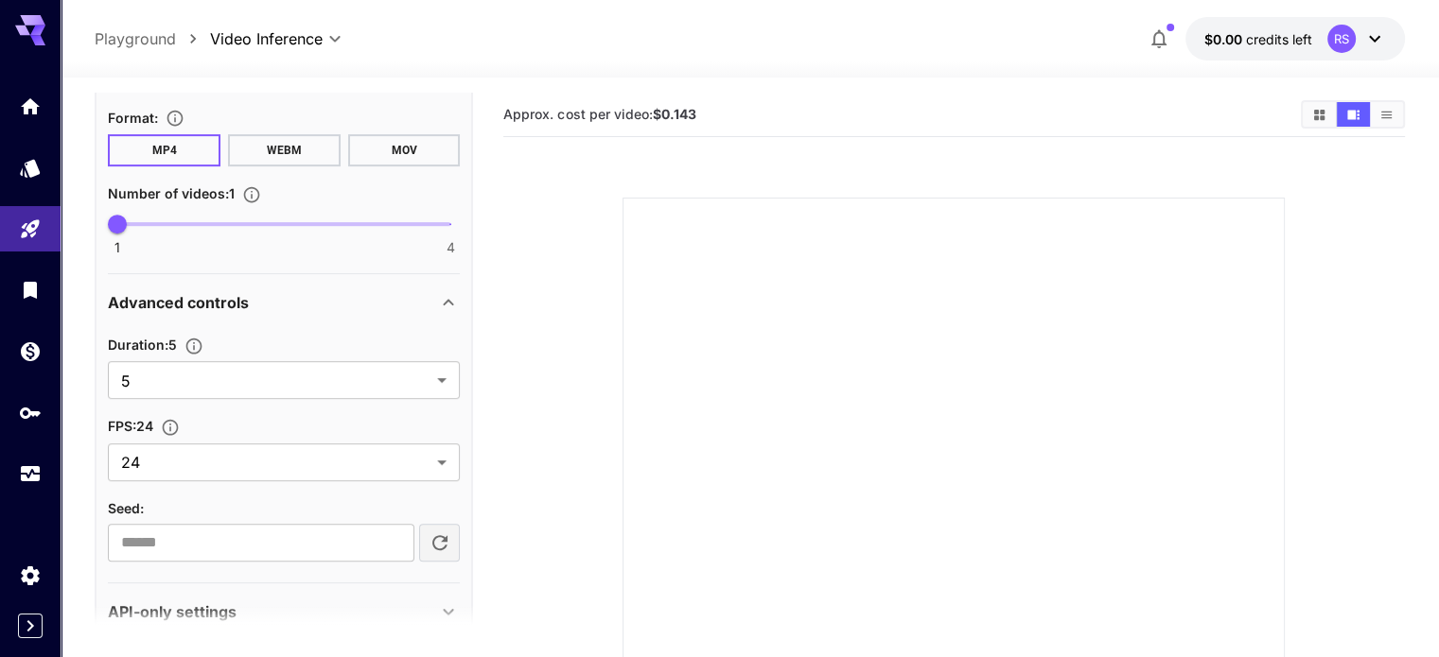
scroll to position [829, 0]
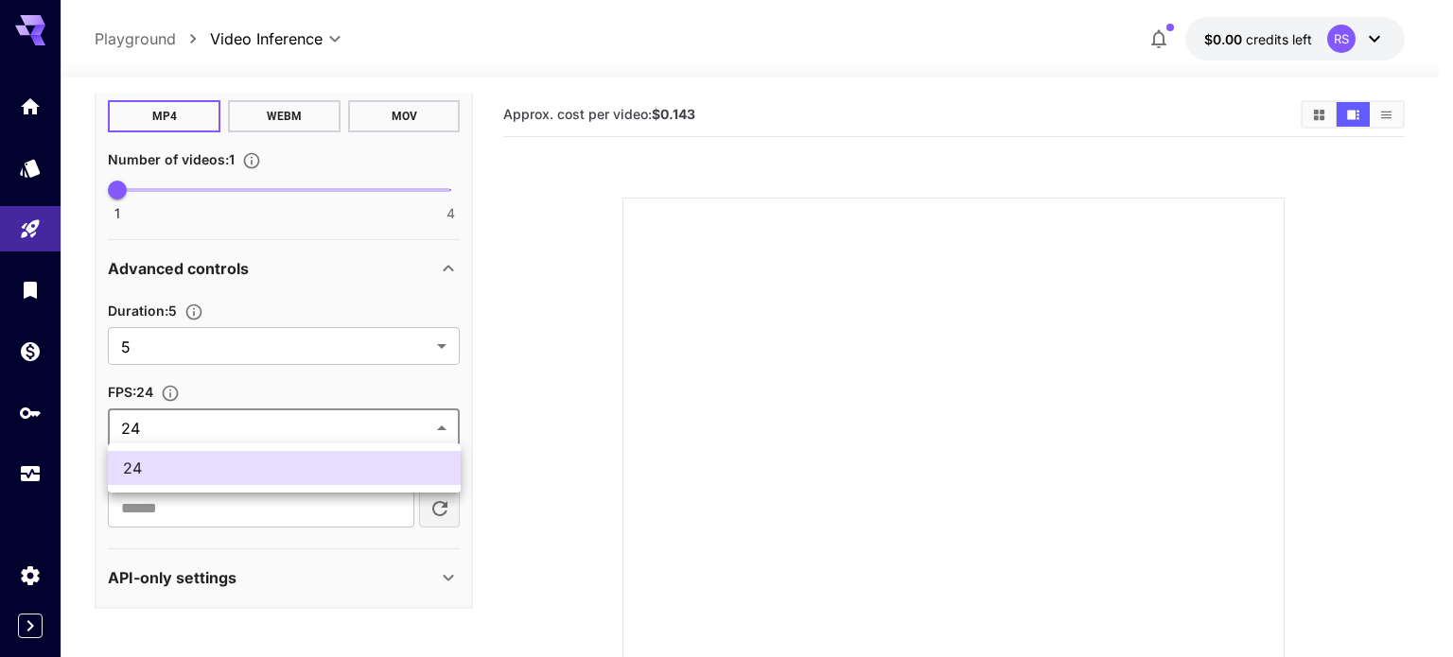
click at [368, 422] on body "**********" at bounding box center [726, 458] width 1453 height 917
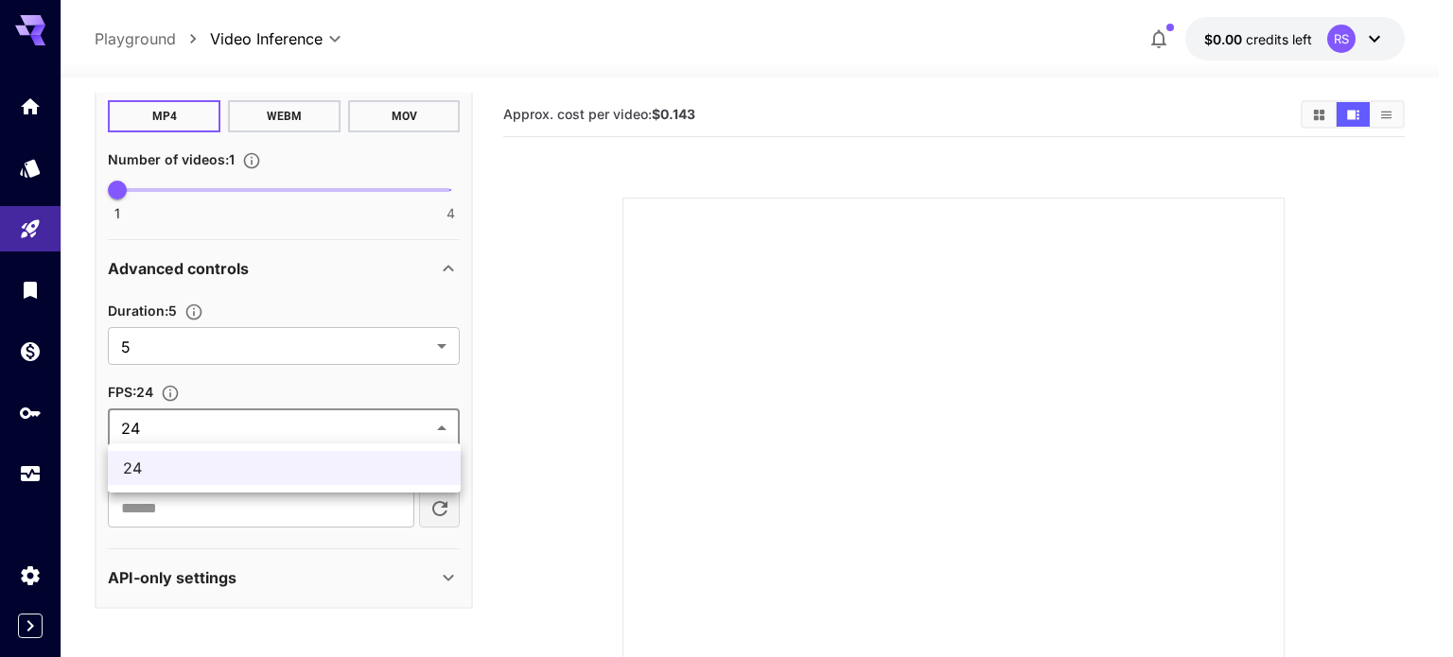
click at [368, 422] on div at bounding box center [726, 328] width 1453 height 657
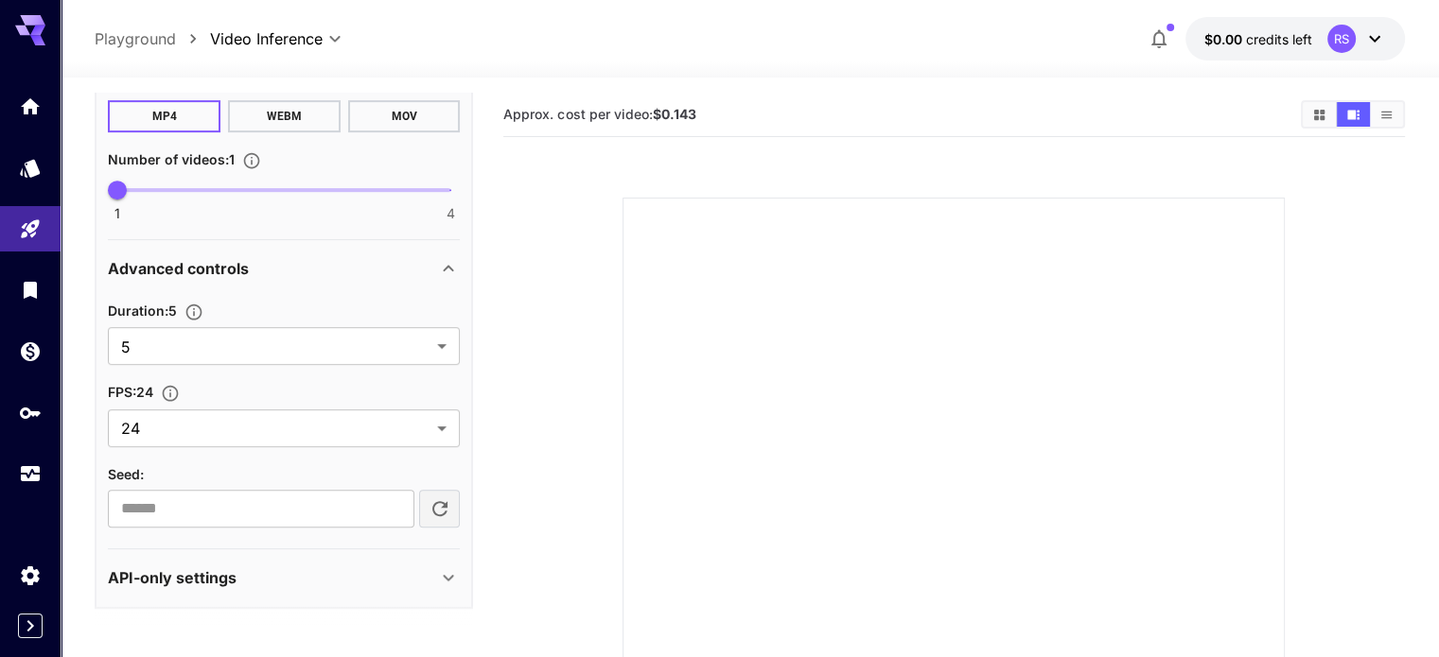
click at [450, 576] on icon at bounding box center [449, 578] width 10 height 7
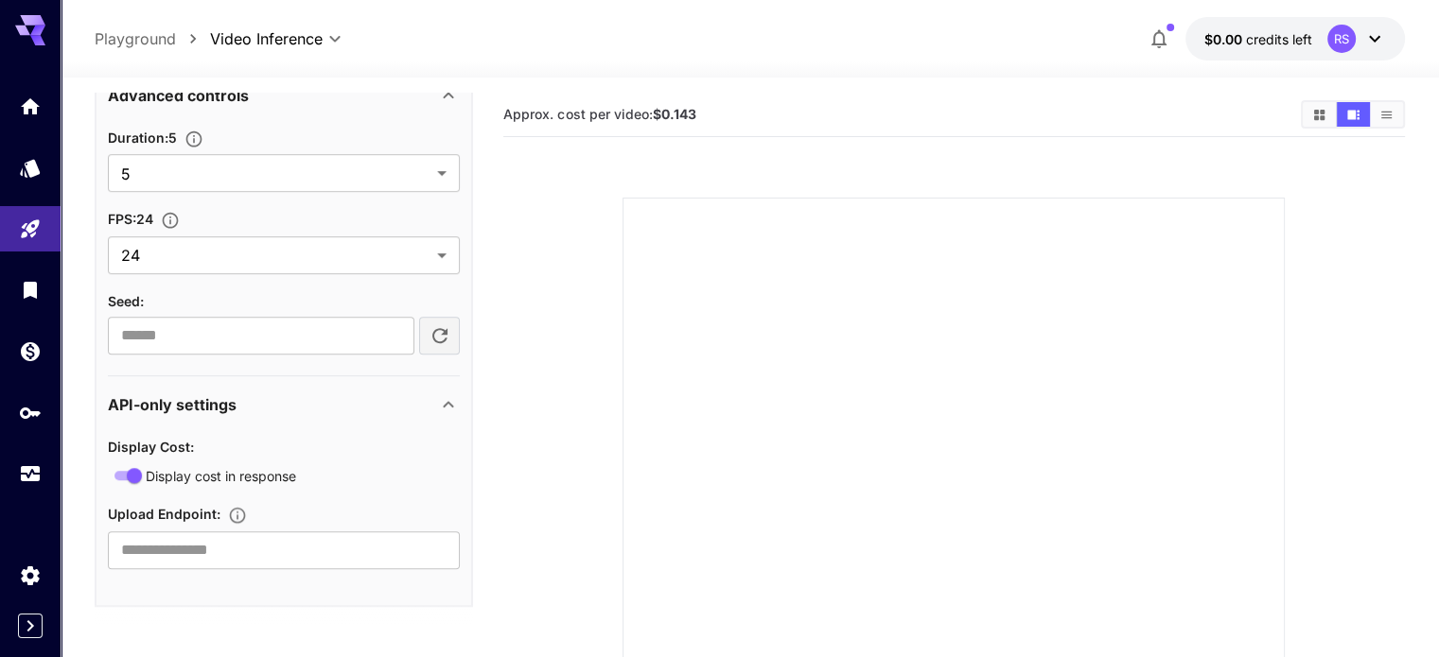
click at [443, 399] on icon at bounding box center [448, 404] width 23 height 23
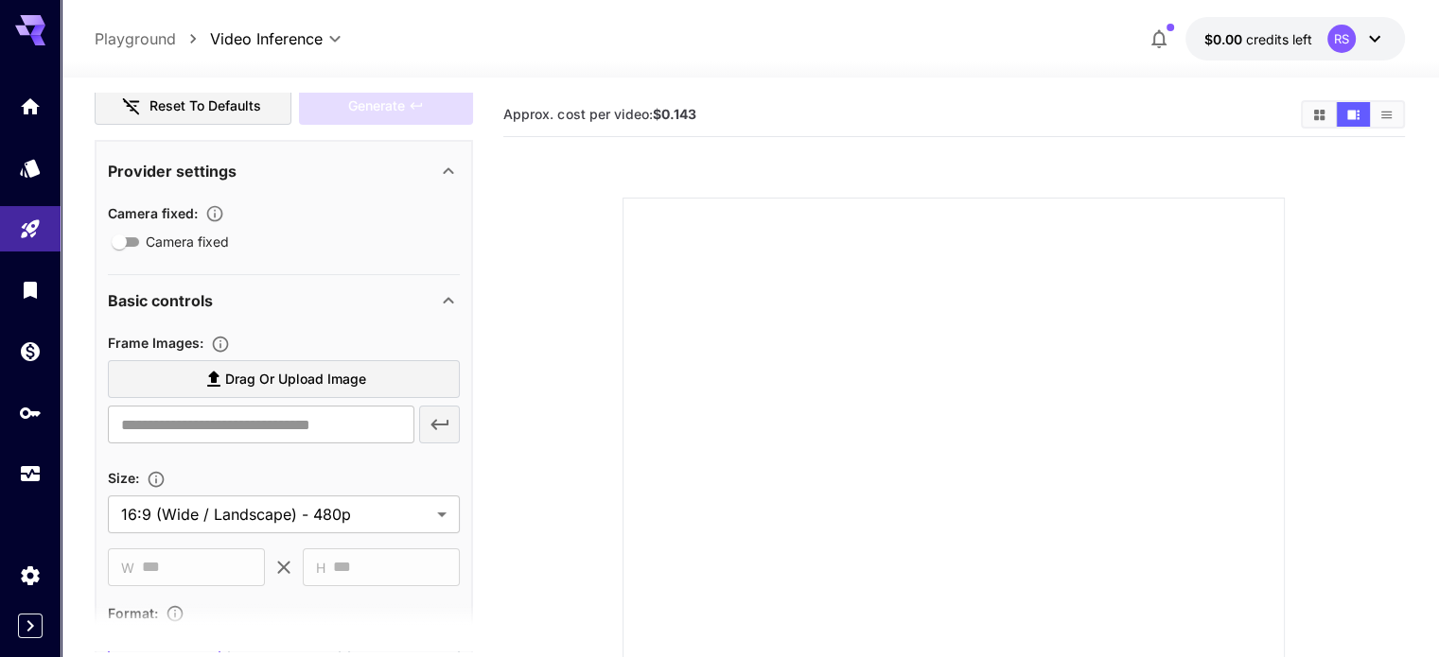
scroll to position [295, 0]
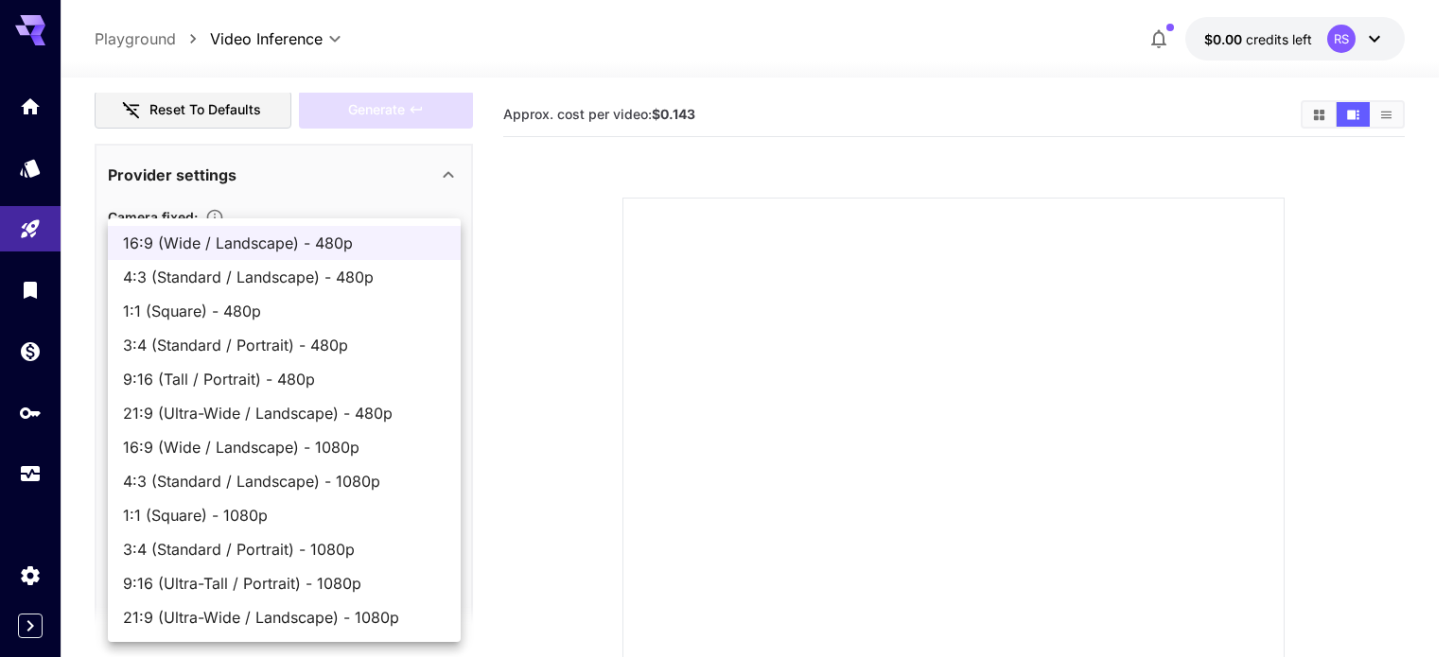
click at [409, 517] on body "**********" at bounding box center [726, 458] width 1453 height 917
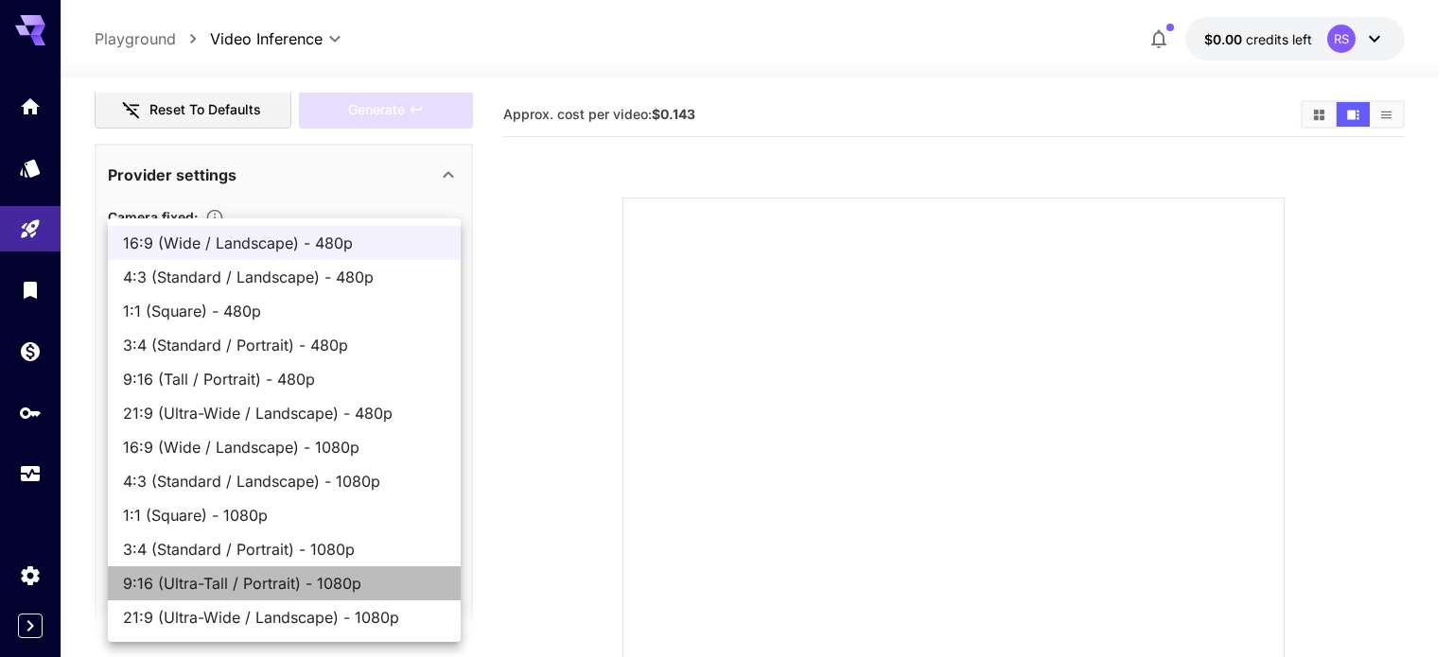
click at [295, 578] on span "9:16 (Ultra-Tall / Portrait) - 1080p" at bounding box center [284, 583] width 323 height 23
type input "**********"
type input "****"
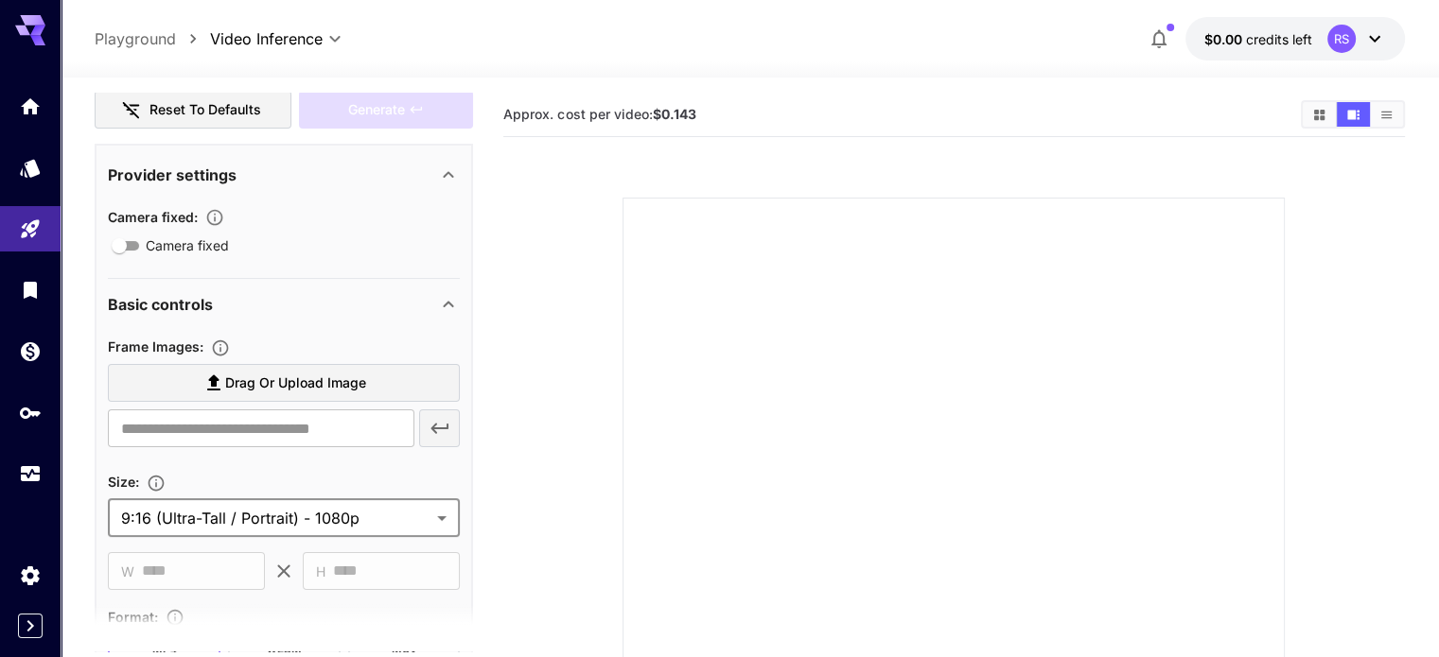
scroll to position [0, 0]
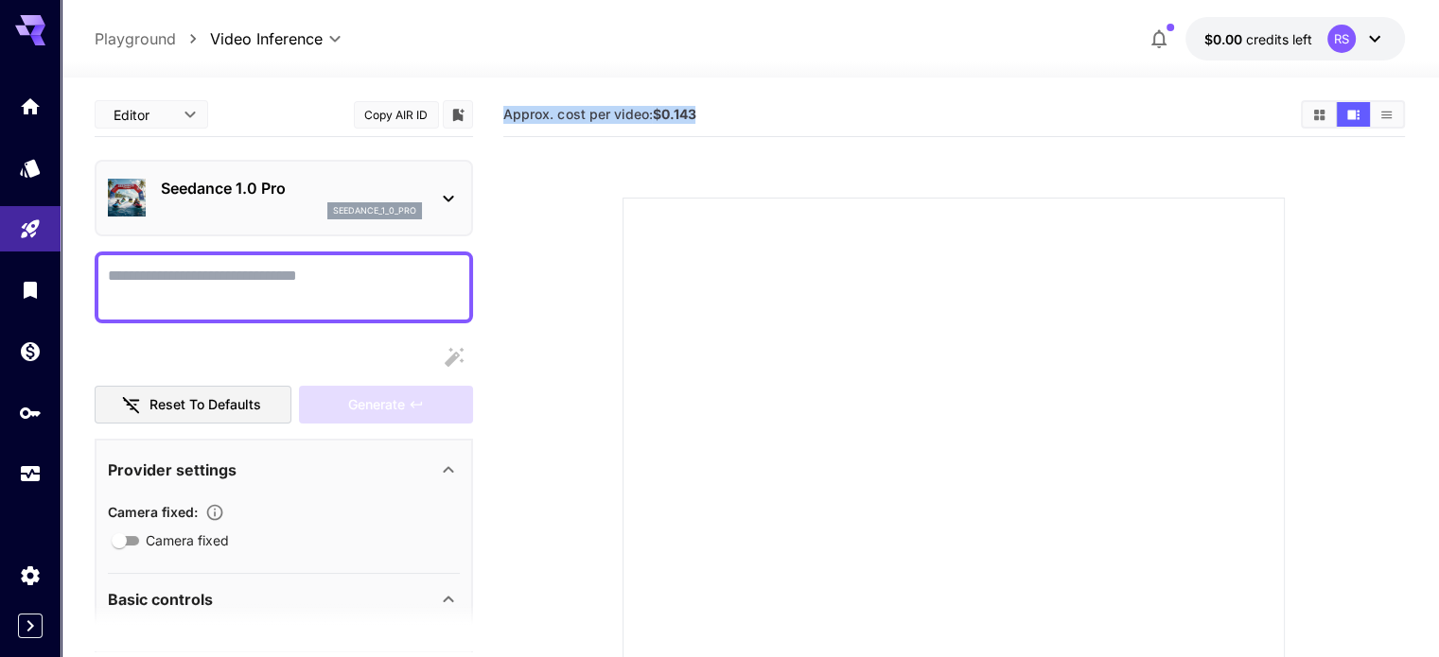
drag, startPoint x: 716, startPoint y: 131, endPoint x: 489, endPoint y: 128, distance: 227.0
click at [489, 128] on main "**********" at bounding box center [749, 484] width 1309 height 782
click at [499, 173] on main "**********" at bounding box center [749, 484] width 1309 height 782
